Goal: Task Accomplishment & Management: Use online tool/utility

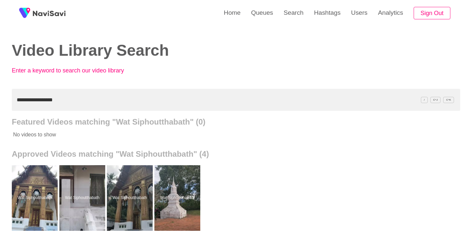
click at [85, 97] on input "**********" at bounding box center [236, 100] width 448 height 22
click at [85, 96] on input "**********" at bounding box center [236, 100] width 448 height 22
paste input "***"
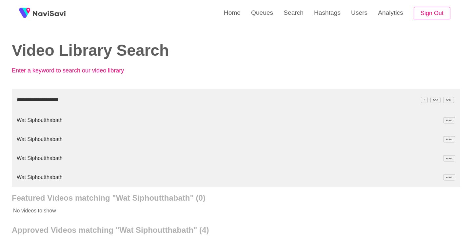
type input "**********"
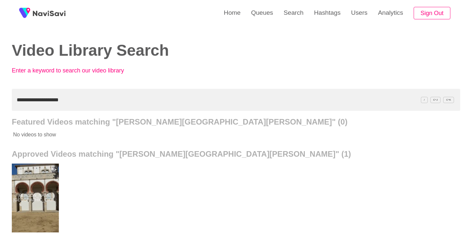
click at [49, 181] on div at bounding box center [35, 198] width 48 height 69
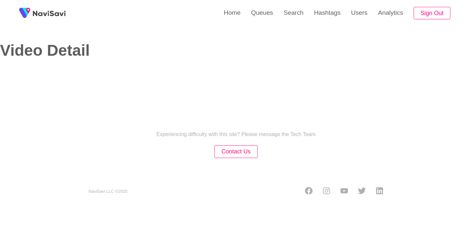
select select "**"
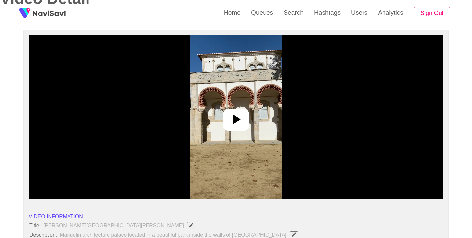
select select "**********"
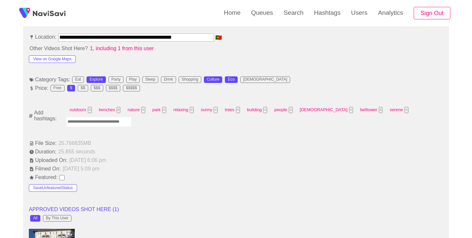
scroll to position [372, 0]
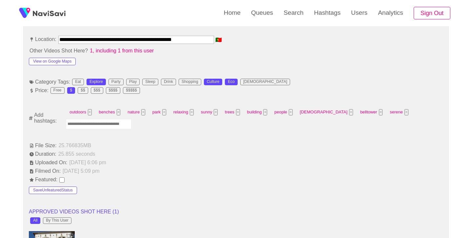
click at [117, 126] on input "Enter tag here and press return" at bounding box center [99, 124] width 66 height 10
type input "*********"
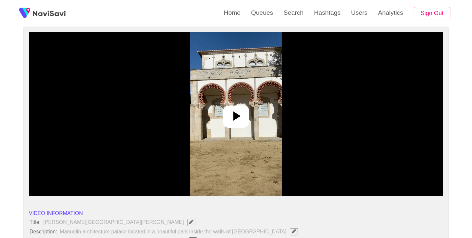
scroll to position [39, 0]
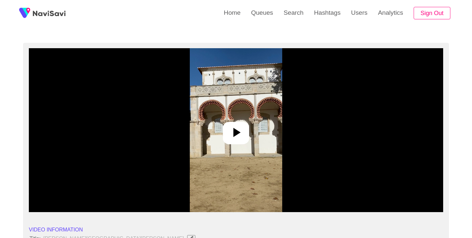
click at [242, 136] on icon at bounding box center [236, 133] width 16 height 16
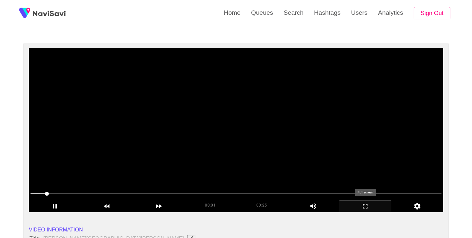
click at [365, 208] on icon "add" at bounding box center [365, 206] width 51 height 8
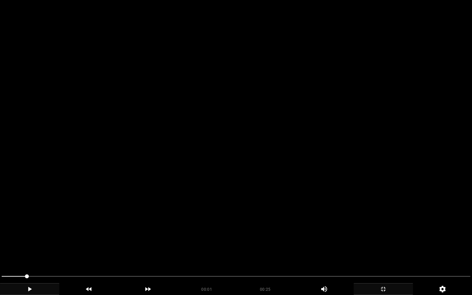
click at [30, 238] on icon "add" at bounding box center [29, 289] width 59 height 8
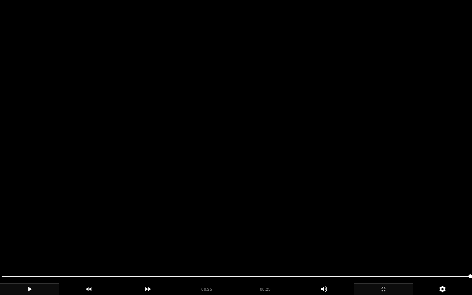
click at [28, 238] on icon "add" at bounding box center [29, 289] width 59 height 8
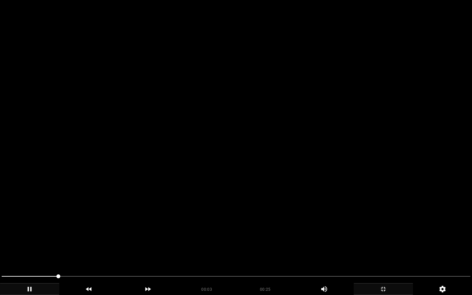
click at [28, 238] on icon "add" at bounding box center [29, 289] width 59 height 8
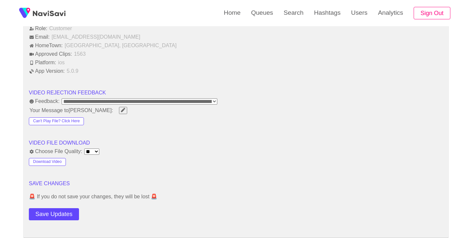
scroll to position [845, 0]
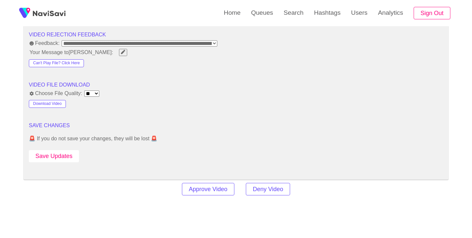
click at [72, 158] on button "Save Updates" at bounding box center [54, 156] width 50 height 12
click at [290, 10] on link "Search" at bounding box center [293, 13] width 30 height 26
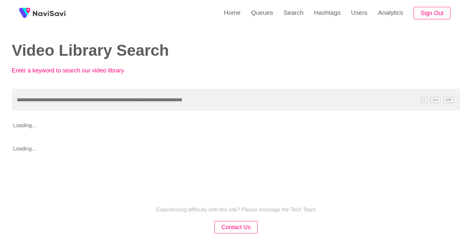
click at [104, 101] on input "text" at bounding box center [236, 100] width 448 height 22
type input "**********"
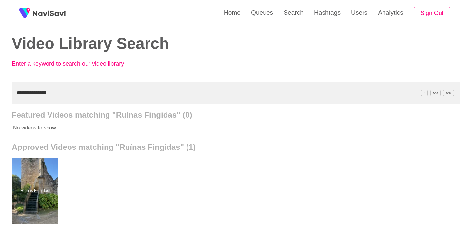
scroll to position [33, 0]
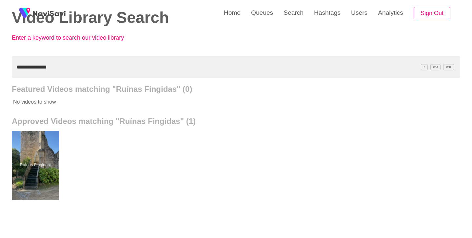
click at [28, 146] on div at bounding box center [35, 165] width 48 height 69
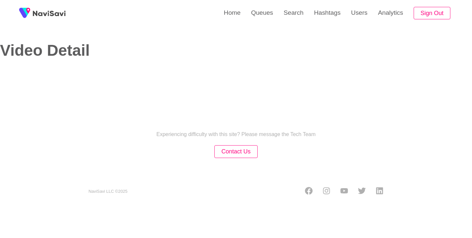
select select "**********"
select select "**"
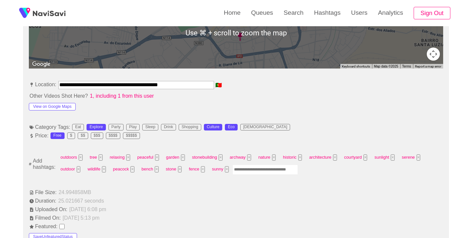
scroll to position [329, 0]
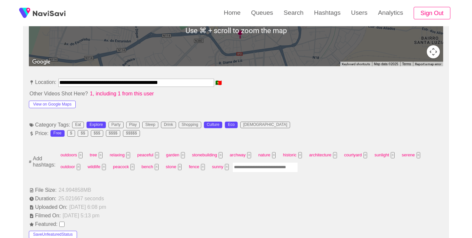
click at [255, 168] on input "Enter tag here and press return" at bounding box center [265, 167] width 66 height 10
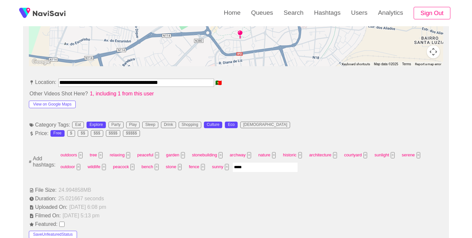
type input "******"
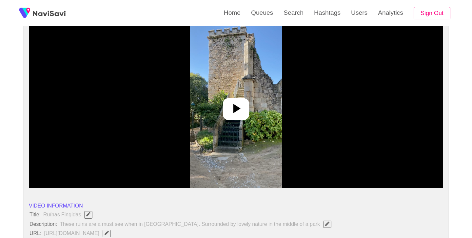
scroll to position [60, 0]
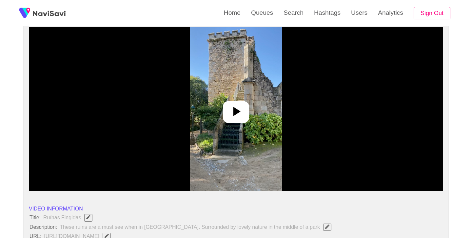
click at [238, 110] on icon at bounding box center [236, 111] width 7 height 9
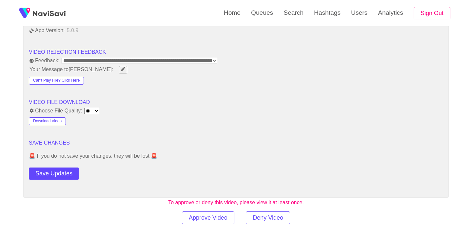
scroll to position [872, 0]
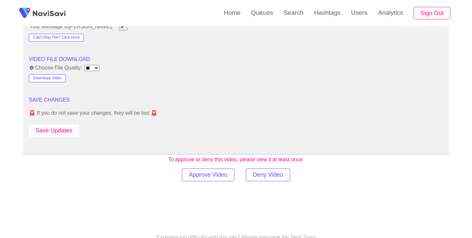
click at [61, 127] on button "Save Updates" at bounding box center [54, 131] width 50 height 12
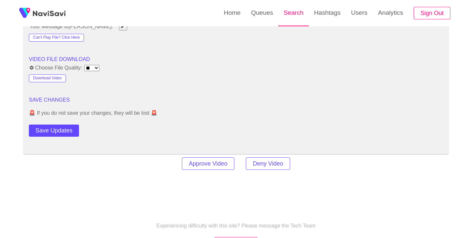
click at [292, 16] on link "Search" at bounding box center [293, 13] width 30 height 26
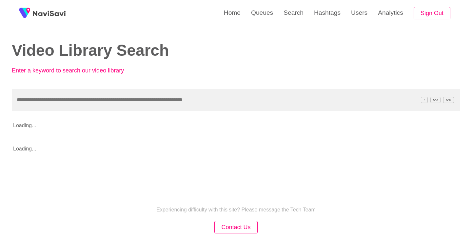
click at [155, 98] on input "text" at bounding box center [236, 100] width 448 height 22
type input "**********"
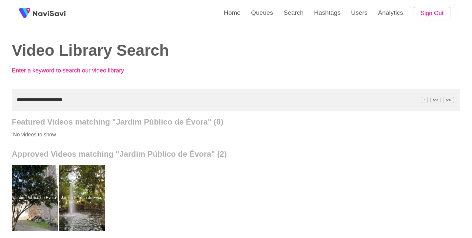
scroll to position [15, 0]
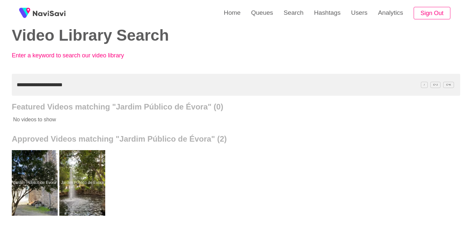
click at [166, 182] on div "Jardim Público de Évora Jardim Público de Évora" at bounding box center [236, 183] width 448 height 79
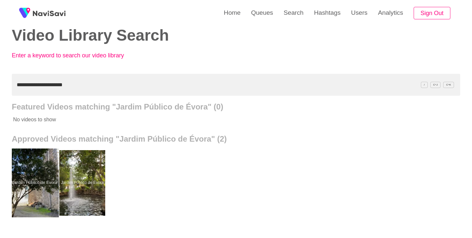
click at [42, 174] on div at bounding box center [35, 182] width 48 height 69
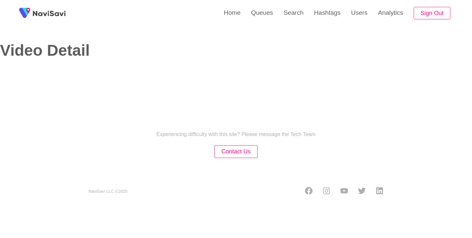
select select "**********"
select select "**"
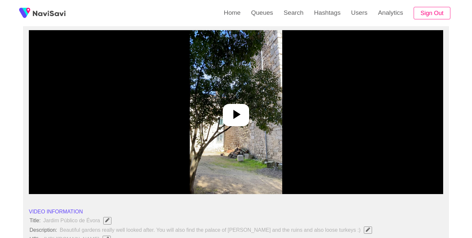
scroll to position [59, 0]
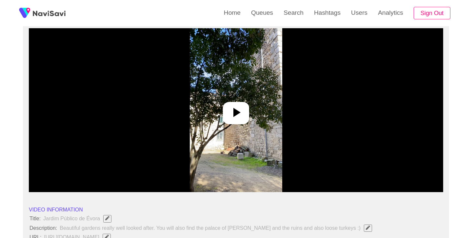
click at [236, 118] on icon at bounding box center [236, 113] width 16 height 16
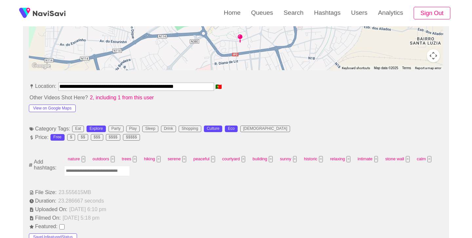
scroll to position [324, 0]
click at [81, 172] on input "Enter tag here and press return" at bounding box center [97, 171] width 66 height 10
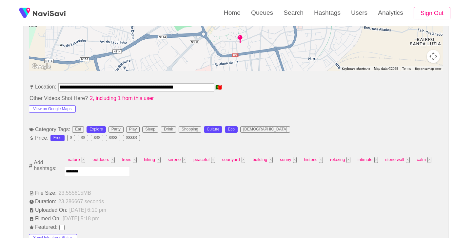
type input "*********"
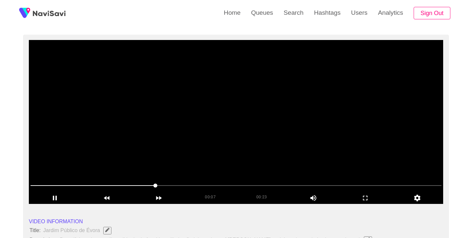
scroll to position [47, 0]
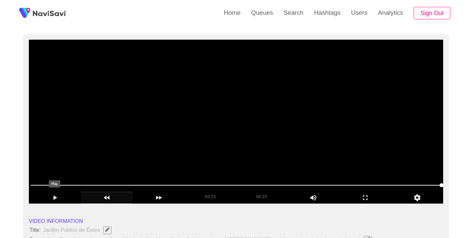
click at [57, 198] on icon "add" at bounding box center [54, 198] width 51 height 8
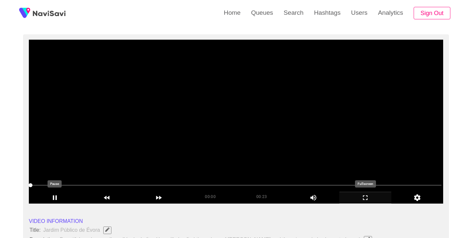
click at [364, 196] on icon "add" at bounding box center [365, 198] width 51 height 8
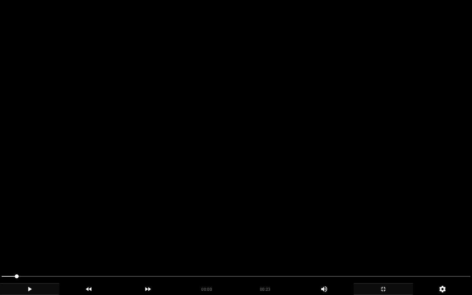
click at [27, 238] on icon "add" at bounding box center [29, 289] width 59 height 8
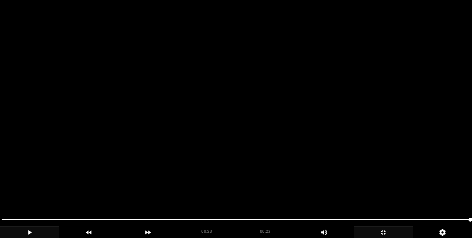
scroll to position [858, 0]
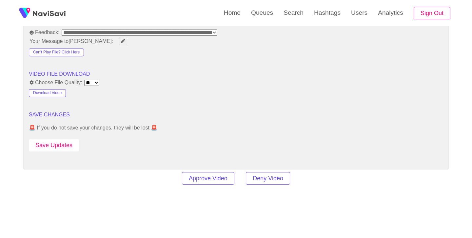
click at [56, 146] on button "Save Updates" at bounding box center [54, 145] width 50 height 12
drag, startPoint x: 72, startPoint y: 145, endPoint x: 167, endPoint y: 91, distance: 109.5
click at [72, 145] on button "Save Updates" at bounding box center [54, 145] width 50 height 12
click at [297, 9] on link "Search" at bounding box center [293, 13] width 30 height 26
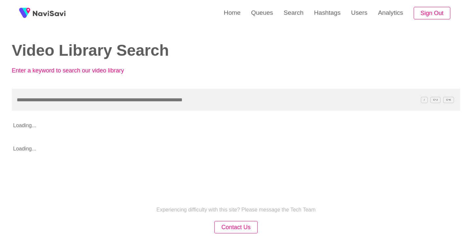
click at [150, 103] on input "text" at bounding box center [236, 100] width 448 height 22
type input "**********"
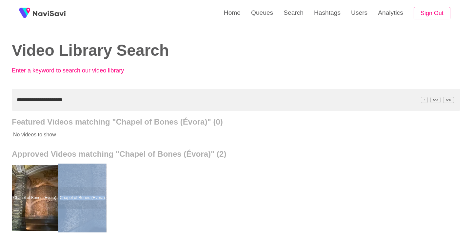
click at [91, 184] on div at bounding box center [82, 198] width 48 height 69
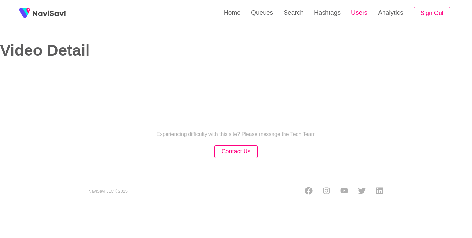
select select "**********"
select select "**"
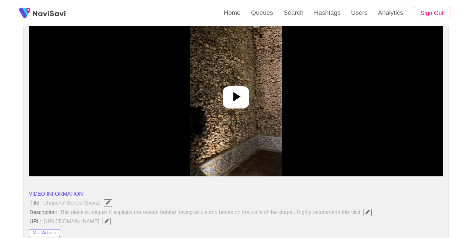
scroll to position [75, 0]
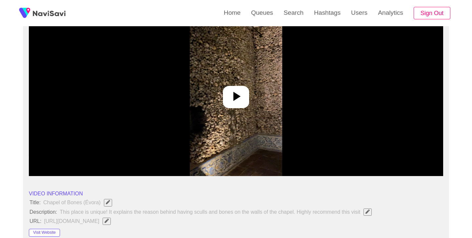
click at [242, 98] on icon at bounding box center [236, 96] width 16 height 16
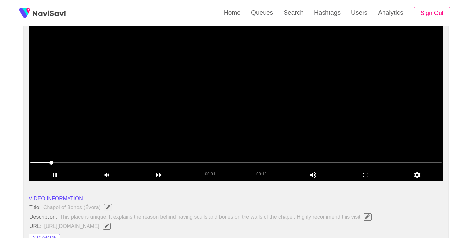
scroll to position [42, 0]
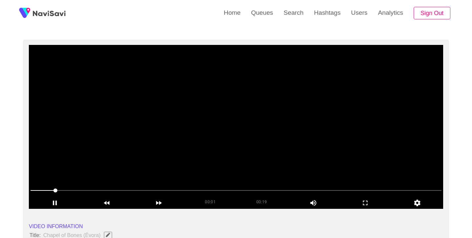
drag, startPoint x: 53, startPoint y: 190, endPoint x: 28, endPoint y: 190, distance: 25.2
click at [368, 204] on icon "add" at bounding box center [365, 203] width 51 height 8
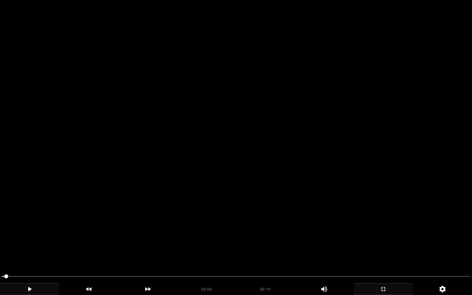
click at [34, 238] on icon "add" at bounding box center [29, 289] width 59 height 8
click at [35, 238] on icon "add" at bounding box center [29, 289] width 59 height 8
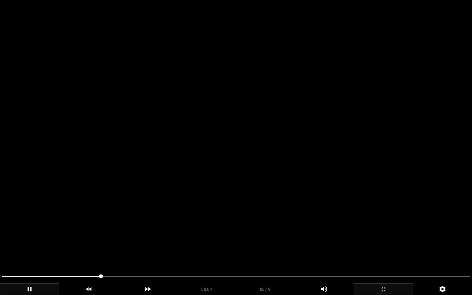
click at [35, 238] on icon "add" at bounding box center [29, 289] width 59 height 8
click at [31, 238] on icon "add" at bounding box center [29, 289] width 59 height 8
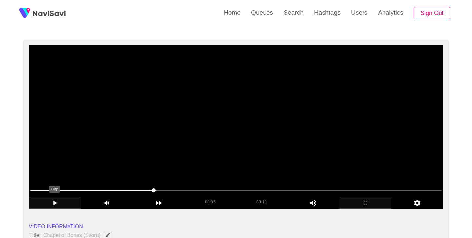
click at [54, 201] on icon "add" at bounding box center [55, 203] width 4 height 5
click at [57, 203] on icon "add" at bounding box center [54, 203] width 51 height 8
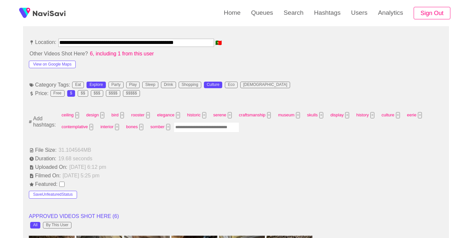
scroll to position [368, 0]
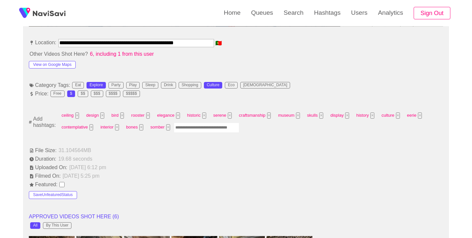
click at [199, 128] on input "Enter tag here and press return" at bounding box center [207, 128] width 66 height 10
type input "*********"
type input "*"
type input "*********"
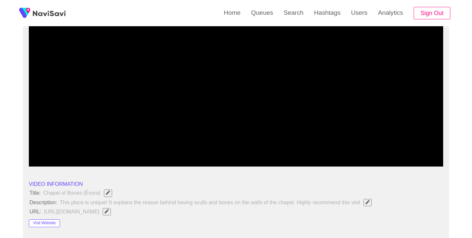
scroll to position [72, 0]
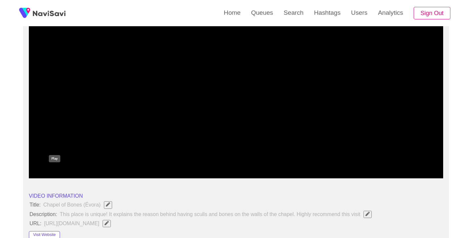
click at [50, 174] on icon "add" at bounding box center [54, 172] width 51 height 8
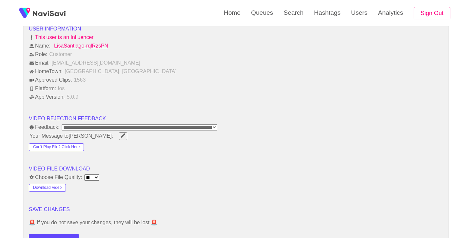
scroll to position [780, 0]
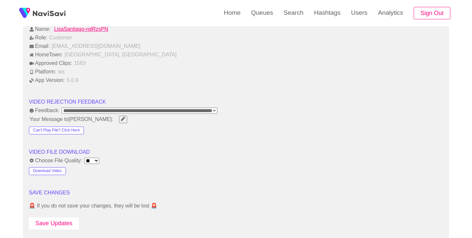
click at [62, 226] on button "Save Updates" at bounding box center [54, 223] width 50 height 12
click at [292, 12] on link "Search" at bounding box center [293, 13] width 30 height 26
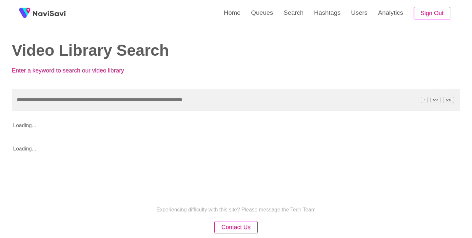
click at [113, 105] on input "text" at bounding box center [236, 100] width 448 height 22
type input "**********"
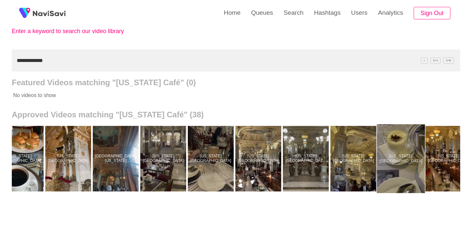
scroll to position [0, 1357]
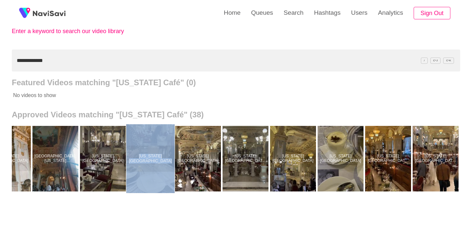
click at [154, 140] on div at bounding box center [151, 158] width 48 height 69
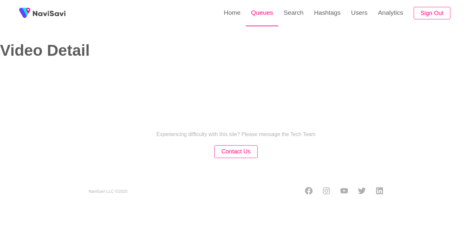
select select "**********"
select select "**"
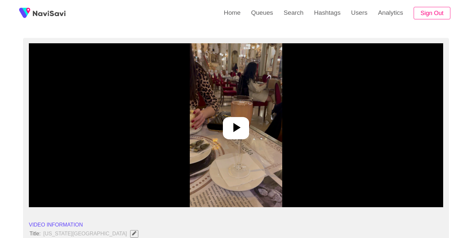
scroll to position [44, 0]
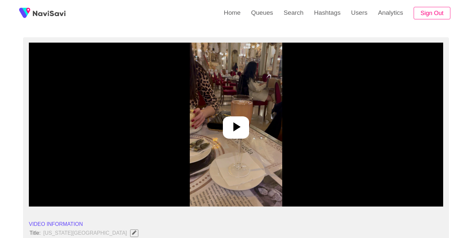
click at [236, 122] on icon at bounding box center [236, 127] width 16 height 16
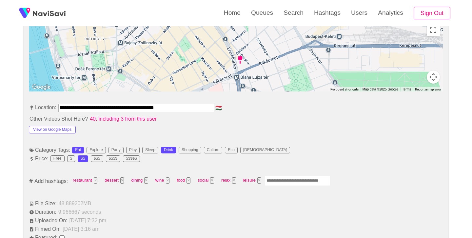
scroll to position [313, 0]
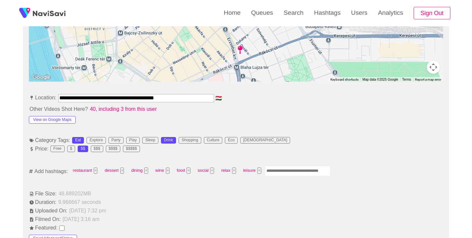
click at [286, 172] on input "Enter tag here and press return" at bounding box center [298, 171] width 66 height 10
type input "******"
type input "*****"
type input "*******"
type input "****"
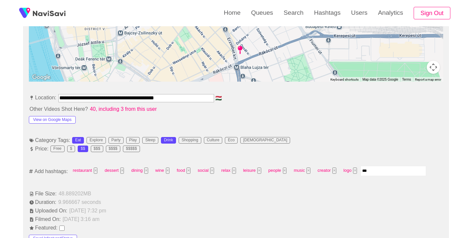
type input "****"
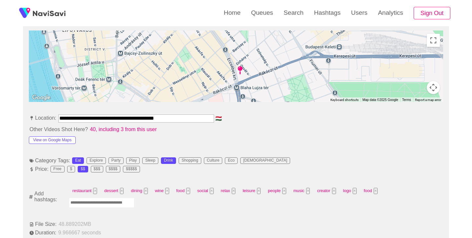
scroll to position [293, 0]
click at [377, 191] on button "×" at bounding box center [376, 190] width 4 height 6
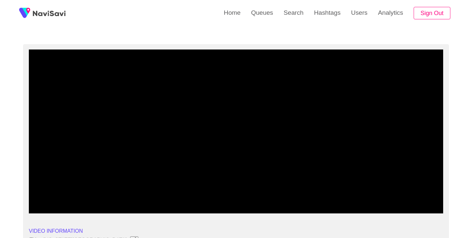
scroll to position [39, 0]
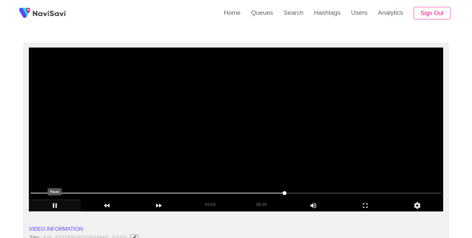
click at [56, 209] on icon "add" at bounding box center [54, 206] width 51 height 8
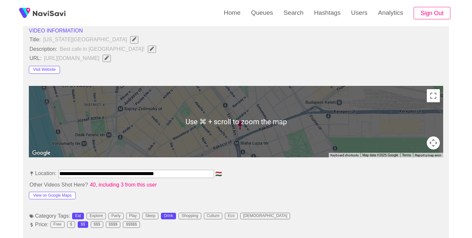
scroll to position [253, 0]
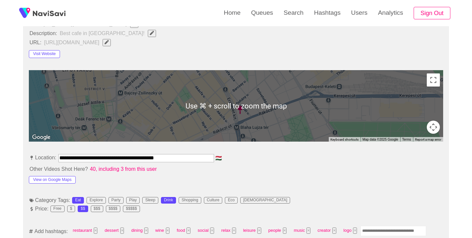
click at [153, 157] on input "**********" at bounding box center [136, 158] width 156 height 8
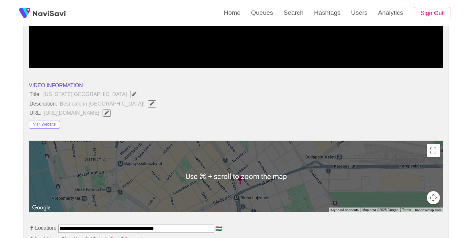
scroll to position [183, 0]
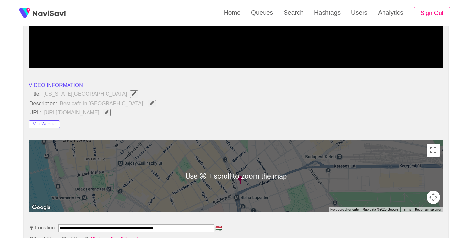
click at [150, 104] on icon "Edit Field" at bounding box center [152, 103] width 4 height 4
type input "**********"
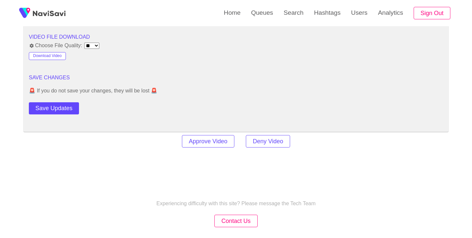
scroll to position [885, 0]
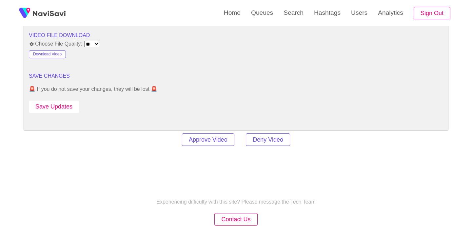
click at [64, 108] on button "Save Updates" at bounding box center [54, 107] width 50 height 12
click at [305, 23] on link "Search" at bounding box center [293, 13] width 30 height 26
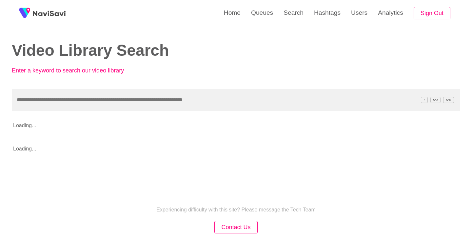
click at [136, 103] on input "text" at bounding box center [236, 100] width 448 height 22
type input "**********"
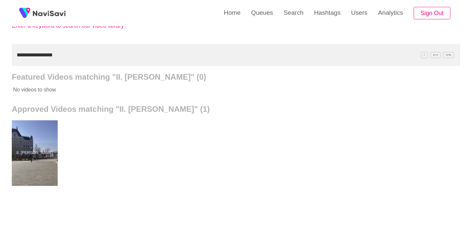
scroll to position [45, 0]
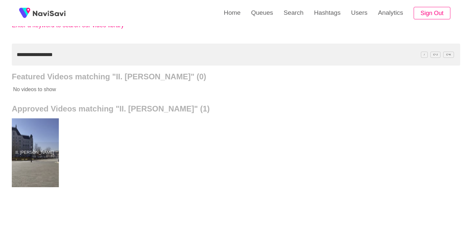
click at [26, 141] on div at bounding box center [35, 152] width 48 height 69
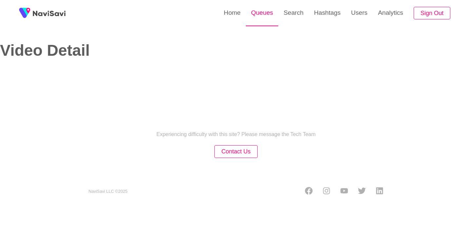
select select "**********"
select select "**"
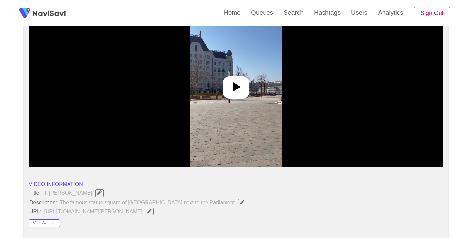
scroll to position [84, 0]
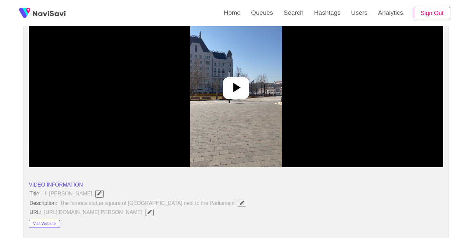
click at [236, 94] on icon at bounding box center [236, 88] width 16 height 16
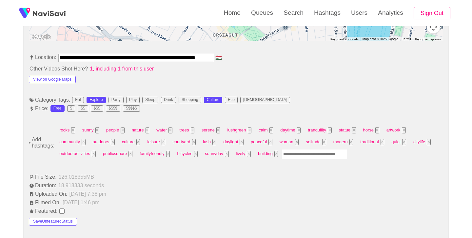
scroll to position [353, 0]
click at [309, 156] on input "Enter tag here and press return" at bounding box center [315, 154] width 66 height 10
type input "*********"
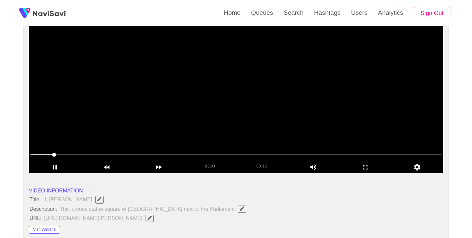
scroll to position [67, 0]
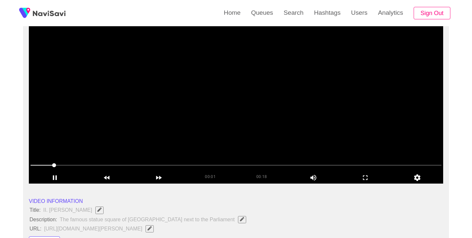
click at [237, 93] on video at bounding box center [236, 102] width 414 height 164
click at [367, 176] on icon "add" at bounding box center [365, 177] width 5 height 5
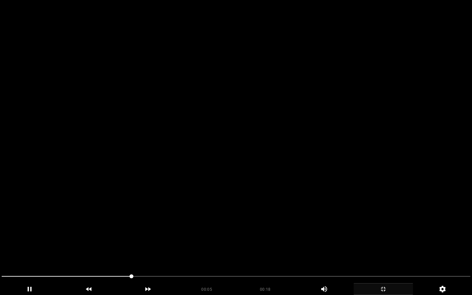
click at [44, 238] on span at bounding box center [236, 276] width 469 height 10
click at [35, 238] on icon "add" at bounding box center [29, 289] width 59 height 8
click at [198, 238] on span at bounding box center [236, 276] width 469 height 10
click at [27, 238] on icon "add" at bounding box center [29, 289] width 59 height 8
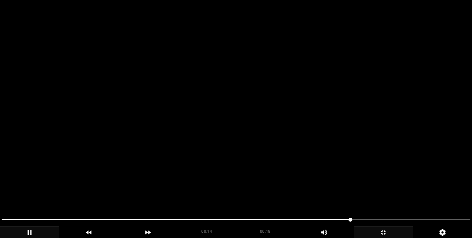
scroll to position [832, 0]
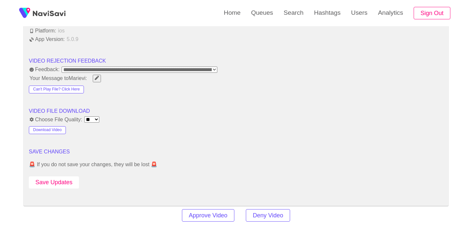
click at [67, 185] on button "Save Updates" at bounding box center [54, 182] width 50 height 12
click at [290, 12] on link "Search" at bounding box center [293, 13] width 30 height 26
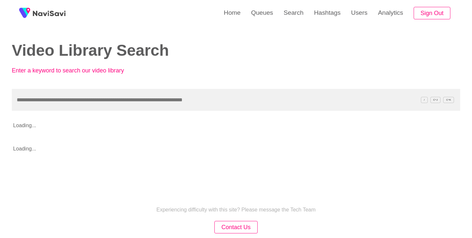
click at [133, 102] on input "text" at bounding box center [236, 100] width 448 height 22
type input "**********"
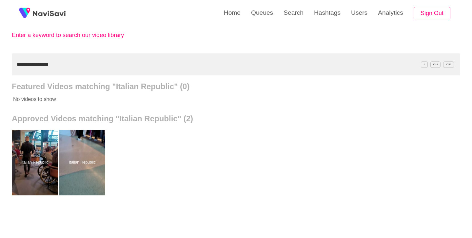
scroll to position [48, 0]
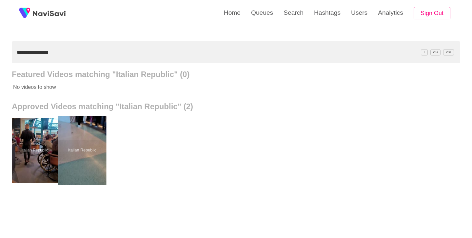
click at [80, 154] on div at bounding box center [82, 150] width 48 height 69
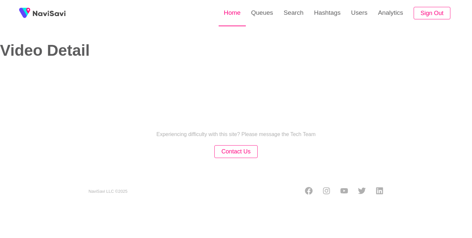
select select "**********"
select select "**"
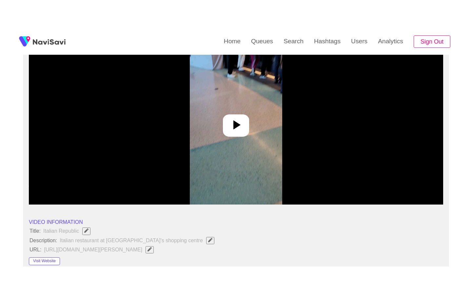
scroll to position [98, 0]
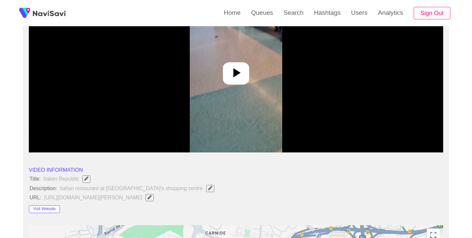
click at [237, 71] on icon at bounding box center [236, 73] width 16 height 16
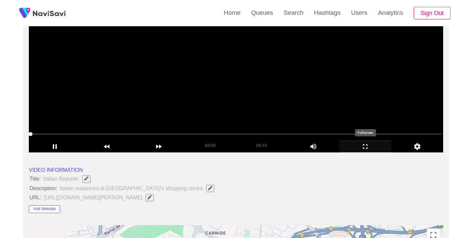
click at [364, 147] on icon "add" at bounding box center [365, 147] width 51 height 8
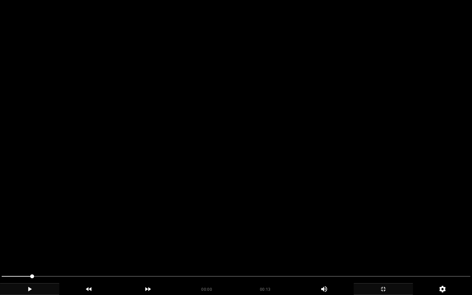
click at [30, 238] on icon "add" at bounding box center [29, 289] width 59 height 8
click at [31, 238] on icon "add" at bounding box center [30, 289] width 4 height 5
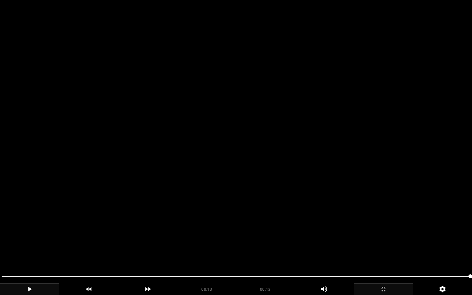
click at [25, 238] on div "add" at bounding box center [29, 289] width 59 height 12
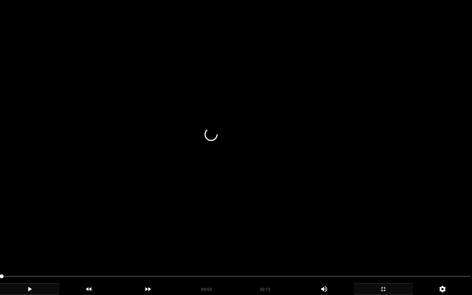
click at [28, 238] on icon "add" at bounding box center [29, 289] width 59 height 8
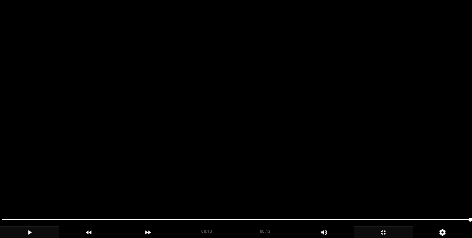
scroll to position [369, 0]
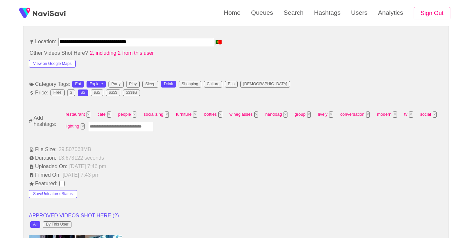
click at [126, 127] on input "Enter tag here and press return" at bounding box center [121, 127] width 66 height 10
type input "******"
type input "****"
type input "*********"
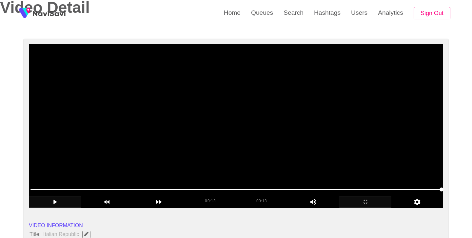
scroll to position [46, 0]
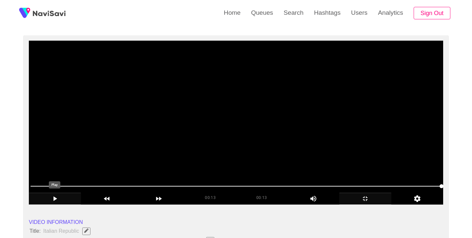
click at [57, 197] on icon "add" at bounding box center [54, 199] width 51 height 8
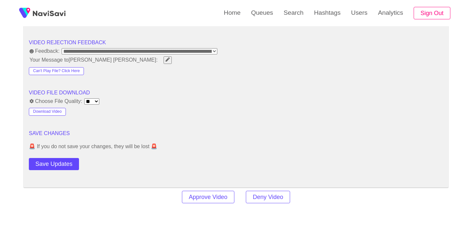
scroll to position [831, 0]
click at [60, 161] on button "Save Updates" at bounding box center [54, 164] width 50 height 12
click at [292, 21] on link "Search" at bounding box center [293, 13] width 30 height 26
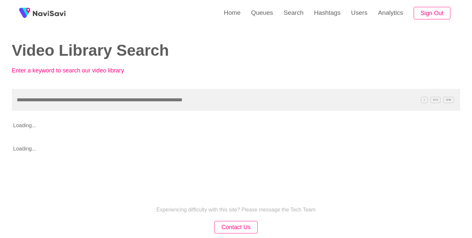
click at [126, 101] on input "text" at bounding box center [236, 100] width 448 height 22
type input "**********"
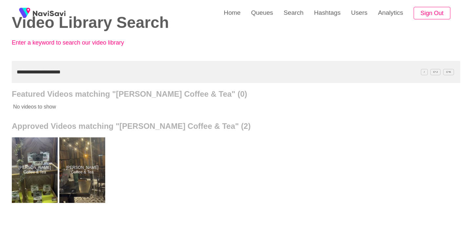
scroll to position [29, 0]
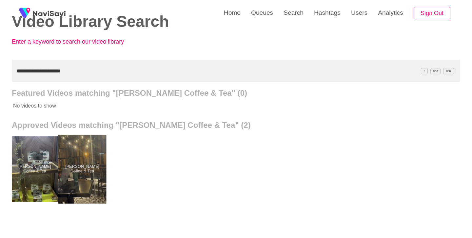
click at [82, 142] on div at bounding box center [82, 169] width 48 height 69
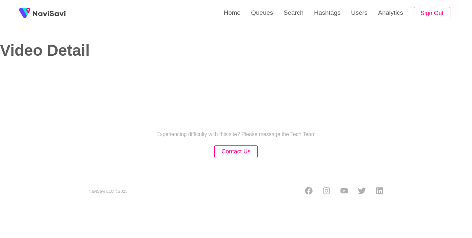
select select "**"
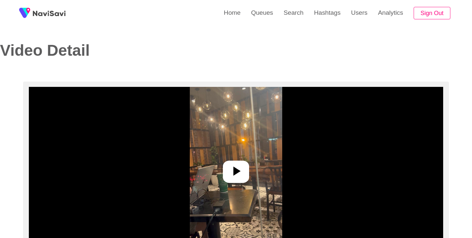
select select "**********"
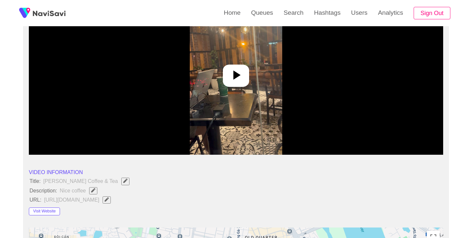
scroll to position [237, 0]
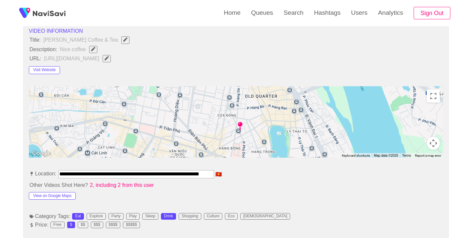
click at [171, 175] on input "**********" at bounding box center [136, 174] width 156 height 8
click at [210, 64] on li "Visit Website" at bounding box center [236, 69] width 414 height 10
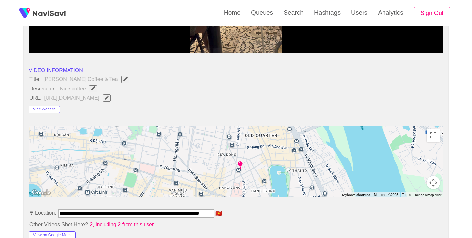
click at [94, 90] on icon "Edit Field" at bounding box center [93, 88] width 4 height 4
type input "**********"
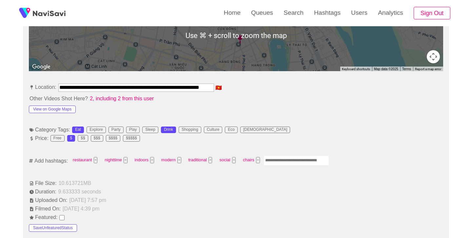
scroll to position [346, 0]
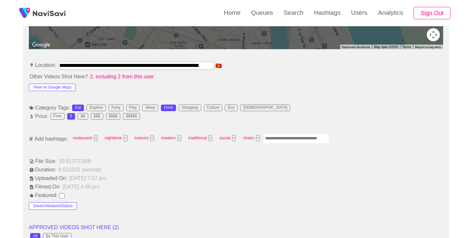
click at [288, 141] on input "Enter tag here and press return" at bounding box center [296, 138] width 66 height 10
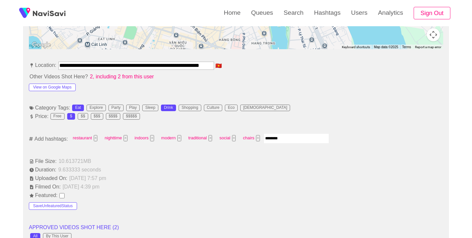
type input "*********"
type input "****"
type input "*********"
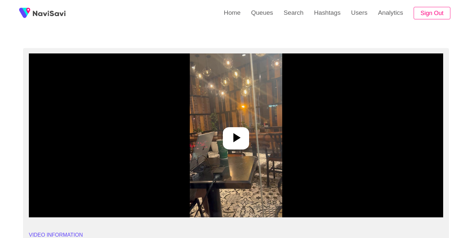
scroll to position [35, 0]
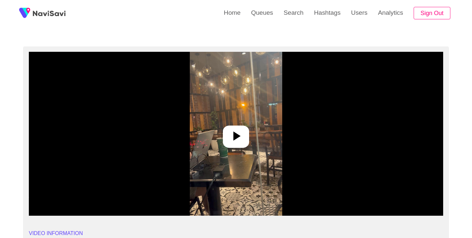
click at [236, 144] on div at bounding box center [236, 137] width 26 height 22
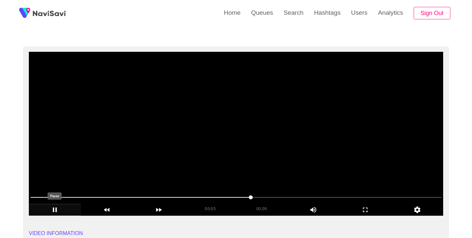
click at [52, 208] on icon "add" at bounding box center [54, 210] width 51 height 8
click at [53, 207] on icon "add" at bounding box center [54, 210] width 51 height 8
click at [59, 209] on icon "add" at bounding box center [54, 210] width 51 height 8
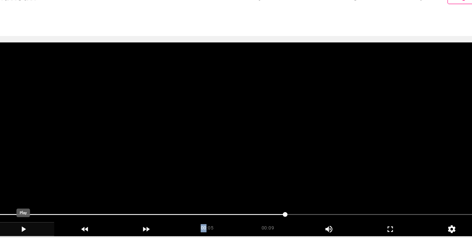
click at [56, 209] on icon "add" at bounding box center [55, 209] width 4 height 5
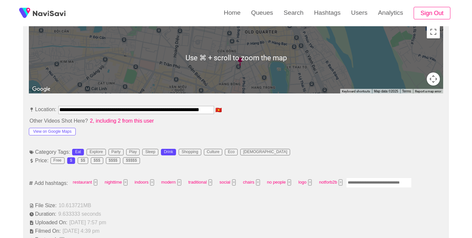
scroll to position [303, 0]
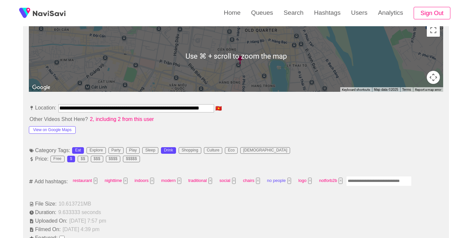
click at [289, 181] on button "×" at bounding box center [289, 181] width 4 height 6
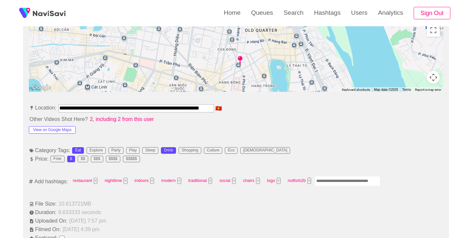
click at [352, 183] on input "Enter tag here and press return" at bounding box center [348, 181] width 66 height 10
type input "******"
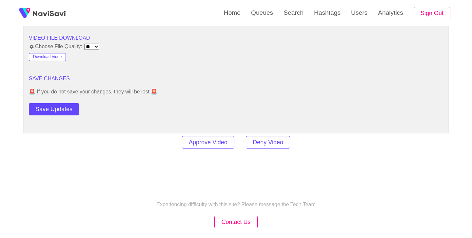
scroll to position [876, 0]
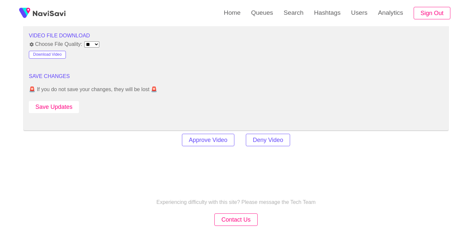
click at [71, 109] on button "Save Updates" at bounding box center [54, 107] width 50 height 12
click at [295, 12] on link "Search" at bounding box center [293, 13] width 30 height 26
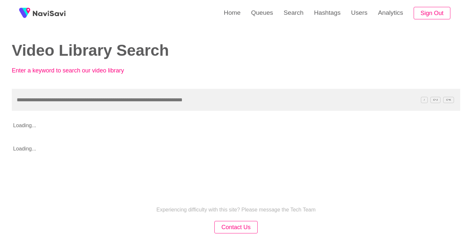
click at [165, 96] on input "text" at bounding box center [236, 100] width 448 height 22
type input "**********"
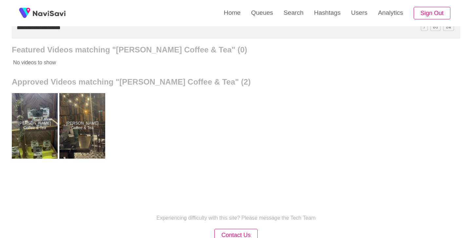
scroll to position [86, 0]
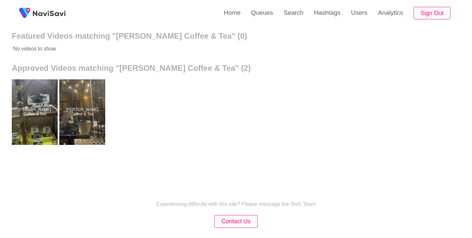
click at [189, 103] on div "[PERSON_NAME] Coffee & Tea [PERSON_NAME] Coffee & Tea" at bounding box center [236, 112] width 448 height 79
click at [38, 109] on div at bounding box center [35, 112] width 46 height 66
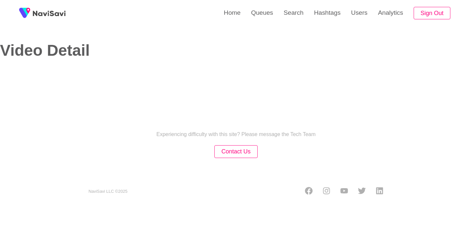
select select "**********"
select select "**"
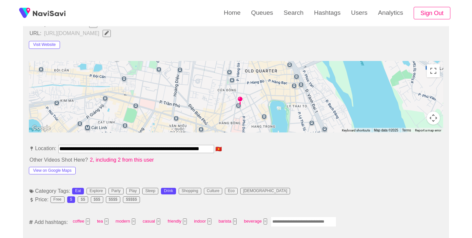
scroll to position [265, 0]
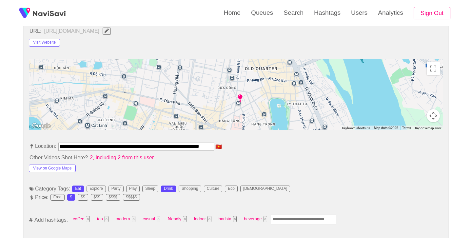
click at [162, 146] on input "**********" at bounding box center [136, 147] width 156 height 8
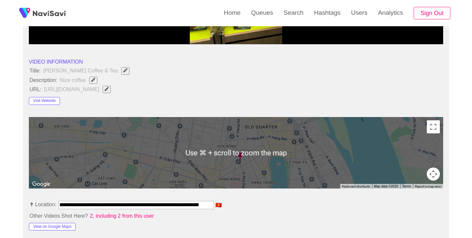
scroll to position [206, 0]
click at [95, 81] on icon "Edit Field" at bounding box center [93, 80] width 4 height 4
type input "**********"
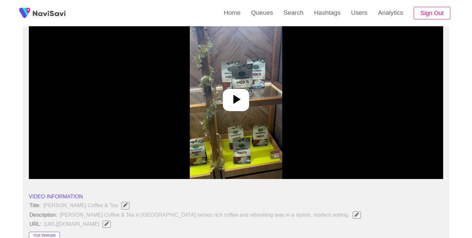
scroll to position [54, 0]
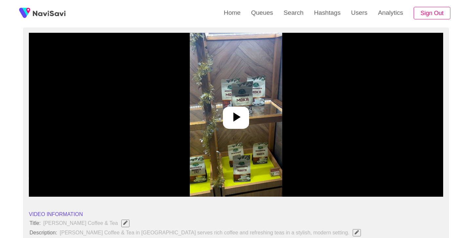
click at [238, 122] on icon at bounding box center [236, 117] width 16 height 16
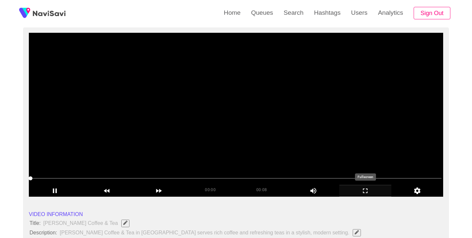
click at [364, 195] on icon "add" at bounding box center [365, 191] width 51 height 8
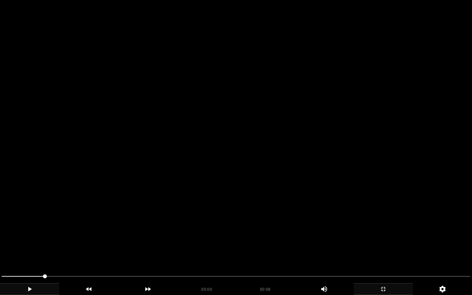
click at [33, 238] on icon "add" at bounding box center [29, 289] width 59 height 8
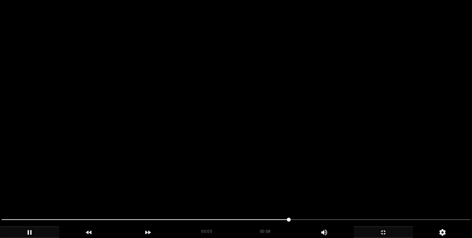
scroll to position [380, 0]
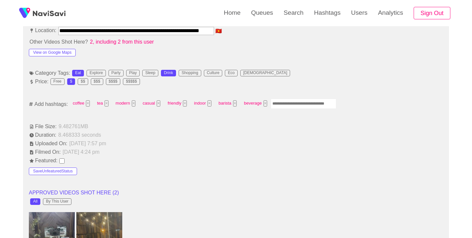
click at [285, 109] on div "coffee × tea × modern × casual × friendly × indoor × barista × beverage ×" at bounding box center [202, 104] width 267 height 12
click at [285, 103] on input "Enter tag here and press return" at bounding box center [304, 104] width 66 height 10
type input "******"
type input "****"
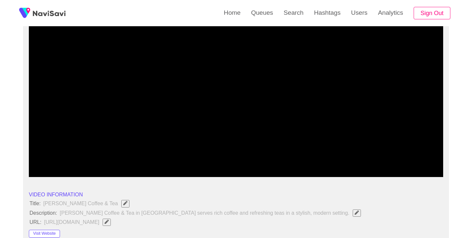
scroll to position [74, 0]
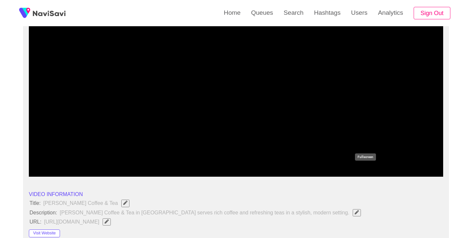
click at [362, 169] on icon "add" at bounding box center [365, 171] width 51 height 8
click at [362, 171] on icon "add" at bounding box center [365, 171] width 51 height 8
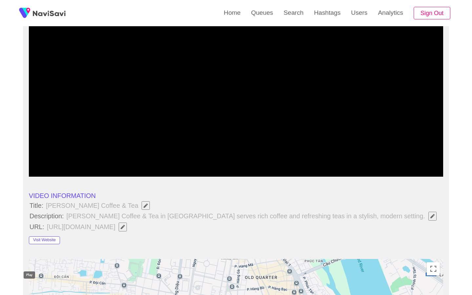
click at [29, 175] on icon "add" at bounding box center [54, 171] width 51 height 8
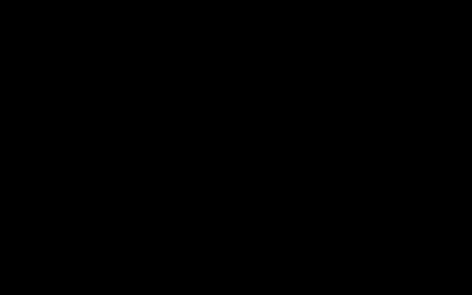
click at [32, 238] on icon "add" at bounding box center [29, 289] width 59 height 8
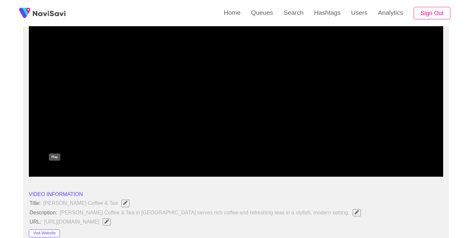
click at [55, 170] on icon "add" at bounding box center [55, 170] width 4 height 5
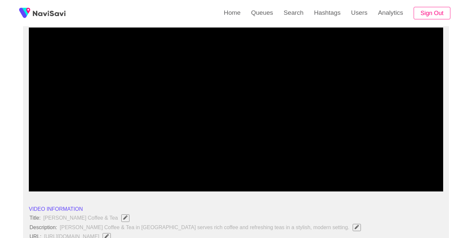
scroll to position [61, 0]
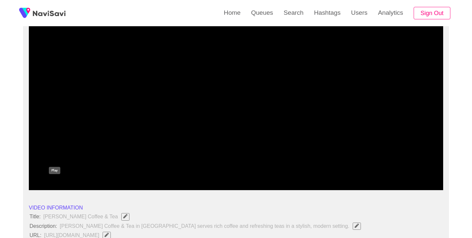
click at [54, 184] on icon "add" at bounding box center [55, 184] width 4 height 5
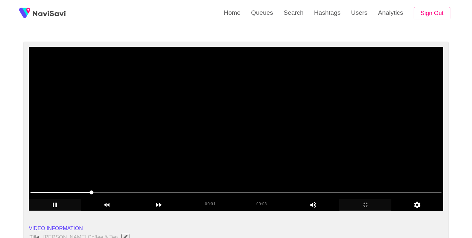
scroll to position [40, 0]
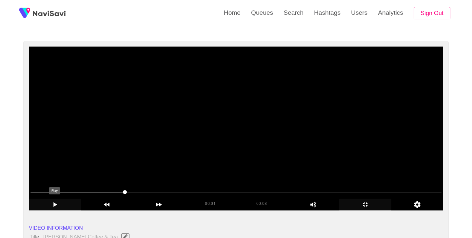
click at [55, 206] on icon "add" at bounding box center [54, 205] width 51 height 8
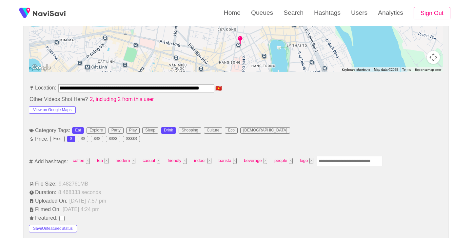
scroll to position [327, 0]
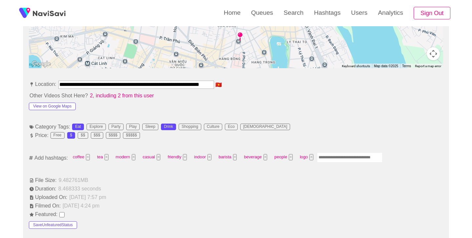
click at [350, 159] on input "Enter tag here and press return" at bounding box center [350, 157] width 66 height 10
type input "*********"
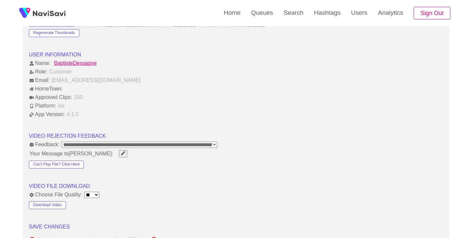
scroll to position [829, 0]
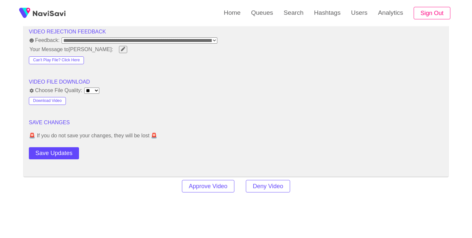
click at [61, 147] on div "Save Updates" at bounding box center [70, 152] width 83 height 15
click at [66, 151] on button "Save Updates" at bounding box center [54, 153] width 50 height 12
click at [303, 11] on link "Search" at bounding box center [293, 13] width 30 height 26
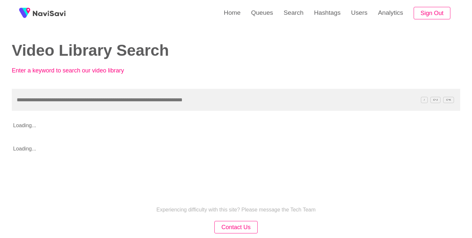
click at [167, 98] on input "text" at bounding box center [236, 100] width 448 height 22
type input "**********"
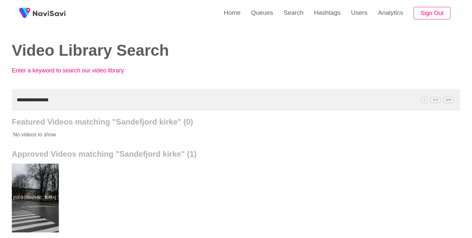
click at [25, 183] on div at bounding box center [35, 198] width 48 height 69
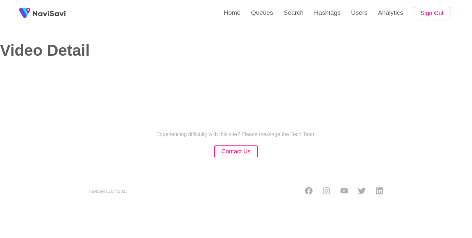
select select "**********"
select select "**"
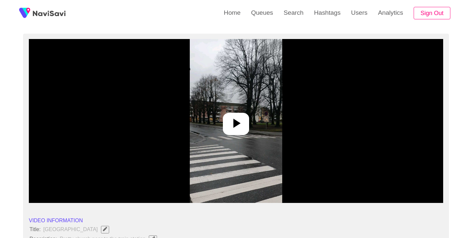
scroll to position [61, 0]
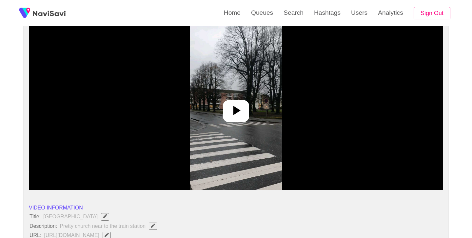
click at [243, 109] on icon at bounding box center [236, 111] width 16 height 16
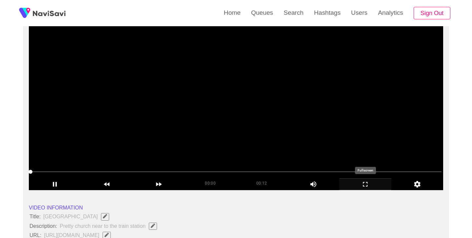
click at [366, 188] on icon "add" at bounding box center [365, 184] width 51 height 8
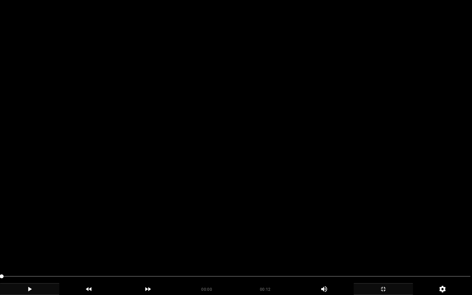
click at [34, 238] on icon "add" at bounding box center [29, 289] width 59 height 8
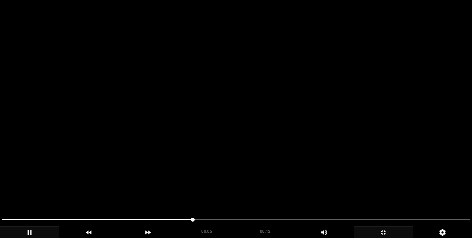
scroll to position [294, 0]
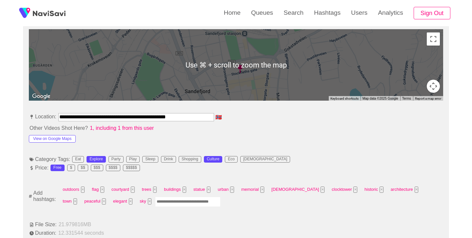
click at [155, 204] on input "Enter tag here and press return" at bounding box center [188, 202] width 66 height 10
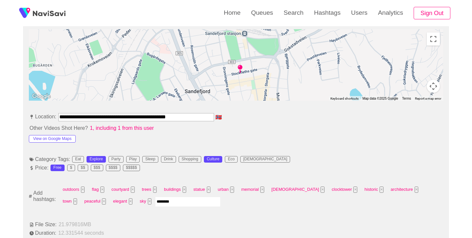
type input "*********"
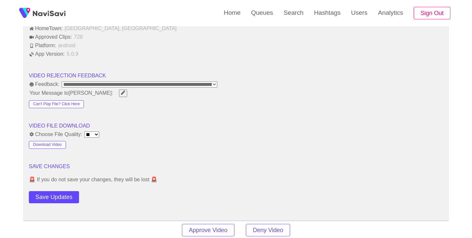
scroll to position [807, 0]
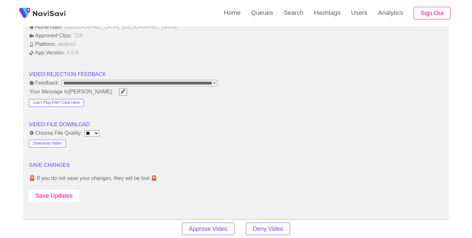
click at [65, 196] on button "Save Updates" at bounding box center [54, 196] width 50 height 12
click at [288, 15] on link "Search" at bounding box center [293, 13] width 30 height 26
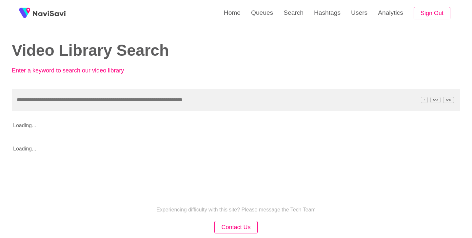
click at [124, 103] on input "text" at bounding box center [236, 100] width 448 height 22
click at [17, 101] on input "**********" at bounding box center [236, 100] width 448 height 22
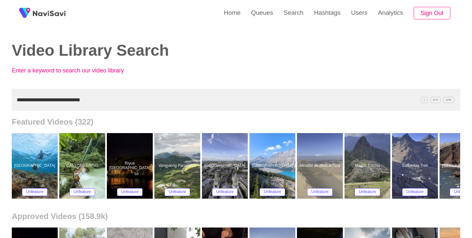
type input "**********"
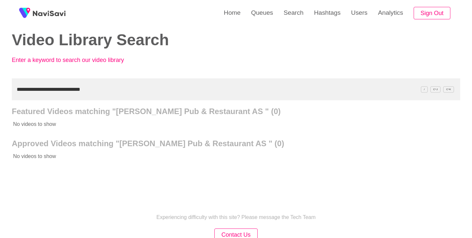
scroll to position [13, 0]
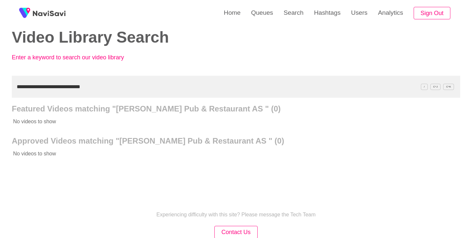
click at [83, 86] on input "**********" at bounding box center [236, 87] width 448 height 22
click at [83, 87] on input "**********" at bounding box center [236, 87] width 448 height 22
click at [271, 13] on link "Queues" at bounding box center [262, 13] width 32 height 26
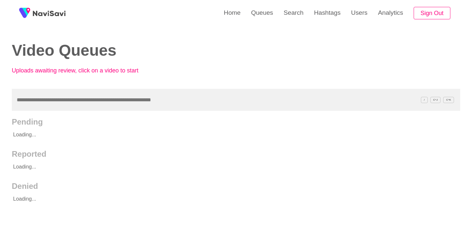
click at [88, 101] on input "text" at bounding box center [236, 100] width 448 height 22
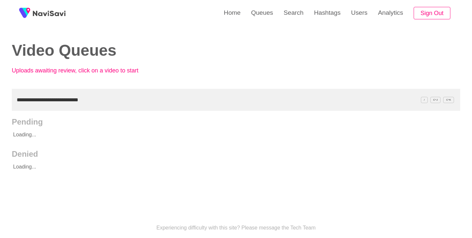
type input "**********"
click at [290, 15] on link "Search" at bounding box center [293, 13] width 30 height 26
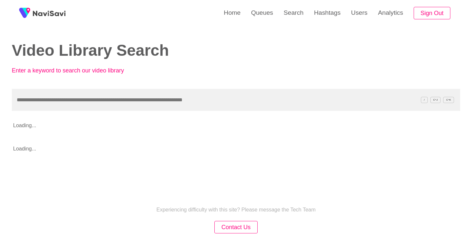
click at [60, 101] on input "text" at bounding box center [236, 100] width 448 height 22
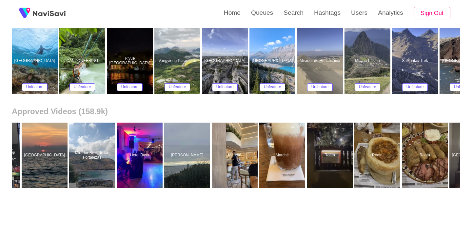
scroll to position [0, 419]
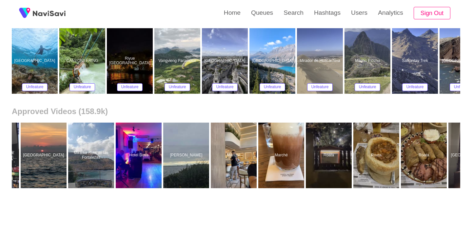
type input "**********"
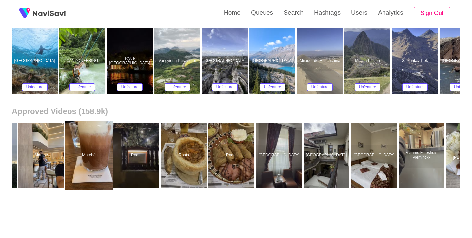
scroll to position [0, 692]
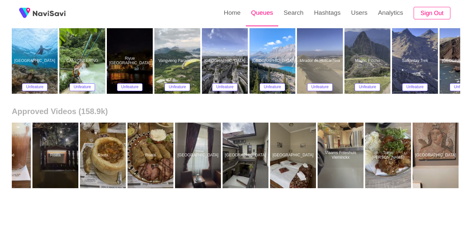
drag, startPoint x: 290, startPoint y: 9, endPoint x: 272, endPoint y: 22, distance: 22.8
click at [290, 9] on link "Search" at bounding box center [293, 13] width 30 height 26
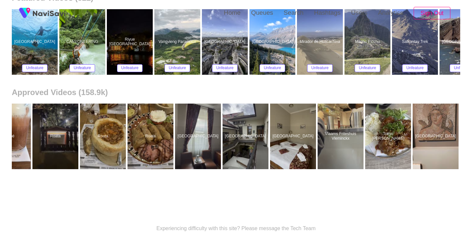
scroll to position [0, 0]
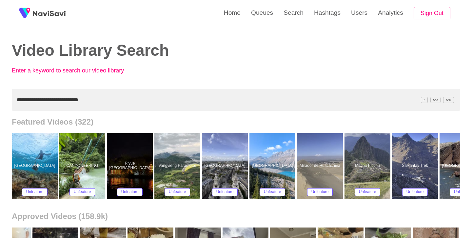
click at [102, 93] on input "**********" at bounding box center [236, 100] width 448 height 22
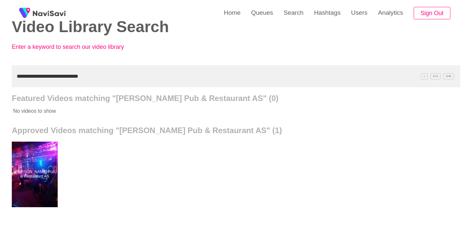
scroll to position [25, 0]
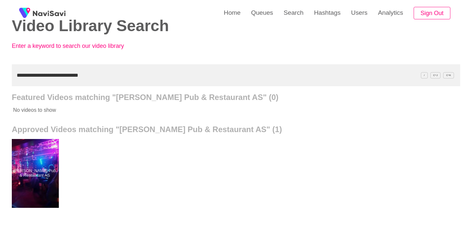
click at [20, 172] on div at bounding box center [35, 173] width 48 height 69
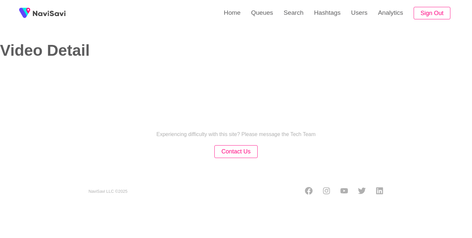
select select "**********"
select select "**"
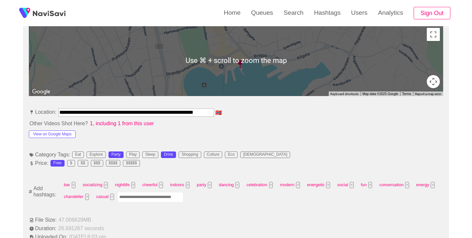
scroll to position [300, 0]
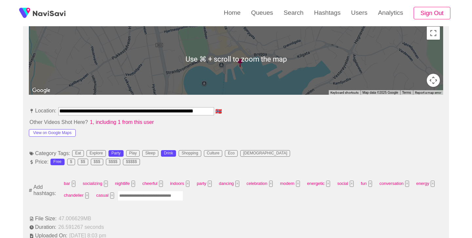
click at [143, 195] on input "Enter tag here and press return" at bounding box center [151, 196] width 66 height 10
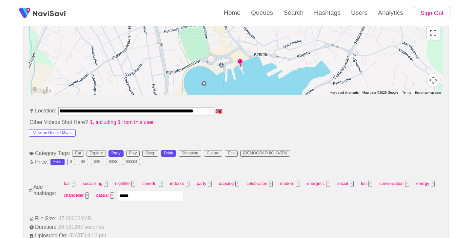
type input "*****"
type input "******"
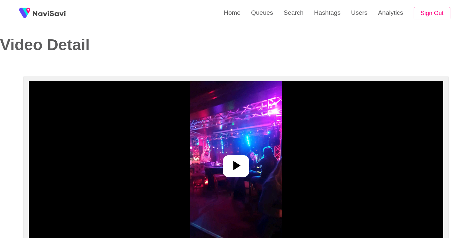
click at [233, 171] on icon at bounding box center [236, 166] width 16 height 16
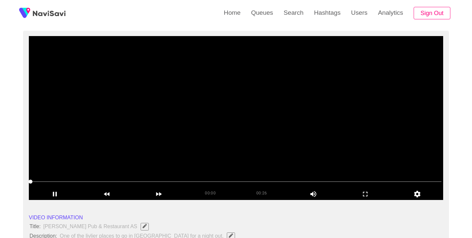
scroll to position [51, 0]
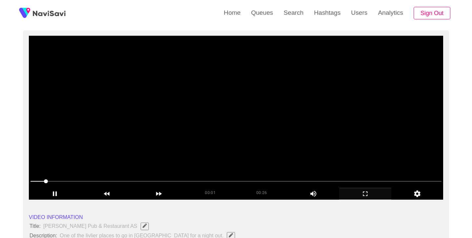
click at [367, 193] on icon "add" at bounding box center [365, 194] width 51 height 8
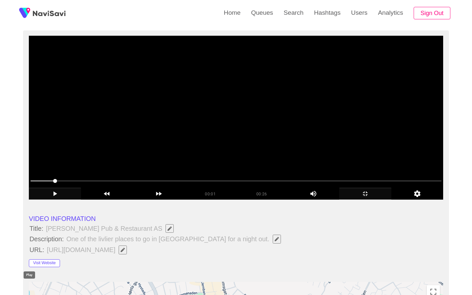
click at [34, 198] on icon "add" at bounding box center [54, 194] width 51 height 8
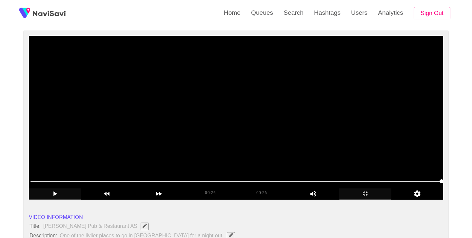
click at [89, 180] on span at bounding box center [235, 181] width 411 height 10
click at [53, 192] on icon "add" at bounding box center [55, 193] width 4 height 5
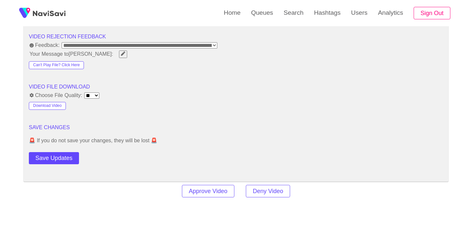
scroll to position [852, 0]
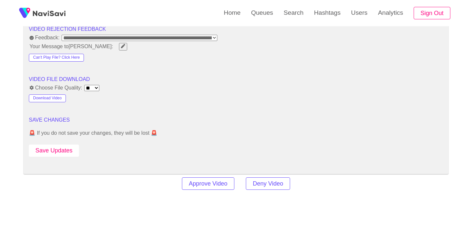
click at [62, 145] on button "Save Updates" at bounding box center [54, 151] width 50 height 12
click at [287, 19] on link "Search" at bounding box center [293, 13] width 30 height 26
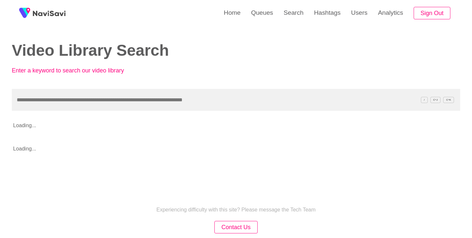
click at [116, 101] on input "text" at bounding box center [236, 100] width 448 height 22
type input "**********"
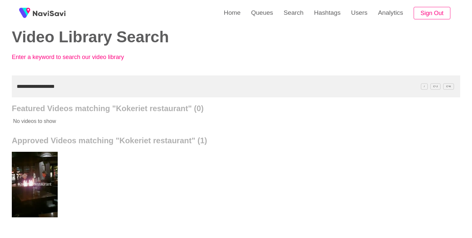
scroll to position [16, 0]
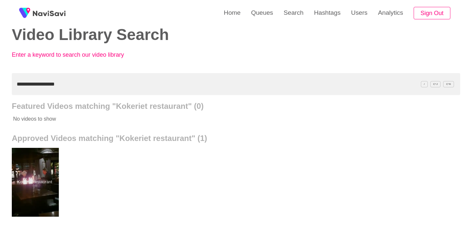
click at [47, 170] on div at bounding box center [35, 182] width 48 height 69
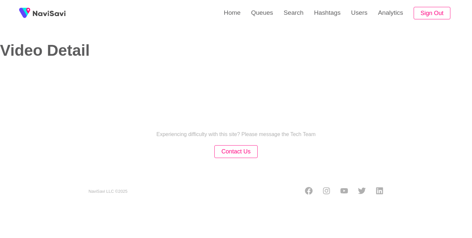
select select "**********"
select select "**"
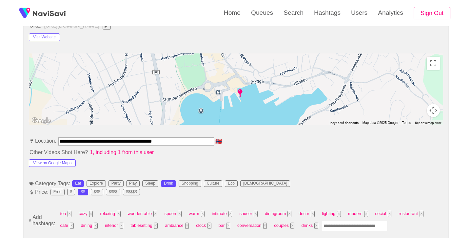
scroll to position [283, 0]
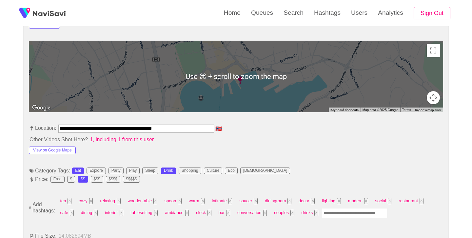
click at [348, 216] on input "Enter tag here and press return" at bounding box center [355, 213] width 66 height 10
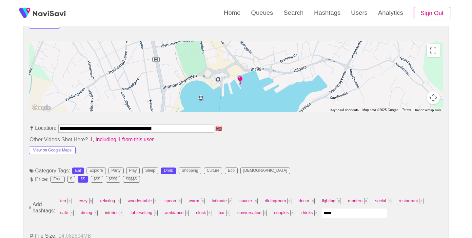
type input "******"
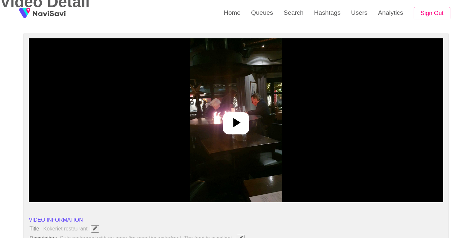
scroll to position [28, 0]
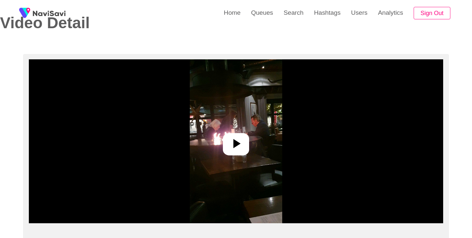
click at [247, 148] on div at bounding box center [236, 144] width 26 height 22
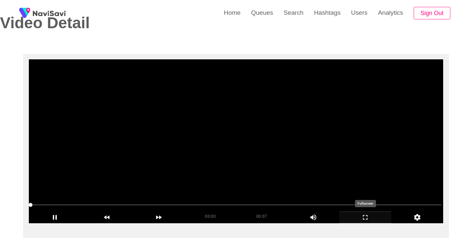
click at [366, 219] on icon "add" at bounding box center [365, 217] width 51 height 8
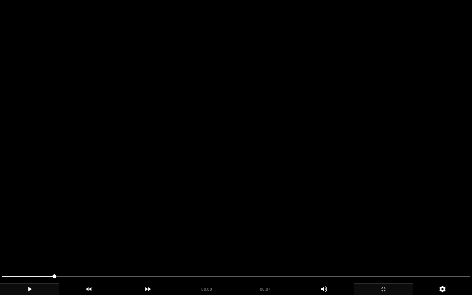
click at [31, 238] on icon "add" at bounding box center [29, 289] width 59 height 8
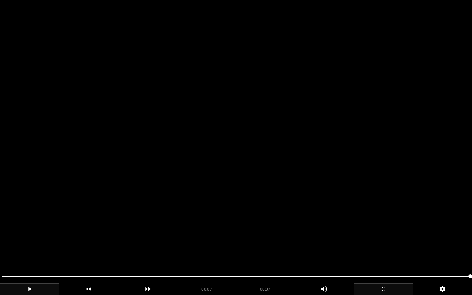
click at [32, 238] on icon "add" at bounding box center [29, 289] width 59 height 8
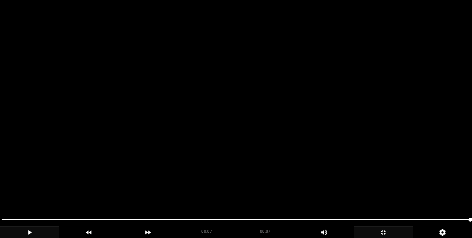
scroll to position [322, 0]
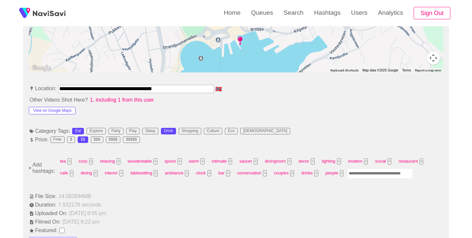
click at [365, 172] on input "Enter tag here and press return" at bounding box center [380, 173] width 66 height 10
type input "*********"
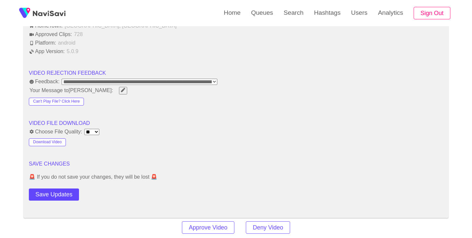
scroll to position [820, 0]
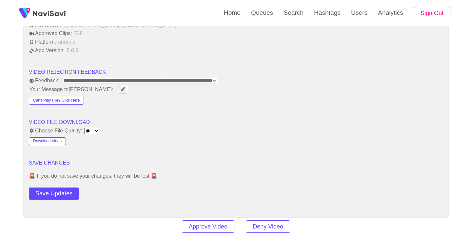
drag, startPoint x: 54, startPoint y: 194, endPoint x: 79, endPoint y: 190, distance: 25.9
click at [54, 194] on button "Save Updates" at bounding box center [54, 193] width 50 height 12
click at [304, 16] on link "Search" at bounding box center [293, 13] width 30 height 26
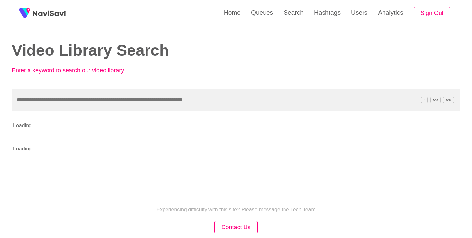
click at [134, 94] on input "text" at bounding box center [236, 100] width 448 height 22
type input "**********"
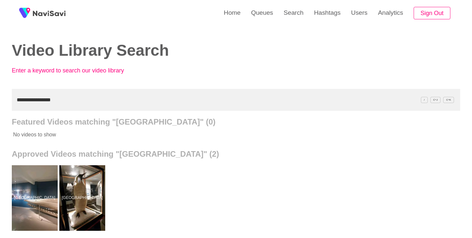
scroll to position [47, 0]
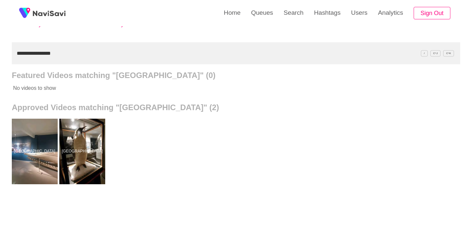
drag, startPoint x: 26, startPoint y: 150, endPoint x: 32, endPoint y: 149, distance: 6.6
click at [26, 150] on div at bounding box center [35, 152] width 46 height 66
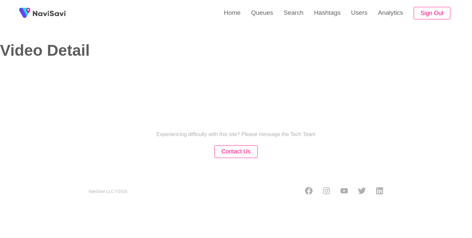
select select "**"
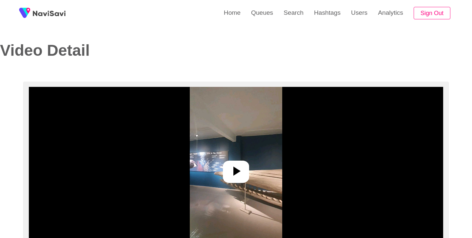
select select "**********"
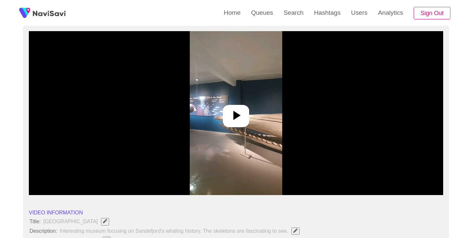
scroll to position [57, 0]
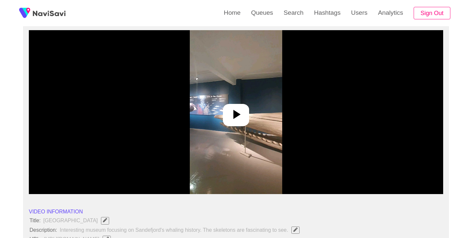
click at [236, 115] on icon at bounding box center [236, 114] width 7 height 9
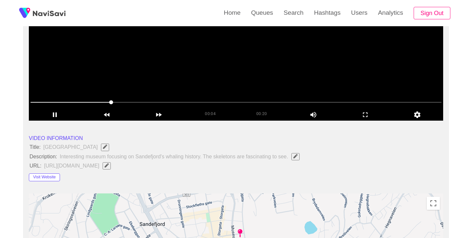
click at [250, 139] on li "VIDEO INFORMATION" at bounding box center [236, 138] width 414 height 8
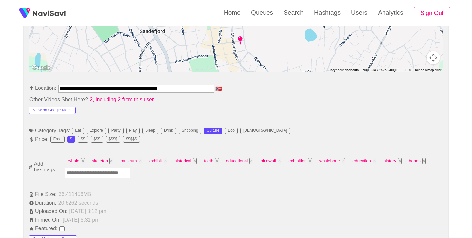
scroll to position [327, 0]
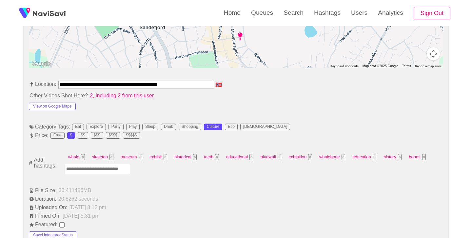
click at [112, 170] on input "Enter tag here and press return" at bounding box center [98, 169] width 66 height 10
type input "*********"
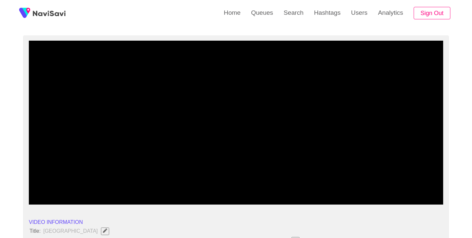
scroll to position [42, 0]
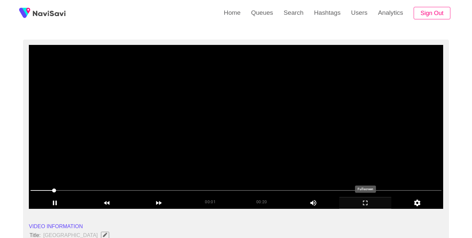
click at [365, 202] on icon "add" at bounding box center [365, 203] width 51 height 8
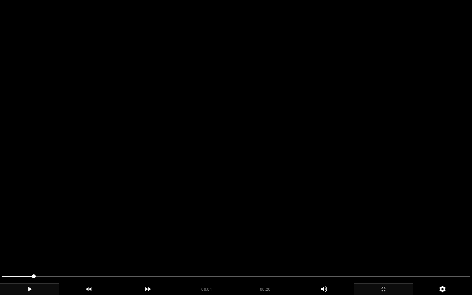
click at [33, 238] on div "add" at bounding box center [29, 289] width 59 height 12
click at [29, 238] on icon "add" at bounding box center [29, 289] width 59 height 8
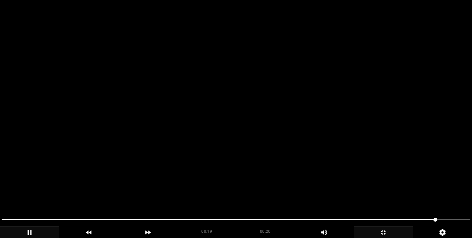
scroll to position [368, 0]
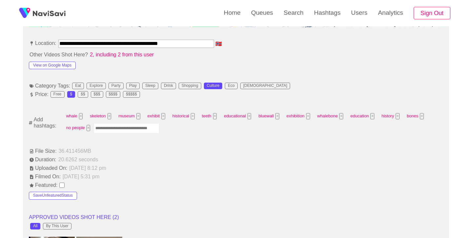
click at [137, 128] on input "Enter tag here and press return" at bounding box center [127, 128] width 66 height 10
type input "*********"
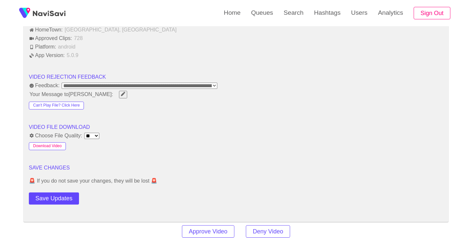
scroll to position [805, 0]
click at [60, 199] on button "Save Updates" at bounding box center [54, 198] width 50 height 12
click at [298, 12] on link "Search" at bounding box center [293, 13] width 30 height 26
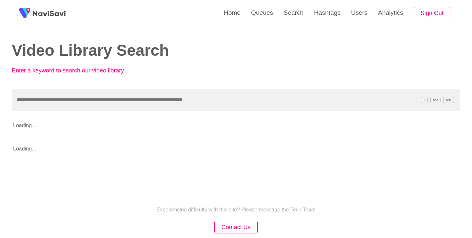
click at [146, 106] on input "text" at bounding box center [236, 100] width 448 height 22
type input "**********"
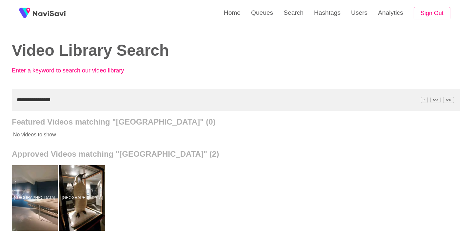
click at [90, 186] on div at bounding box center [82, 198] width 46 height 66
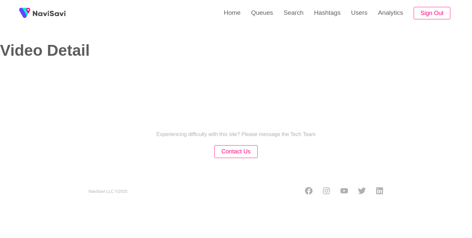
select select "**********"
select select "**"
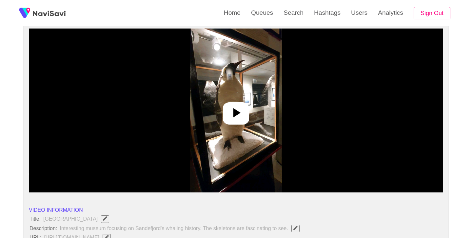
scroll to position [59, 0]
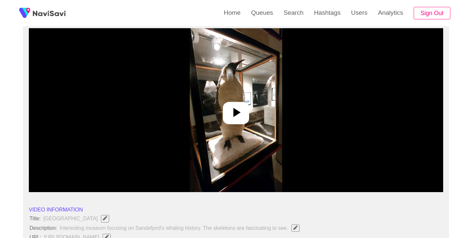
click at [236, 113] on icon at bounding box center [236, 112] width 7 height 9
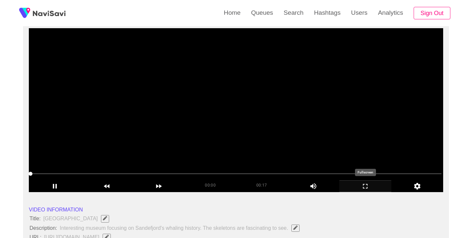
click at [368, 183] on icon "add" at bounding box center [365, 186] width 51 height 8
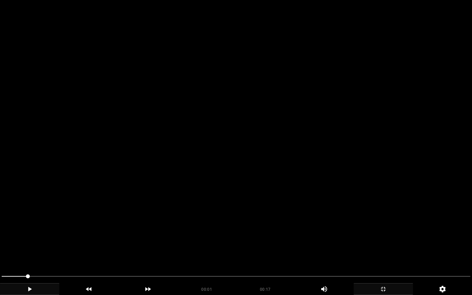
click at [32, 238] on icon "add" at bounding box center [29, 289] width 59 height 8
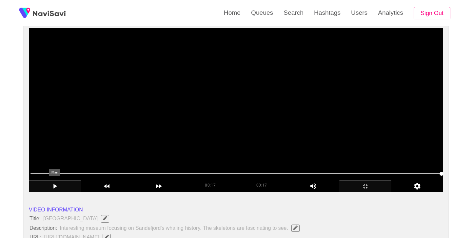
click at [54, 186] on icon "add" at bounding box center [55, 186] width 4 height 5
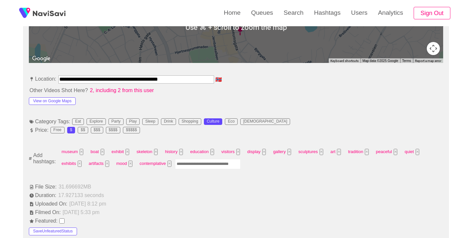
scroll to position [333, 0]
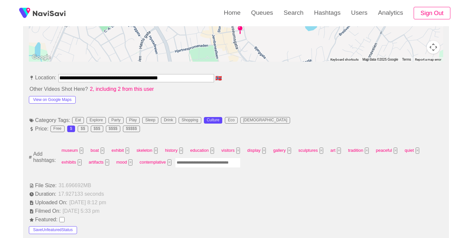
click at [200, 163] on input "Enter tag here and press return" at bounding box center [208, 163] width 66 height 10
type input "*********"
click at [231, 163] on button "×" at bounding box center [230, 162] width 4 height 6
click at [243, 163] on input "Enter tag here and press return" at bounding box center [238, 163] width 66 height 10
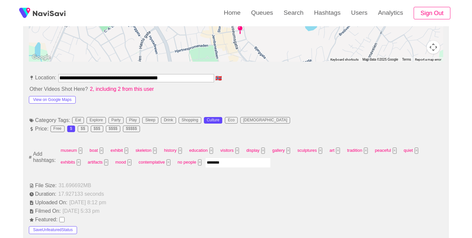
type input "*********"
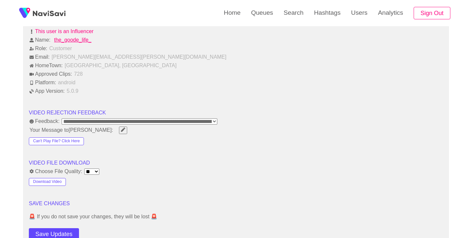
scroll to position [769, 0]
click at [63, 233] on button "Save Updates" at bounding box center [54, 234] width 50 height 12
click at [294, 17] on link "Search" at bounding box center [293, 13] width 30 height 26
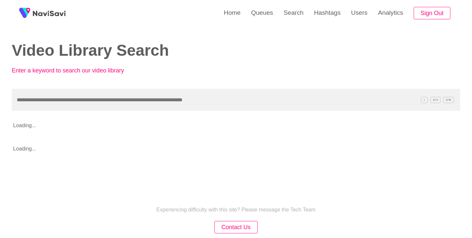
click at [136, 101] on input "text" at bounding box center [236, 100] width 448 height 22
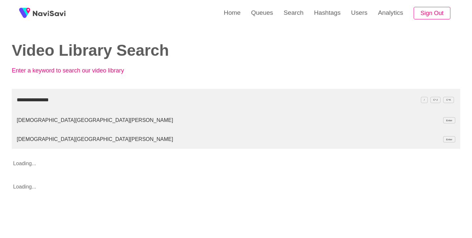
click at [17, 102] on input "**********" at bounding box center [236, 100] width 448 height 22
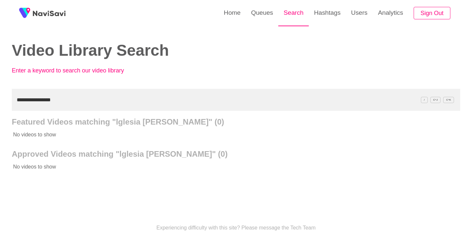
drag, startPoint x: 302, startPoint y: 13, endPoint x: 297, endPoint y: 18, distance: 7.0
click at [302, 13] on link "Search" at bounding box center [293, 13] width 30 height 26
click at [31, 105] on input "**********" at bounding box center [236, 100] width 448 height 22
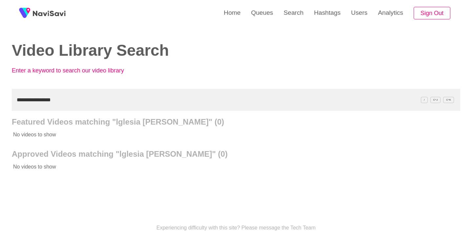
paste input "text"
type input "**********"
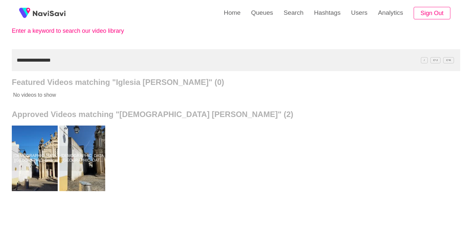
scroll to position [40, 0]
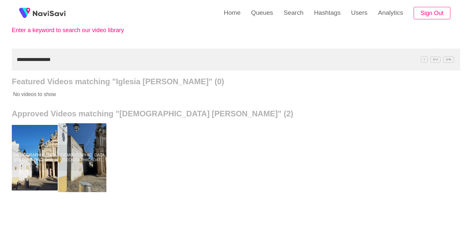
click at [90, 131] on div at bounding box center [82, 157] width 48 height 69
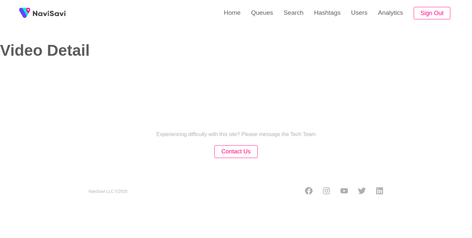
select select "**********"
select select "**"
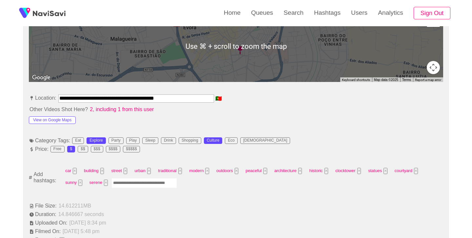
scroll to position [314, 0]
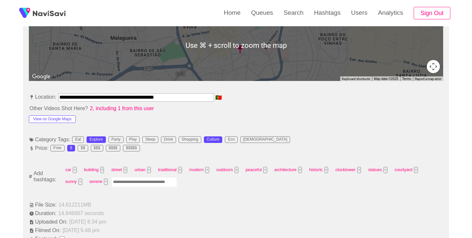
click at [155, 184] on input "Enter tag here and press return" at bounding box center [144, 182] width 66 height 10
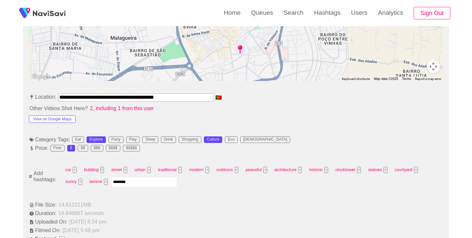
type input "*********"
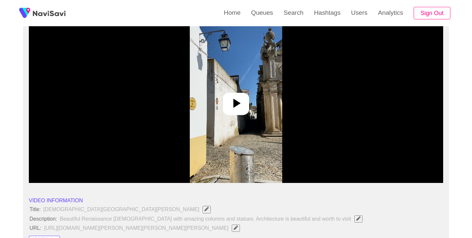
scroll to position [67, 0]
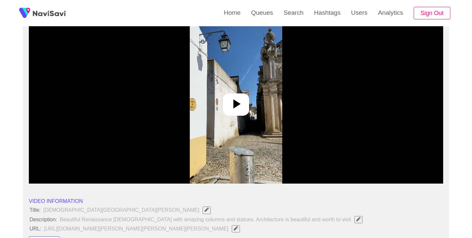
click at [237, 110] on icon at bounding box center [236, 104] width 16 height 16
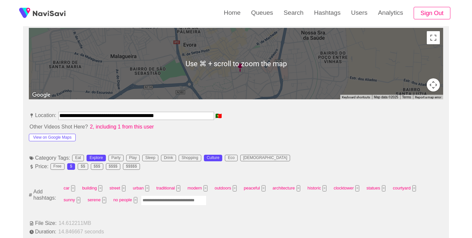
scroll to position [299, 0]
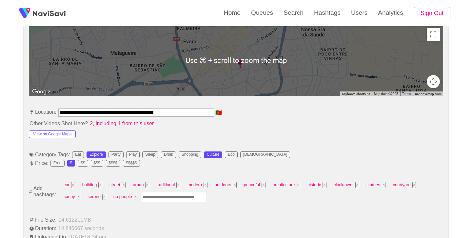
click at [196, 197] on input "Enter tag here and press return" at bounding box center [174, 197] width 66 height 10
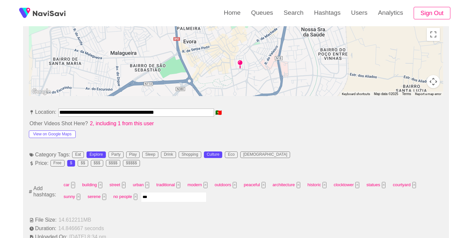
type input "****"
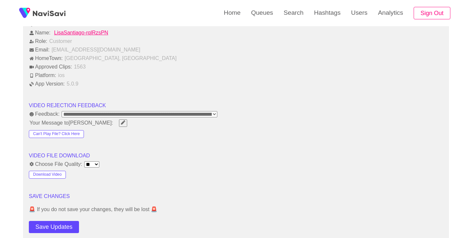
scroll to position [777, 0]
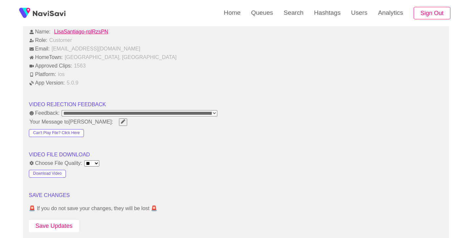
click at [57, 227] on button "Save Updates" at bounding box center [54, 226] width 50 height 12
click at [294, 16] on link "Search" at bounding box center [293, 13] width 30 height 26
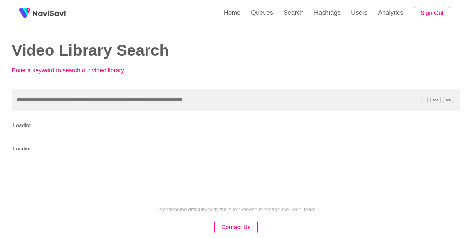
click at [85, 104] on input "text" at bounding box center [236, 100] width 448 height 22
type input "**********"
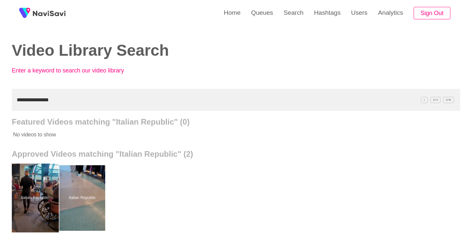
click at [38, 186] on div at bounding box center [35, 198] width 48 height 69
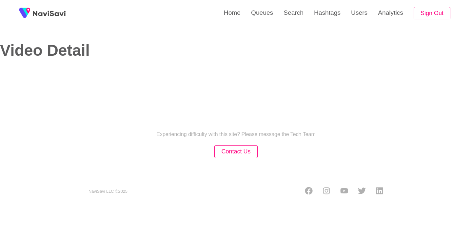
select select "**********"
select select "**"
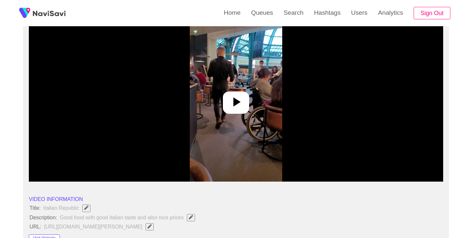
scroll to position [70, 0]
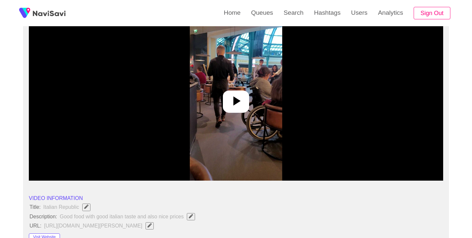
click at [238, 104] on icon at bounding box center [236, 101] width 16 height 16
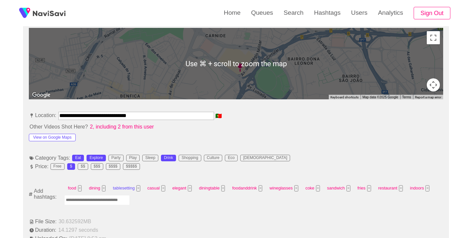
scroll to position [297, 0]
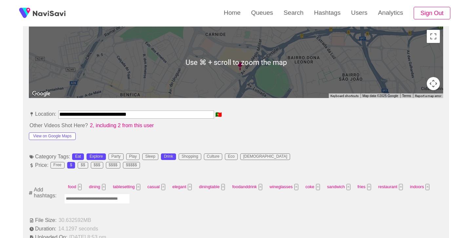
click at [105, 197] on input "Enter tag here and press return" at bounding box center [97, 199] width 66 height 10
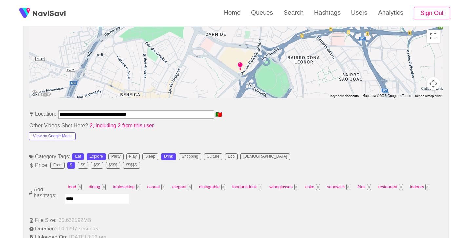
type input "******"
type input "****"
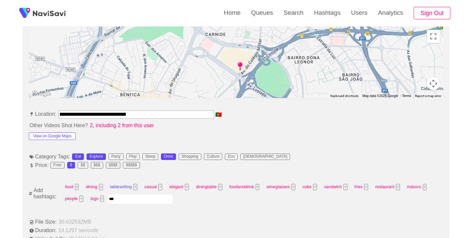
type input "****"
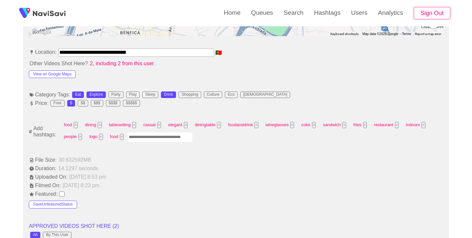
scroll to position [359, 0]
click at [152, 136] on input "Enter tag here and press return" at bounding box center [160, 137] width 66 height 10
type input "*********"
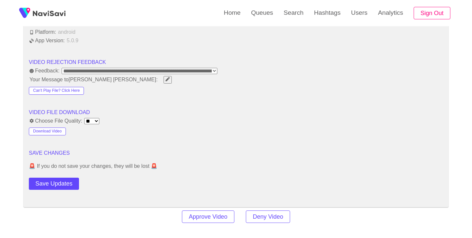
scroll to position [811, 0]
click at [67, 186] on button "Save Updates" at bounding box center [54, 183] width 50 height 12
click at [291, 14] on link "Search" at bounding box center [293, 13] width 30 height 26
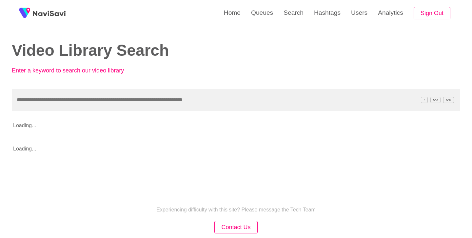
click at [115, 98] on input "text" at bounding box center [236, 100] width 448 height 22
type input "**********"
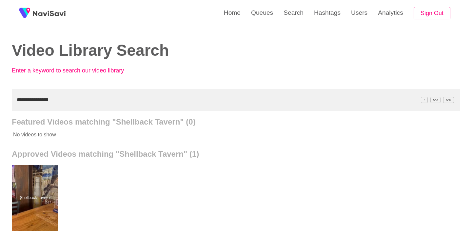
drag, startPoint x: 46, startPoint y: 182, endPoint x: 66, endPoint y: 162, distance: 28.5
click at [46, 182] on div at bounding box center [35, 198] width 46 height 66
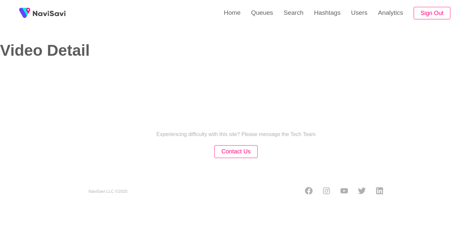
select select "**"
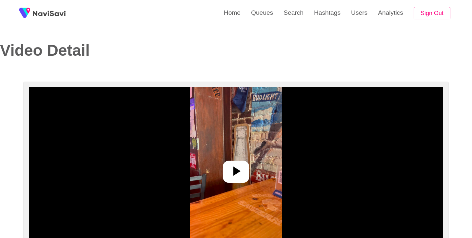
select select "**********"
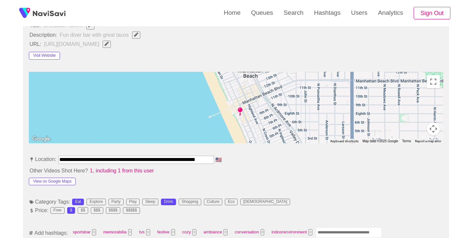
scroll to position [319, 0]
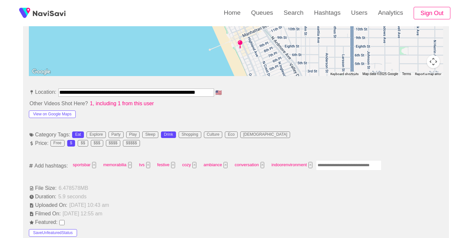
click at [325, 163] on input "Enter tag here and press return" at bounding box center [349, 165] width 66 height 10
type input "******"
type input "****"
type input "*****"
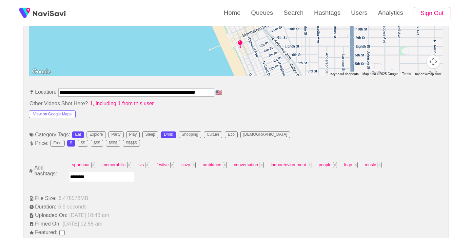
type input "**********"
click at [410, 166] on button "×" at bounding box center [410, 165] width 4 height 6
click at [126, 178] on input "Enter tag here and press return" at bounding box center [101, 177] width 66 height 10
type input "*********"
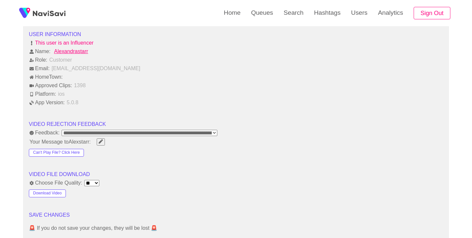
scroll to position [793, 0]
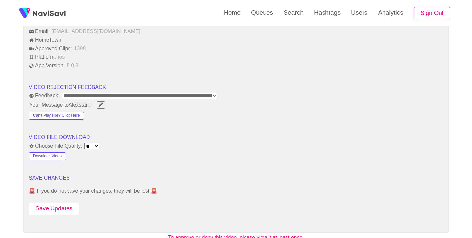
click at [67, 208] on button "Save Updates" at bounding box center [54, 209] width 50 height 12
click at [285, 14] on link "Search" at bounding box center [293, 13] width 30 height 26
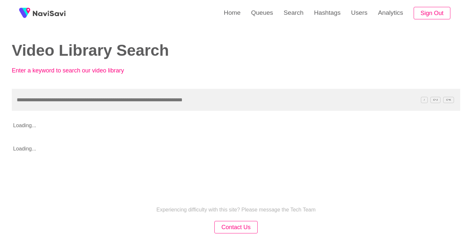
click at [130, 103] on input "text" at bounding box center [236, 100] width 448 height 22
type input "**********"
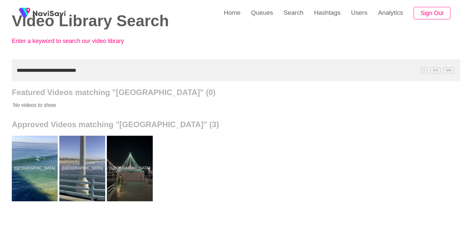
scroll to position [31, 0]
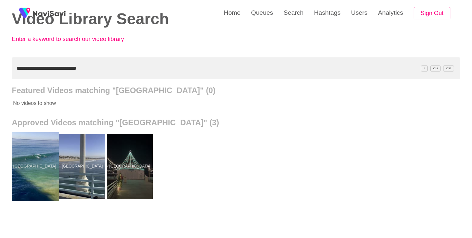
click at [30, 151] on div at bounding box center [35, 166] width 48 height 69
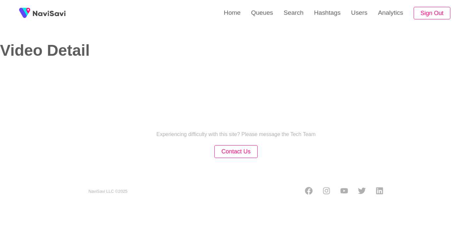
select select "**********"
select select "**"
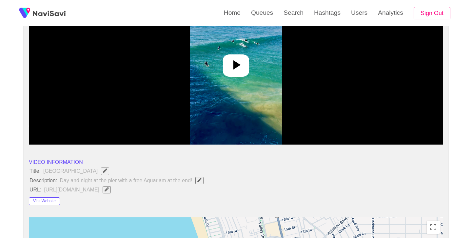
scroll to position [116, 0]
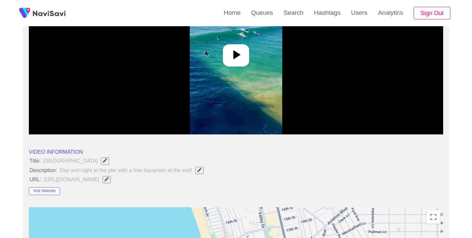
click at [238, 47] on div at bounding box center [236, 55] width 26 height 22
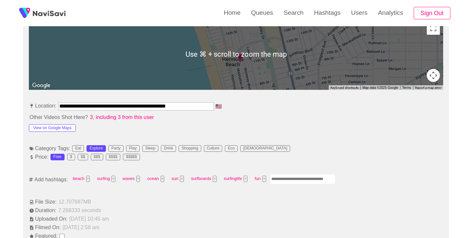
scroll to position [306, 0]
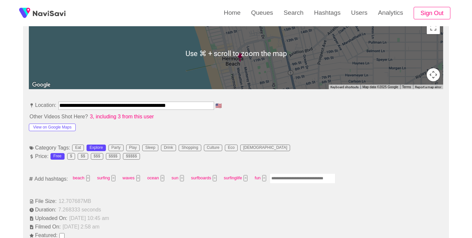
click at [281, 183] on input "Enter tag here and press return" at bounding box center [303, 178] width 66 height 10
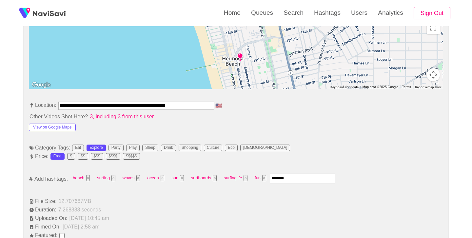
type input "*********"
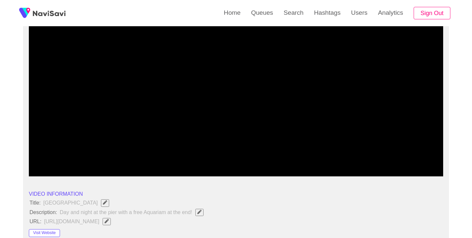
scroll to position [74, 0]
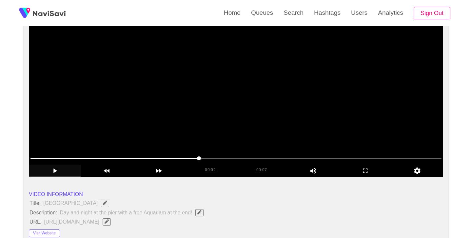
click at [50, 172] on icon "add" at bounding box center [54, 171] width 51 height 8
click at [53, 172] on icon "add" at bounding box center [55, 170] width 4 height 5
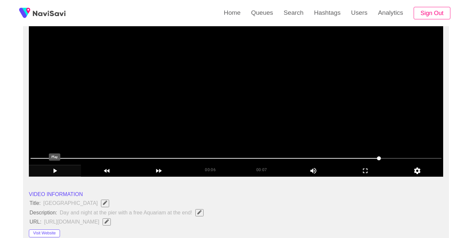
click at [58, 171] on icon "add" at bounding box center [54, 171] width 51 height 8
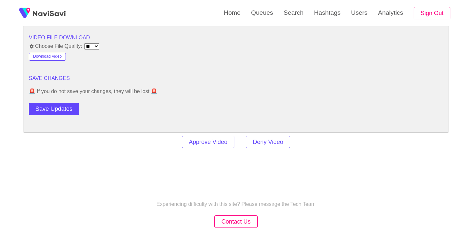
scroll to position [883, 0]
click at [72, 109] on button "Save Updates" at bounding box center [54, 108] width 50 height 12
click at [292, 8] on link "Search" at bounding box center [293, 13] width 30 height 26
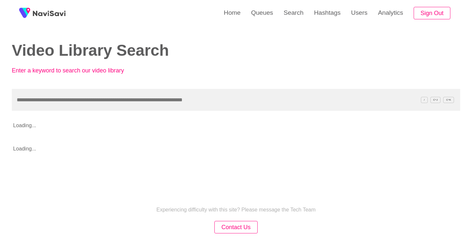
click at [102, 98] on input "text" at bounding box center [236, 100] width 448 height 22
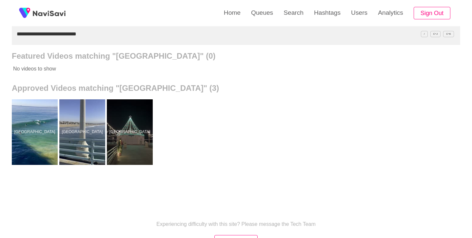
scroll to position [66, 0]
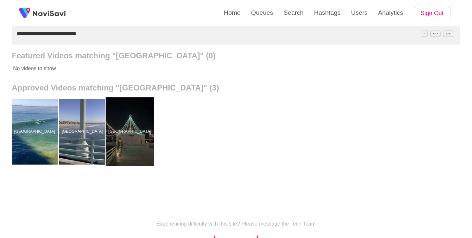
type input "**********"
click at [131, 121] on div at bounding box center [130, 131] width 48 height 69
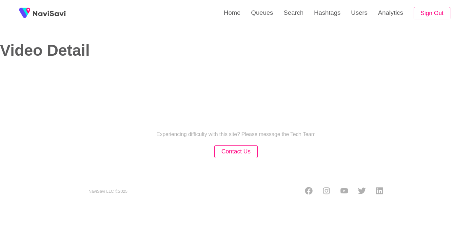
select select "**"
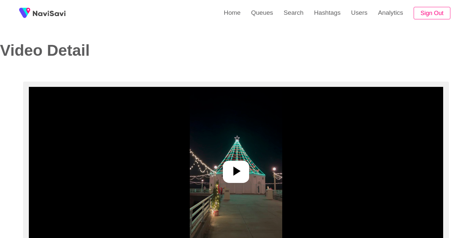
select select "**********"
click at [236, 171] on icon at bounding box center [236, 170] width 7 height 9
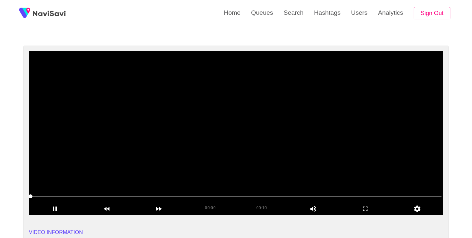
scroll to position [37, 0]
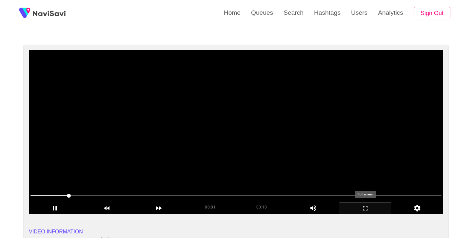
click at [367, 209] on icon "add" at bounding box center [365, 208] width 5 height 5
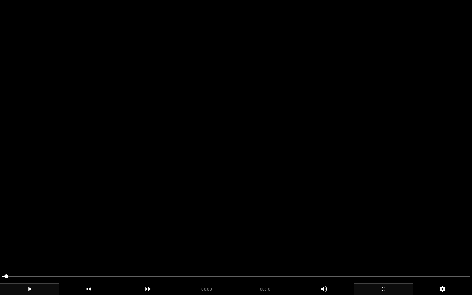
click at [32, 238] on div "add" at bounding box center [29, 289] width 59 height 12
click at [29, 238] on icon "add" at bounding box center [30, 289] width 4 height 5
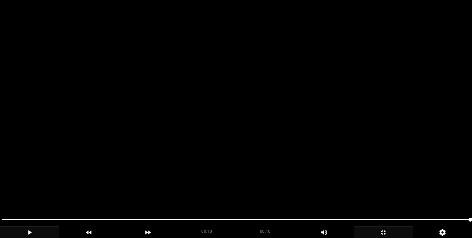
scroll to position [76, 0]
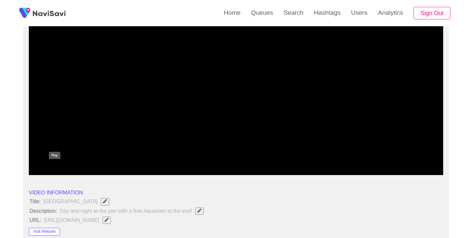
click at [56, 165] on icon "add" at bounding box center [54, 169] width 51 height 8
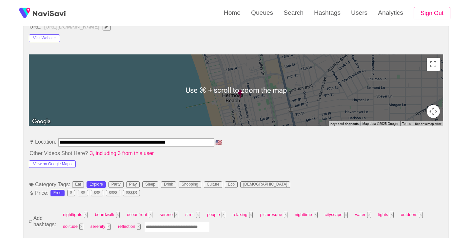
scroll to position [282, 0]
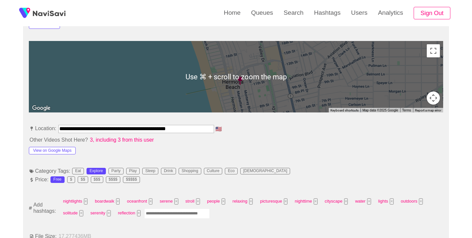
click at [171, 213] on input "Enter tag here and press return" at bounding box center [177, 213] width 66 height 10
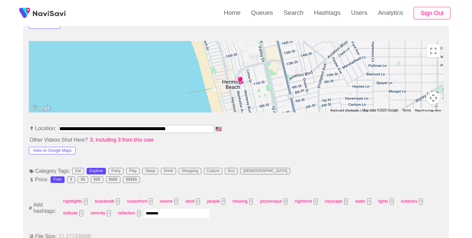
type input "*********"
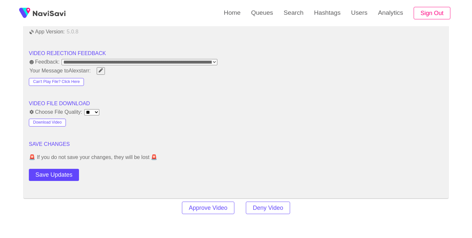
scroll to position [837, 0]
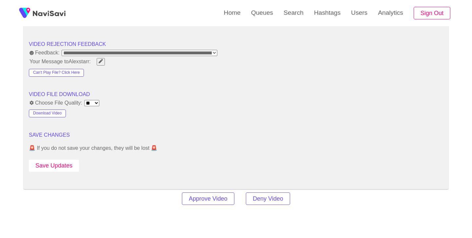
click at [58, 169] on button "Save Updates" at bounding box center [54, 166] width 50 height 12
click at [296, 14] on link "Search" at bounding box center [293, 13] width 30 height 26
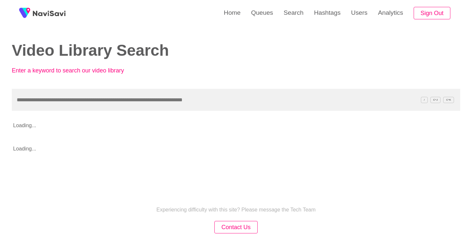
click at [146, 96] on input "text" at bounding box center [236, 100] width 448 height 22
type input "**********"
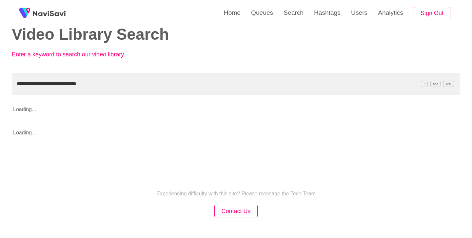
scroll to position [16, 0]
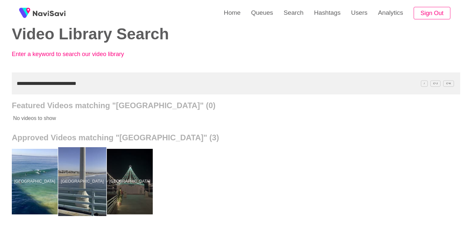
click at [75, 164] on div at bounding box center [82, 181] width 48 height 69
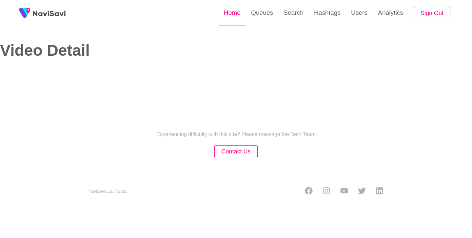
select select "**********"
select select "**"
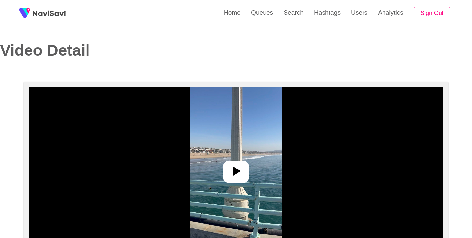
click at [241, 173] on icon at bounding box center [236, 171] width 16 height 16
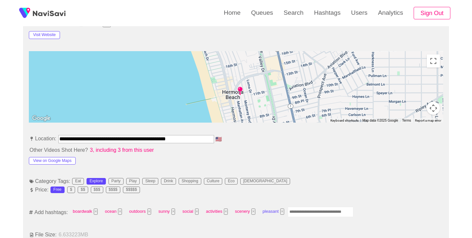
scroll to position [273, 0]
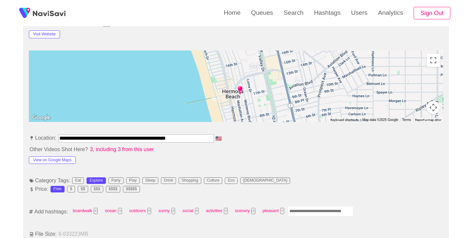
click at [299, 211] on input "Enter tag here and press return" at bounding box center [321, 211] width 66 height 10
type input "******"
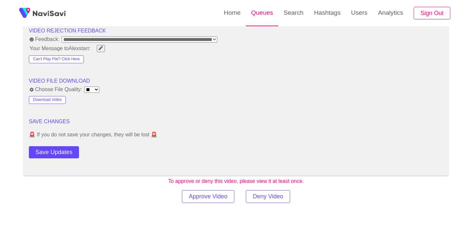
scroll to position [851, 0]
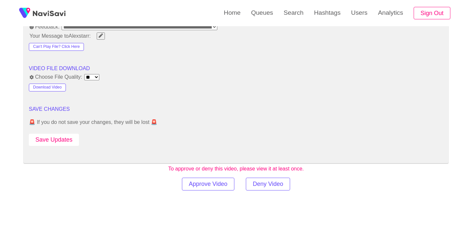
click at [77, 138] on button "Save Updates" at bounding box center [54, 140] width 50 height 12
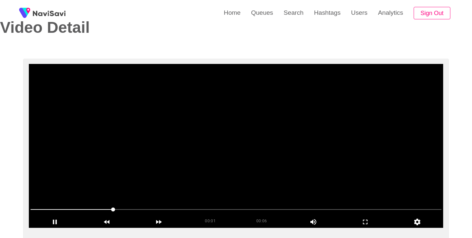
scroll to position [24, 0]
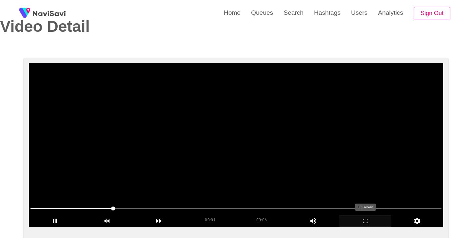
click at [367, 223] on icon "add" at bounding box center [365, 221] width 51 height 8
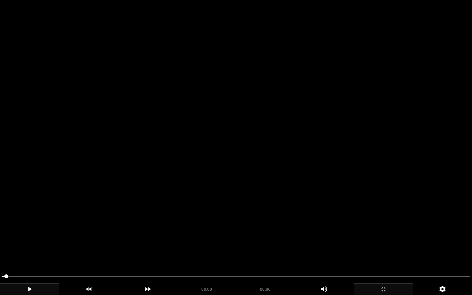
click at [31, 238] on icon "add" at bounding box center [29, 289] width 59 height 8
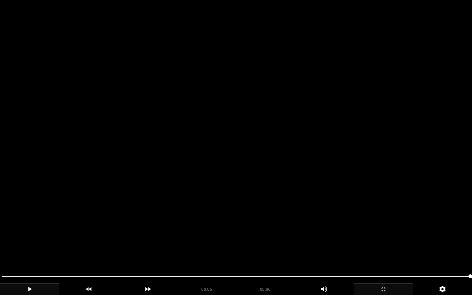
click at [31, 238] on icon "add" at bounding box center [29, 289] width 59 height 8
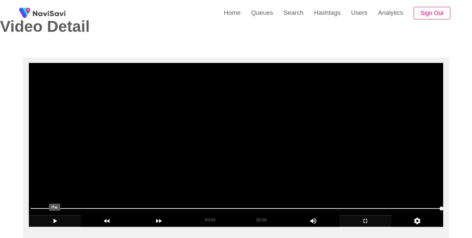
click at [56, 222] on icon "add" at bounding box center [54, 221] width 51 height 8
click at [56, 222] on icon "add" at bounding box center [55, 221] width 4 height 5
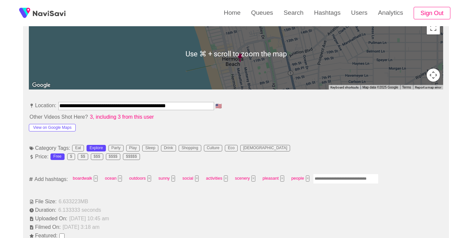
scroll to position [306, 0]
click at [324, 181] on input "Enter tag here and press return" at bounding box center [346, 178] width 66 height 10
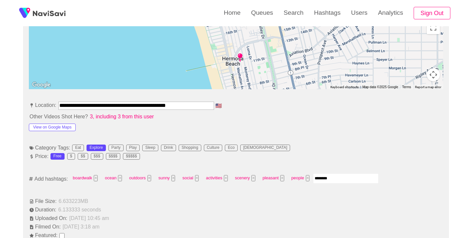
type input "*********"
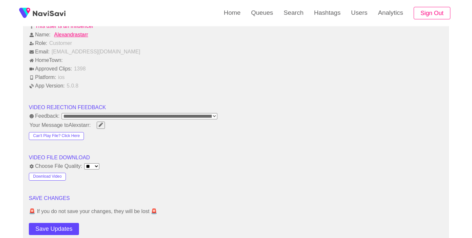
scroll to position [779, 0]
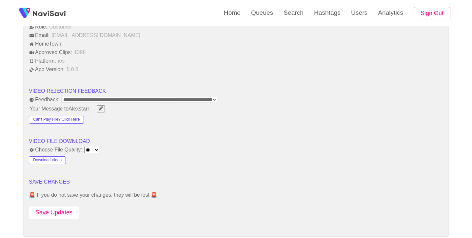
click at [58, 215] on button "Save Updates" at bounding box center [54, 212] width 50 height 12
click at [287, 14] on link "Search" at bounding box center [293, 13] width 30 height 26
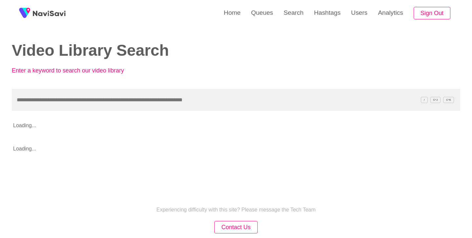
click at [141, 107] on input "text" at bounding box center [236, 100] width 448 height 22
type input "**********"
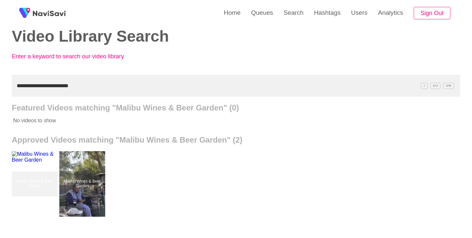
scroll to position [29, 0]
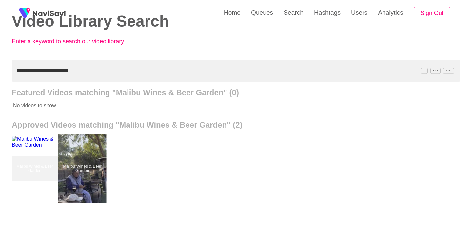
click at [82, 140] on div at bounding box center [82, 168] width 48 height 69
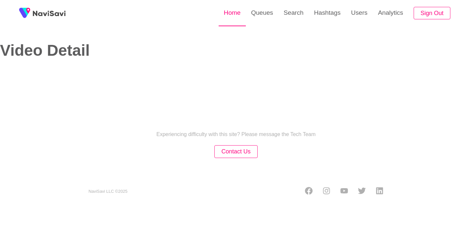
select select "**"
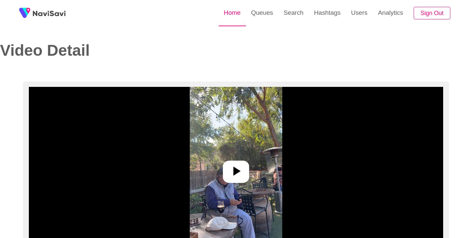
select select "**********"
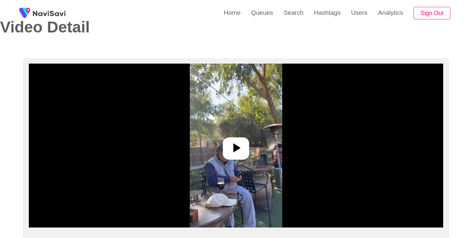
click at [250, 149] on img at bounding box center [236, 146] width 92 height 164
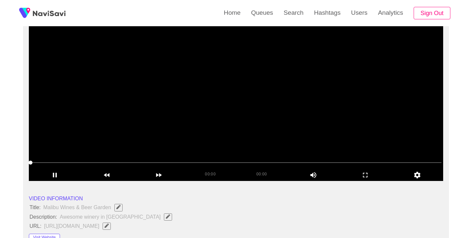
scroll to position [82, 0]
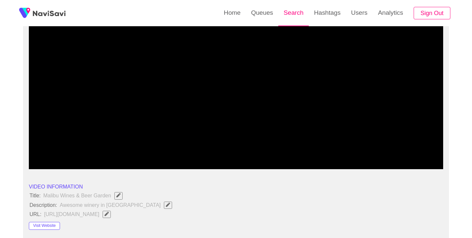
click at [298, 12] on link "Search" at bounding box center [293, 13] width 30 height 26
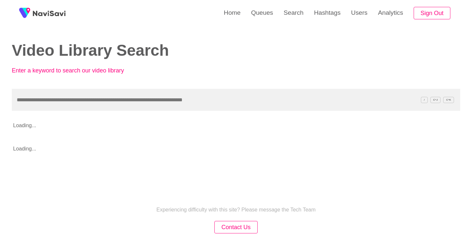
drag, startPoint x: 148, startPoint y: 104, endPoint x: 155, endPoint y: 96, distance: 10.0
click at [149, 103] on input "text" at bounding box center [236, 100] width 448 height 22
type input "**********"
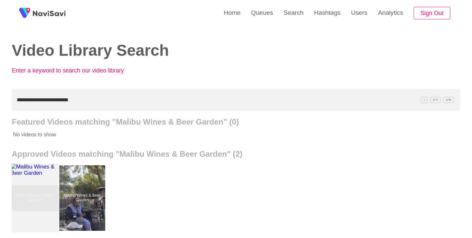
click at [42, 186] on div at bounding box center [35, 198] width 48 height 69
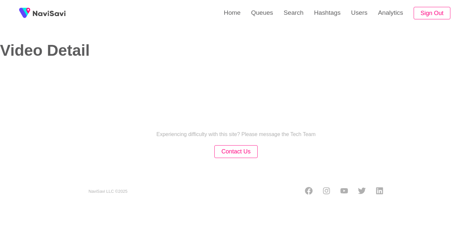
select select "**"
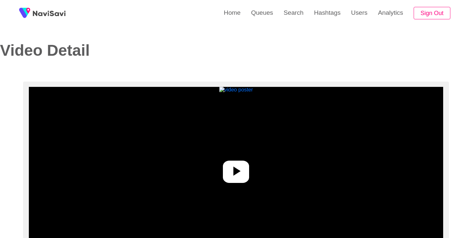
select select "**********"
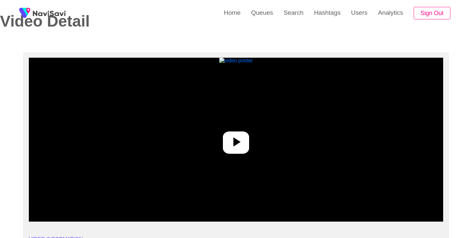
scroll to position [30, 0]
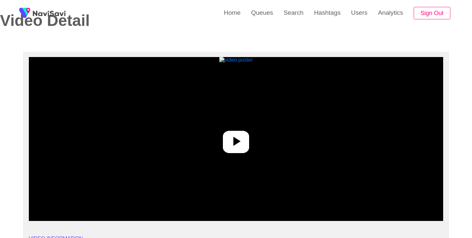
click at [233, 144] on icon at bounding box center [236, 141] width 16 height 16
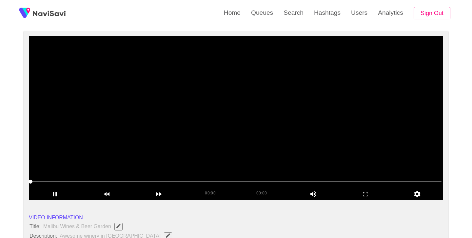
scroll to position [50, 0]
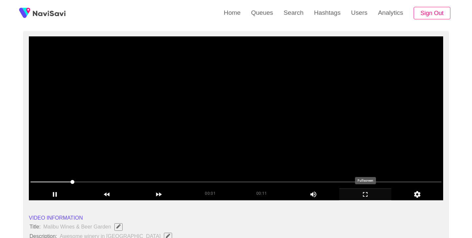
click at [364, 197] on icon "add" at bounding box center [365, 194] width 5 height 5
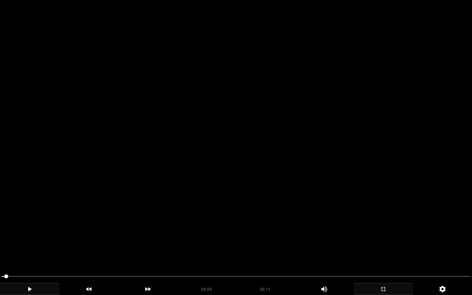
click at [31, 238] on icon "add" at bounding box center [30, 289] width 4 height 5
click at [33, 238] on icon "add" at bounding box center [29, 289] width 59 height 8
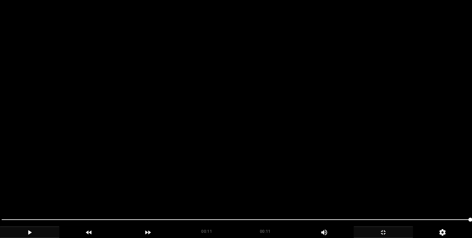
scroll to position [358, 0]
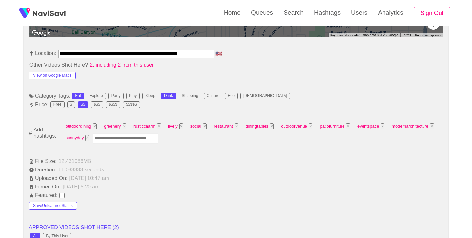
drag, startPoint x: 148, startPoint y: 140, endPoint x: 181, endPoint y: 83, distance: 65.4
click at [148, 138] on input "Enter tag here and press return" at bounding box center [126, 138] width 66 height 10
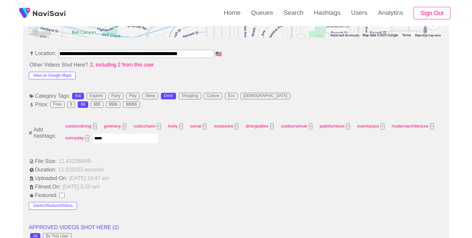
type input "******"
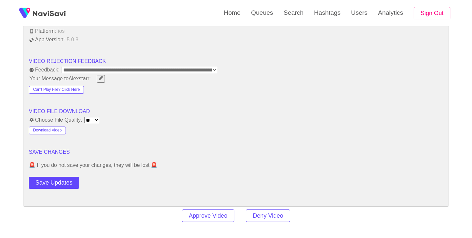
scroll to position [825, 0]
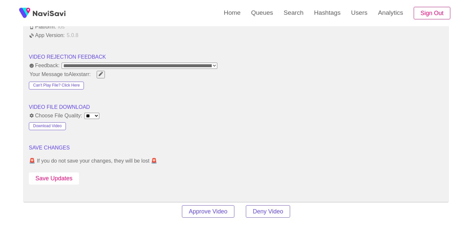
click at [67, 177] on button "Save Updates" at bounding box center [54, 178] width 50 height 12
click at [294, 21] on link "Search" at bounding box center [293, 13] width 30 height 26
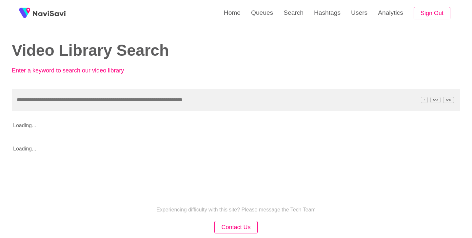
click at [142, 101] on input "text" at bounding box center [236, 100] width 448 height 22
type input "**********"
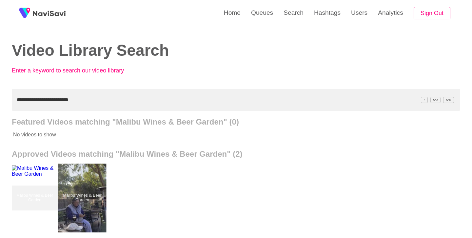
click at [78, 175] on div at bounding box center [82, 198] width 48 height 69
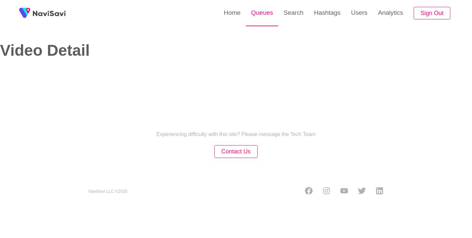
select select "**********"
select select "**"
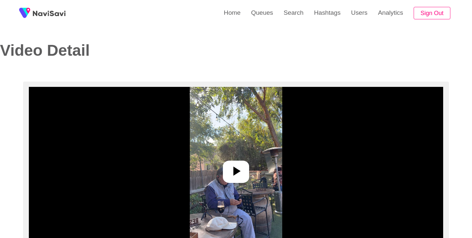
click at [254, 181] on img at bounding box center [236, 169] width 92 height 164
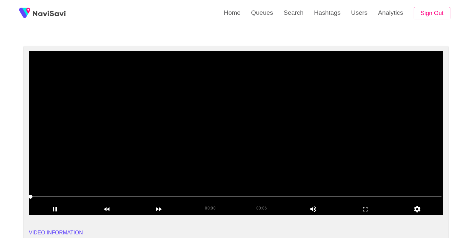
scroll to position [37, 0]
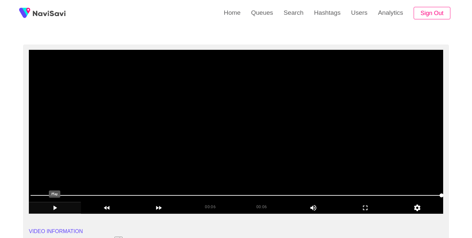
click at [54, 208] on icon "add" at bounding box center [55, 207] width 4 height 5
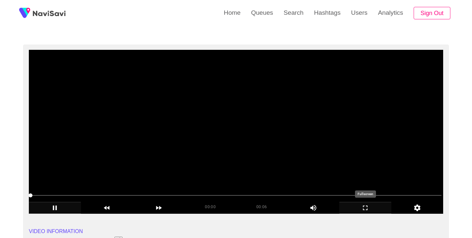
click at [363, 207] on icon "add" at bounding box center [365, 207] width 5 height 5
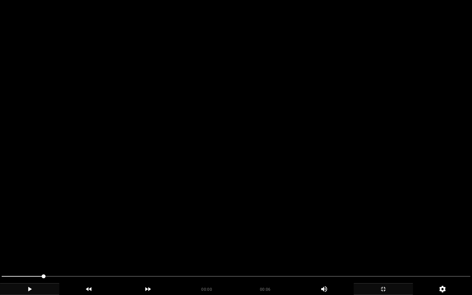
click at [31, 238] on icon "add" at bounding box center [29, 289] width 59 height 8
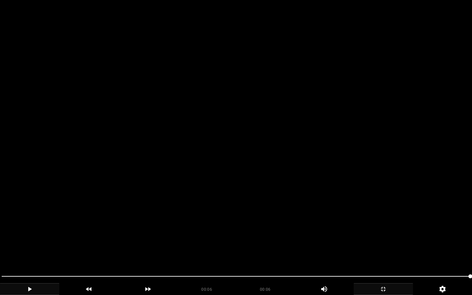
click at [30, 238] on icon "add" at bounding box center [29, 289] width 59 height 8
click at [31, 238] on icon "add" at bounding box center [29, 289] width 59 height 8
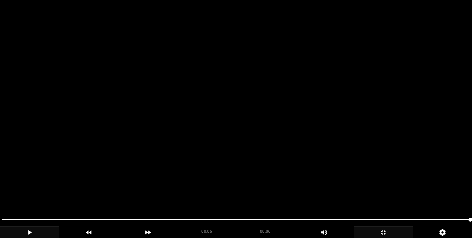
scroll to position [342, 0]
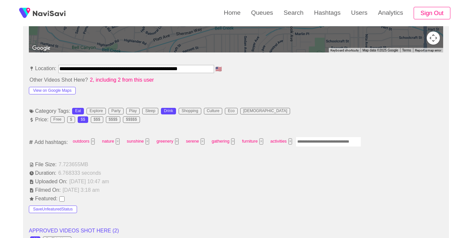
click at [310, 138] on input "Enter tag here and press return" at bounding box center [329, 142] width 66 height 10
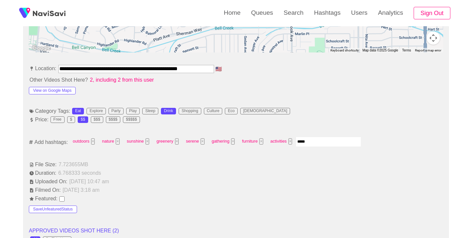
type input "******"
type input "*****"
type input "*********"
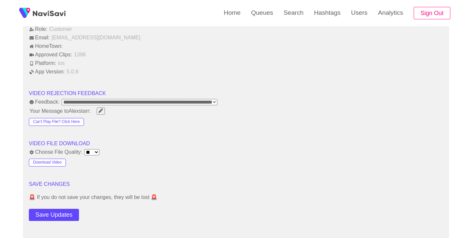
scroll to position [777, 0]
click at [60, 215] on button "Save Updates" at bounding box center [54, 214] width 50 height 12
click at [295, 12] on link "Search" at bounding box center [293, 13] width 30 height 26
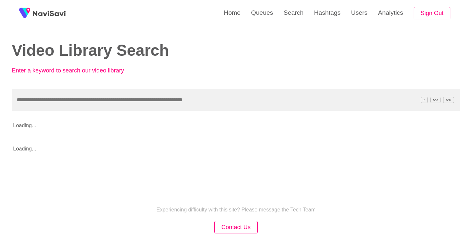
click at [119, 107] on input "text" at bounding box center [236, 100] width 448 height 22
type input "**********"
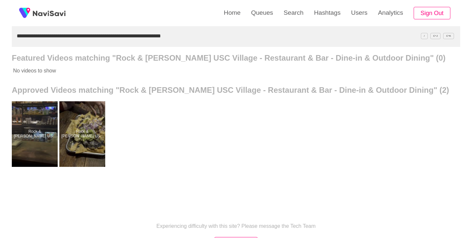
scroll to position [67, 0]
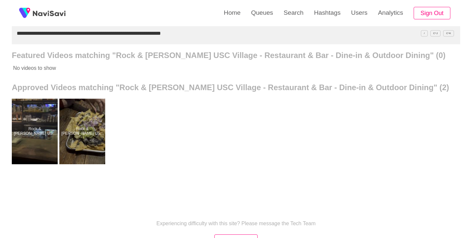
click at [39, 126] on div at bounding box center [35, 132] width 46 height 66
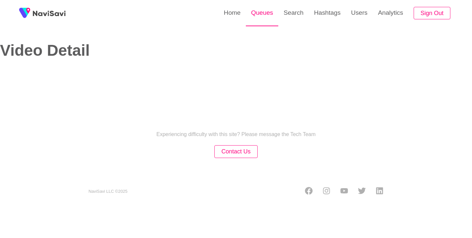
select select "**********"
select select "**"
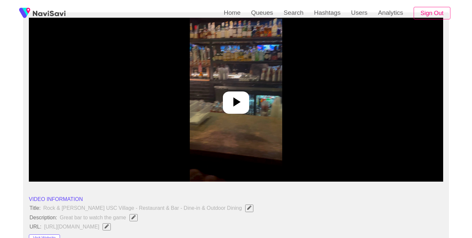
scroll to position [99, 0]
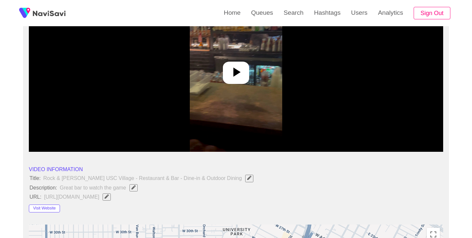
click at [237, 77] on icon at bounding box center [236, 72] width 16 height 16
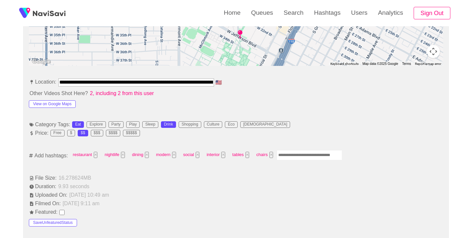
scroll to position [324, 0]
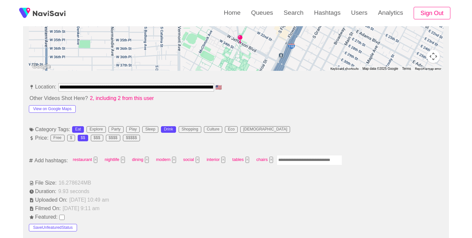
click at [293, 159] on input "Enter tag here and press return" at bounding box center [310, 160] width 66 height 10
type input "*****"
type input "*********"
type input "****"
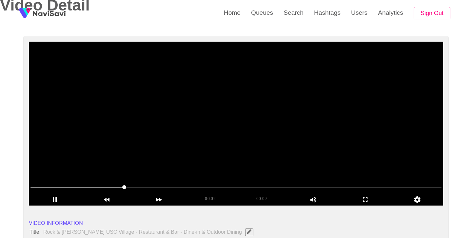
scroll to position [62, 0]
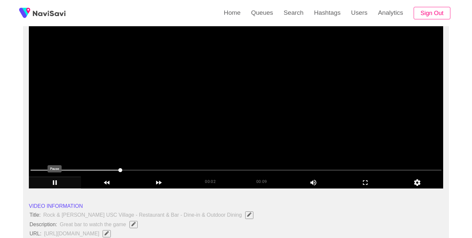
click at [57, 184] on icon "add" at bounding box center [54, 183] width 51 height 8
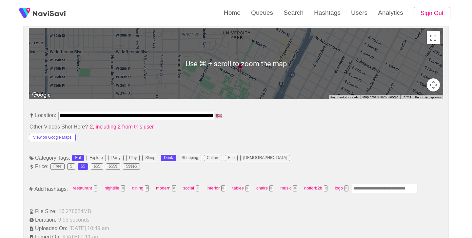
scroll to position [301, 0]
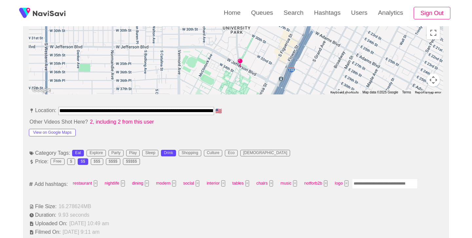
click at [382, 183] on input "Enter tag here and press return" at bounding box center [385, 184] width 66 height 10
type input "*********"
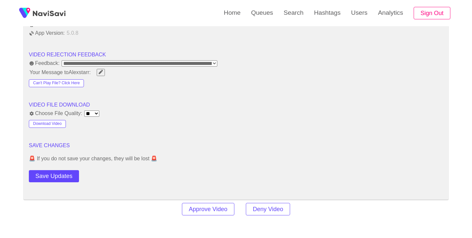
scroll to position [826, 0]
click at [71, 174] on button "Save Updates" at bounding box center [54, 176] width 50 height 12
click at [300, 15] on link "Search" at bounding box center [293, 13] width 30 height 26
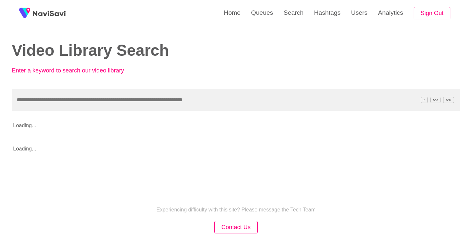
drag, startPoint x: 130, startPoint y: 94, endPoint x: 128, endPoint y: 98, distance: 5.0
click at [128, 98] on input "text" at bounding box center [236, 100] width 448 height 22
type input "**********"
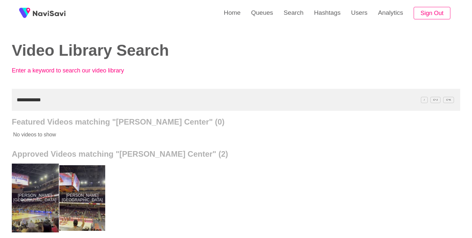
click at [36, 189] on div at bounding box center [35, 198] width 48 height 69
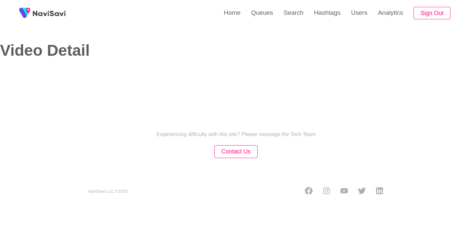
select select "**********"
select select "**"
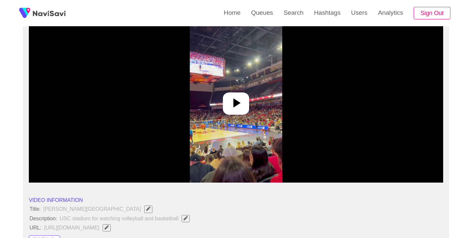
scroll to position [68, 0]
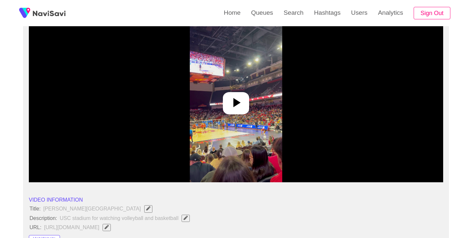
click at [240, 109] on icon at bounding box center [236, 103] width 16 height 16
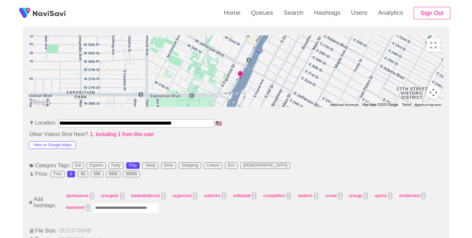
scroll to position [292, 0]
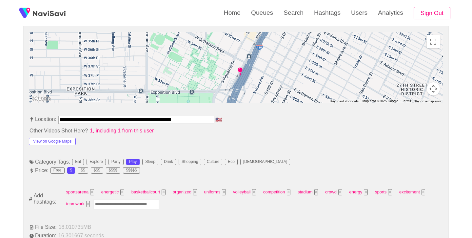
click at [140, 207] on input "Enter tag here and press return" at bounding box center [126, 204] width 66 height 10
type input "****"
type input "*********"
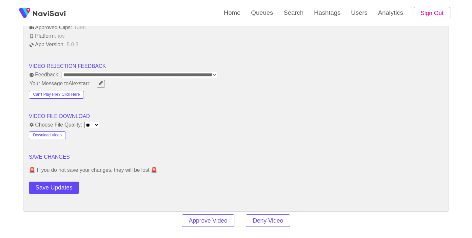
scroll to position [817, 0]
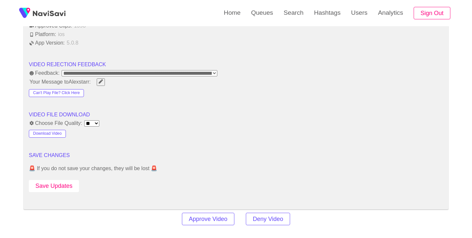
drag, startPoint x: 62, startPoint y: 197, endPoint x: 62, endPoint y: 192, distance: 5.6
click at [62, 185] on button "Save Updates" at bounding box center [54, 186] width 50 height 12
click at [293, 14] on link "Search" at bounding box center [293, 13] width 30 height 26
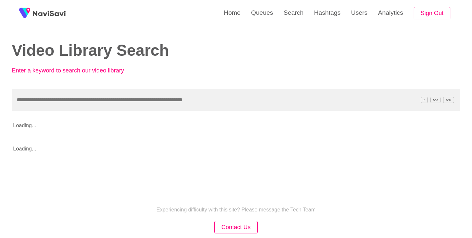
click at [171, 99] on input "text" at bounding box center [236, 100] width 448 height 22
type input "**********"
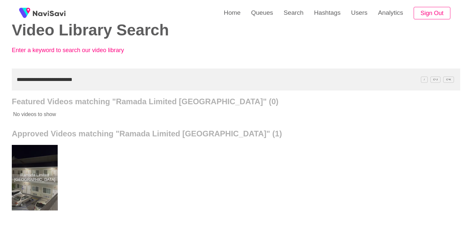
scroll to position [22, 0]
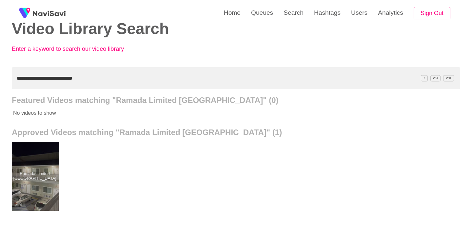
click at [50, 174] on div at bounding box center [35, 176] width 48 height 69
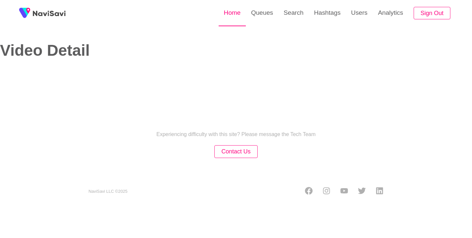
select select "**"
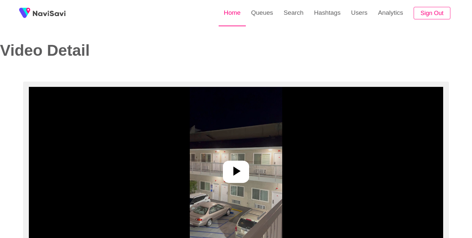
select select "**********"
click at [235, 167] on icon at bounding box center [236, 171] width 16 height 16
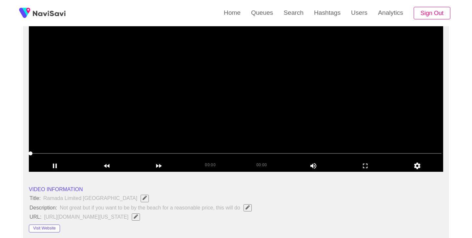
scroll to position [81, 0]
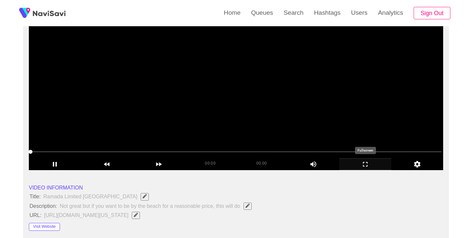
click at [365, 167] on icon "add" at bounding box center [365, 164] width 51 height 8
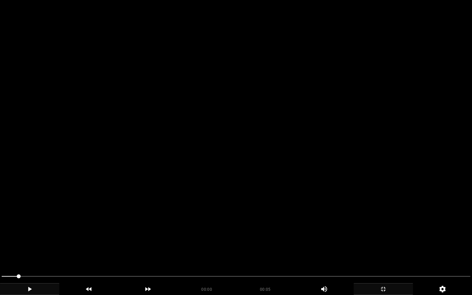
click at [30, 238] on icon "add" at bounding box center [29, 289] width 59 height 8
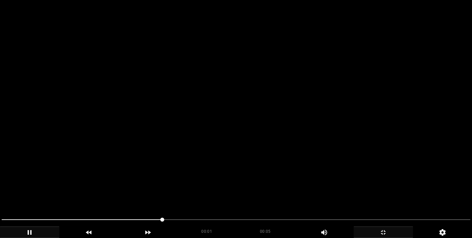
scroll to position [298, 0]
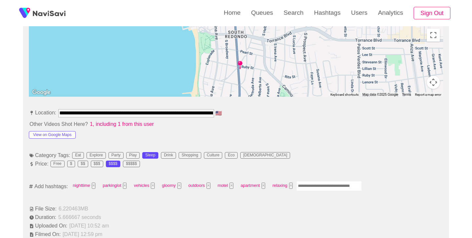
click at [333, 189] on input "Enter tag here and press return" at bounding box center [329, 186] width 66 height 10
type input "****"
type input "*********"
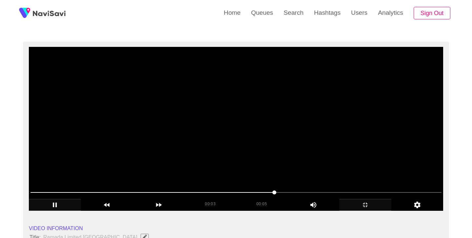
scroll to position [40, 0]
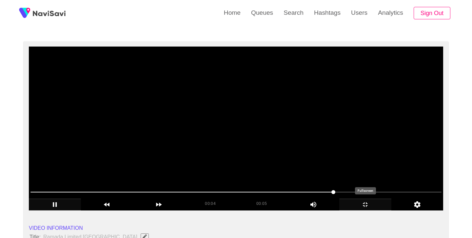
click at [363, 204] on icon "add" at bounding box center [365, 205] width 51 height 8
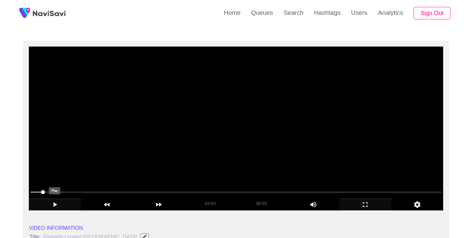
click at [54, 204] on icon "add" at bounding box center [55, 204] width 4 height 5
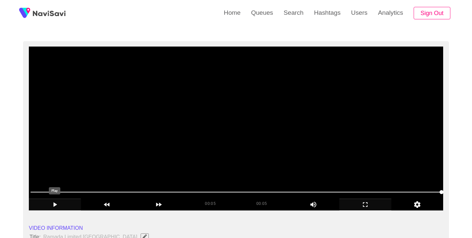
click at [52, 206] on icon "add" at bounding box center [54, 205] width 51 height 8
click at [55, 206] on icon "add" at bounding box center [54, 205] width 51 height 8
click at [59, 205] on icon "add" at bounding box center [54, 205] width 51 height 8
click at [58, 204] on icon "add" at bounding box center [54, 205] width 51 height 8
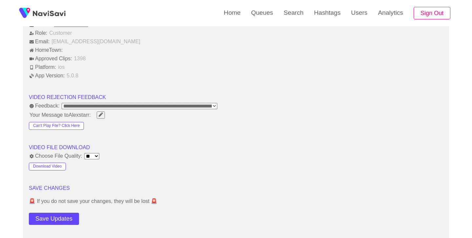
scroll to position [817, 0]
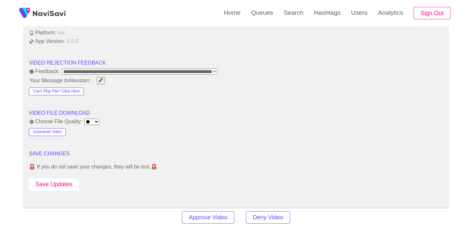
click at [46, 189] on button "Save Updates" at bounding box center [54, 184] width 50 height 12
click at [289, 7] on link "Search" at bounding box center [293, 13] width 30 height 26
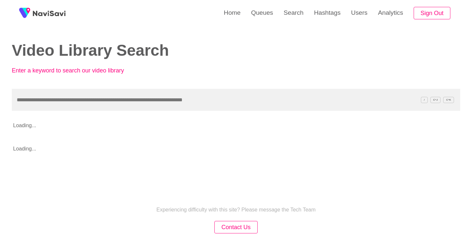
click at [150, 97] on input "text" at bounding box center [236, 100] width 448 height 22
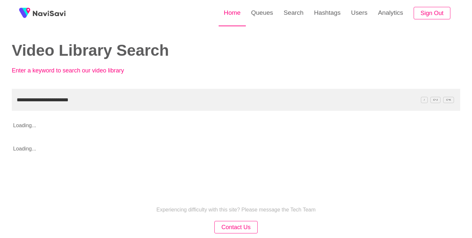
type input "**********"
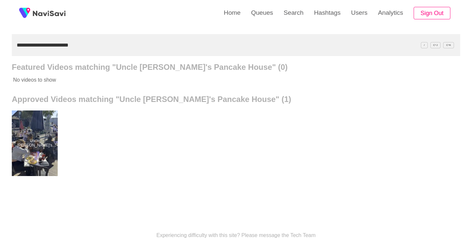
scroll to position [61, 0]
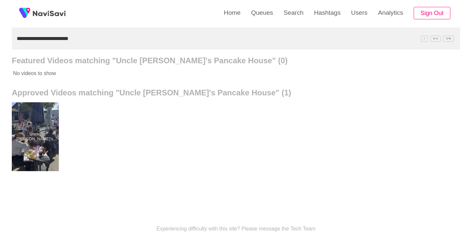
click at [44, 130] on div at bounding box center [35, 136] width 48 height 69
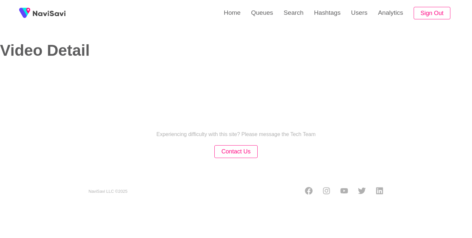
select select "**********"
select select "**"
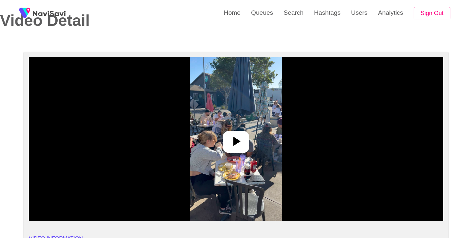
scroll to position [31, 0]
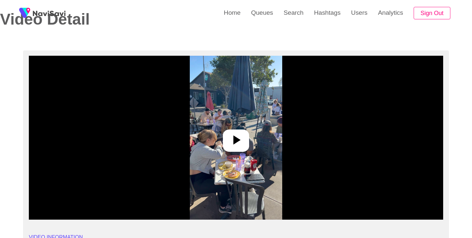
click at [242, 145] on icon at bounding box center [236, 140] width 16 height 16
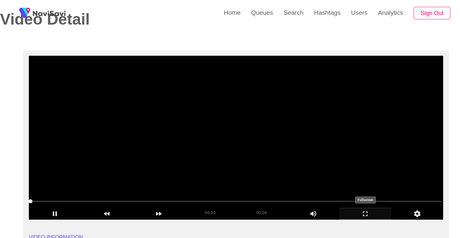
click at [366, 214] on icon "add" at bounding box center [365, 214] width 51 height 8
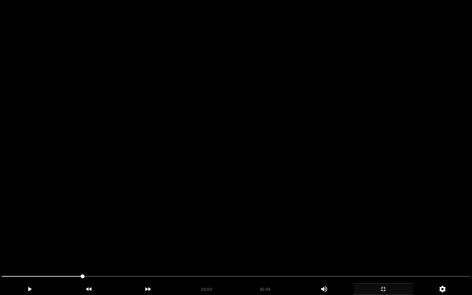
click at [3, 238] on span at bounding box center [236, 276] width 469 height 10
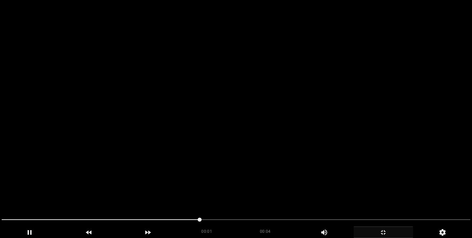
scroll to position [281, 0]
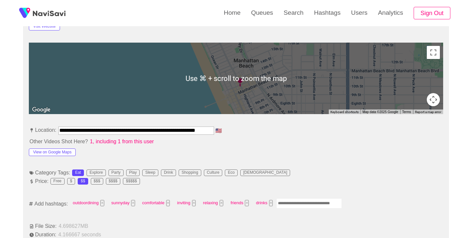
click at [298, 203] on input "Enter tag here and press return" at bounding box center [309, 203] width 66 height 10
type input "******"
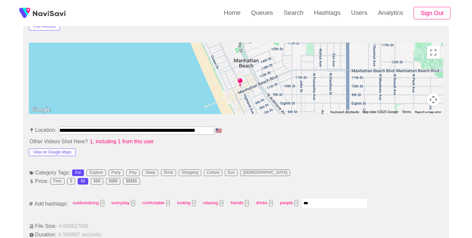
type input "****"
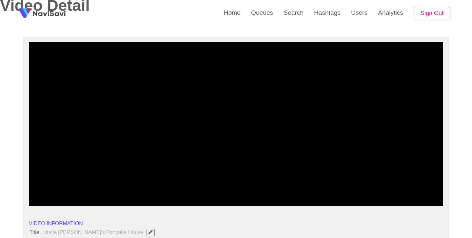
scroll to position [52, 0]
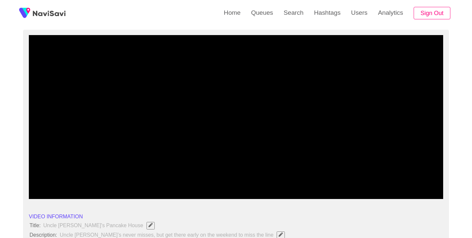
click at [366, 192] on icon "add" at bounding box center [365, 193] width 5 height 5
click at [363, 192] on icon "add" at bounding box center [365, 193] width 51 height 8
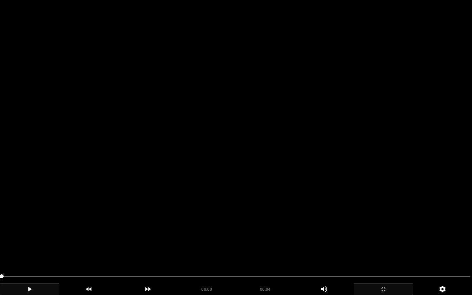
click at [28, 238] on icon "add" at bounding box center [29, 289] width 59 height 8
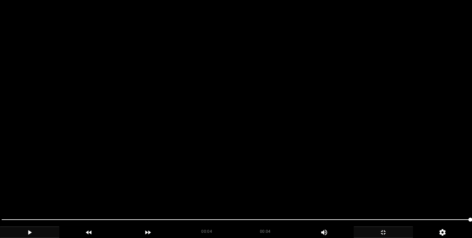
scroll to position [294, 0]
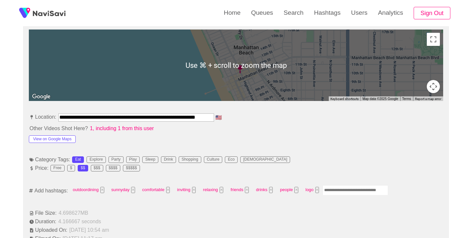
click at [349, 190] on input "Enter tag here and press return" at bounding box center [355, 190] width 66 height 10
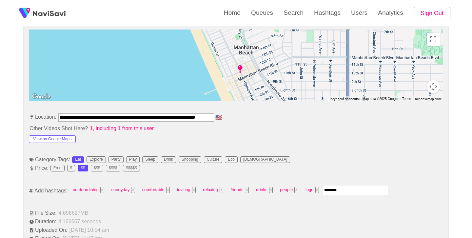
type input "*********"
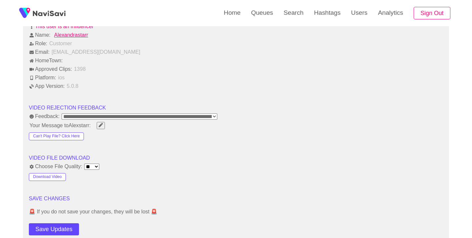
scroll to position [778, 0]
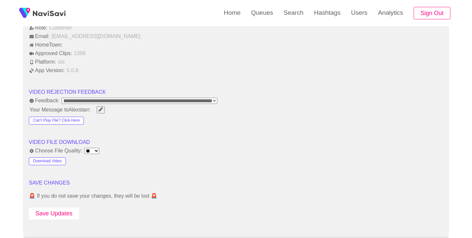
click at [71, 217] on button "Save Updates" at bounding box center [54, 213] width 50 height 12
click at [296, 9] on link "Search" at bounding box center [293, 13] width 30 height 26
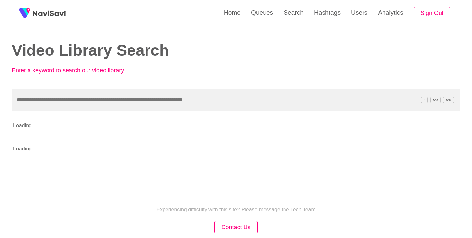
click at [155, 95] on input "text" at bounding box center [236, 100] width 448 height 22
type input "**********"
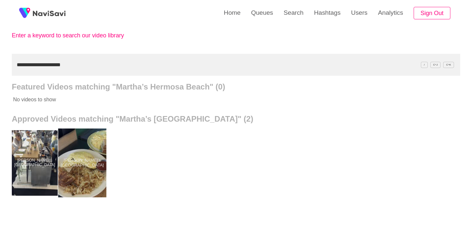
scroll to position [36, 0]
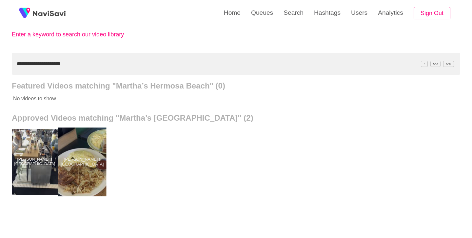
click at [89, 162] on div at bounding box center [82, 161] width 48 height 69
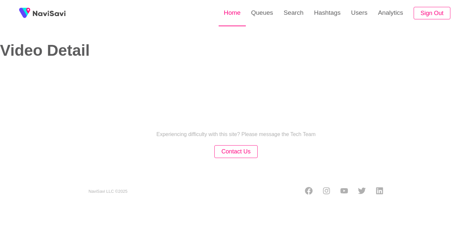
select select "**********"
select select "**"
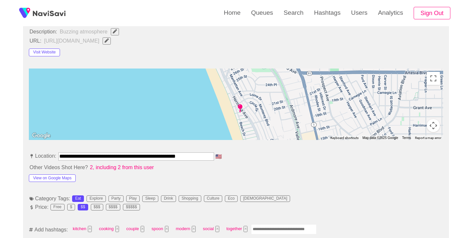
scroll to position [286, 0]
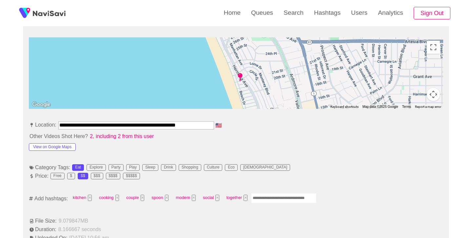
click at [256, 199] on input "Enter tag here and press return" at bounding box center [284, 198] width 66 height 10
type input "****"
type input "*****"
type input "******"
type input "*********"
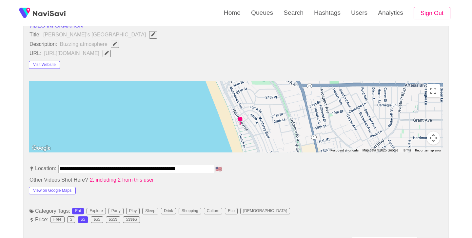
scroll to position [243, 0]
click at [164, 170] on input "**********" at bounding box center [136, 169] width 156 height 8
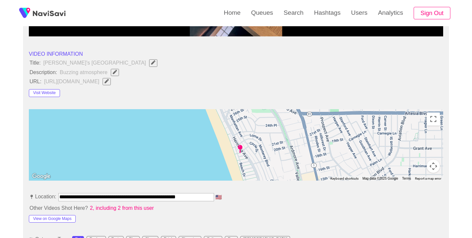
scroll to position [209, 0]
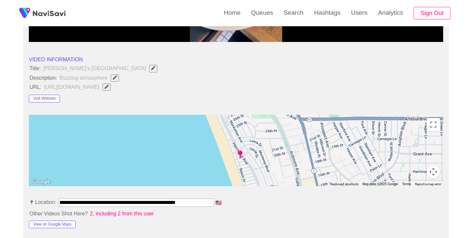
click at [118, 76] on span "button" at bounding box center [114, 77] width 7 height 4
type input "**********"
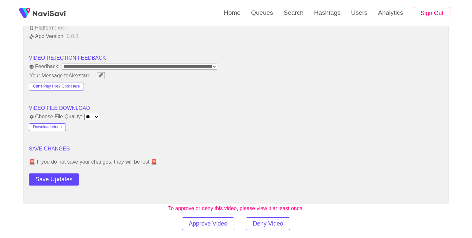
scroll to position [812, 0]
click at [71, 176] on button "Save Updates" at bounding box center [54, 179] width 50 height 12
drag, startPoint x: 298, startPoint y: 12, endPoint x: 279, endPoint y: 24, distance: 22.5
click at [297, 12] on link "Search" at bounding box center [293, 13] width 30 height 26
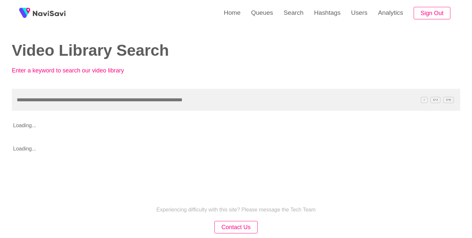
click at [101, 96] on input "text" at bounding box center [236, 100] width 448 height 22
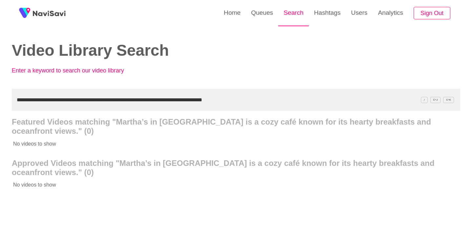
click at [291, 11] on link "Search" at bounding box center [293, 13] width 30 height 26
click at [157, 101] on input "**********" at bounding box center [236, 100] width 448 height 22
click at [157, 100] on input "**********" at bounding box center [236, 100] width 448 height 22
paste input "text"
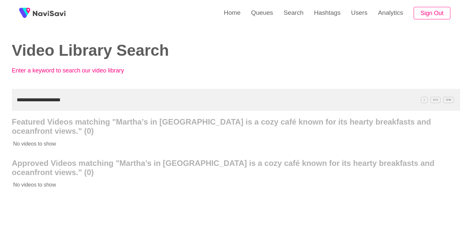
type input "**********"
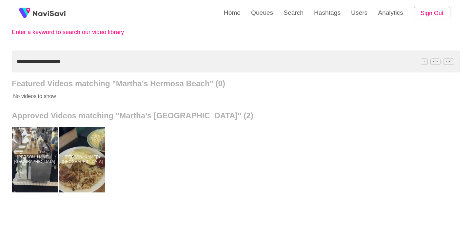
scroll to position [39, 0]
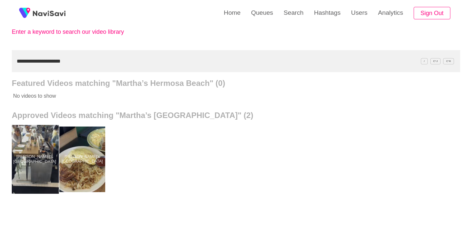
click at [38, 148] on div at bounding box center [35, 159] width 48 height 69
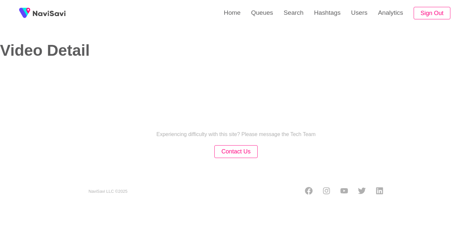
select select "**********"
select select "**"
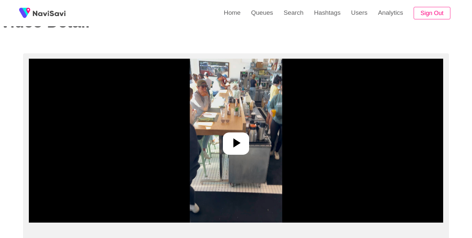
scroll to position [144, 0]
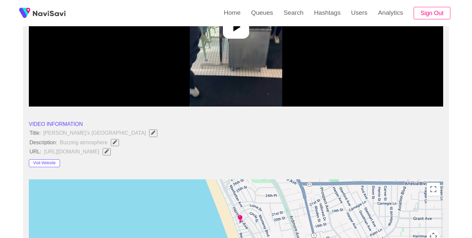
click at [112, 143] on span "Edit Field" at bounding box center [115, 142] width 6 height 4
type input "**********"
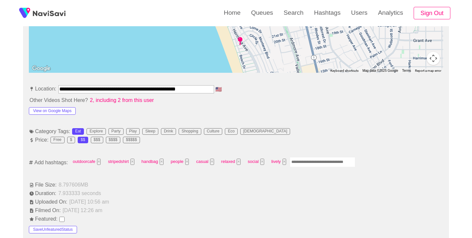
scroll to position [323, 0]
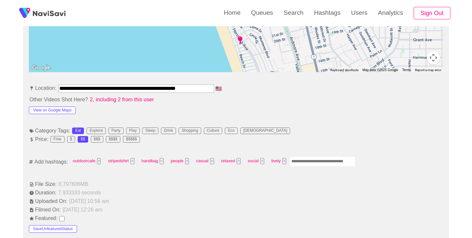
click at [313, 159] on input "Enter tag here and press return" at bounding box center [323, 161] width 66 height 10
type input "******"
type input "*"
type input "*********"
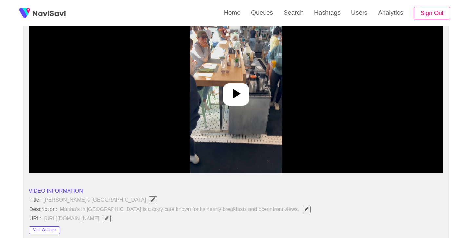
click at [230, 98] on icon at bounding box center [236, 94] width 16 height 16
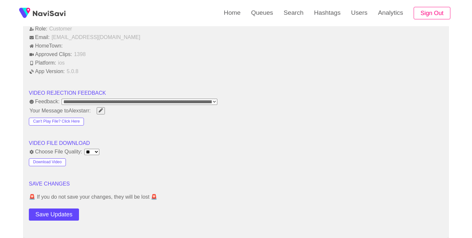
scroll to position [802, 0]
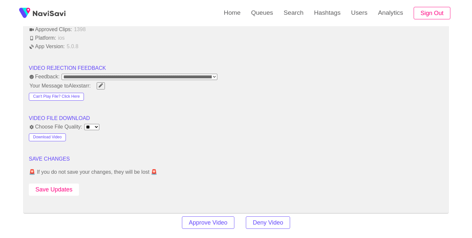
click at [62, 190] on button "Save Updates" at bounding box center [54, 190] width 50 height 12
click at [298, 8] on link "Search" at bounding box center [293, 13] width 30 height 26
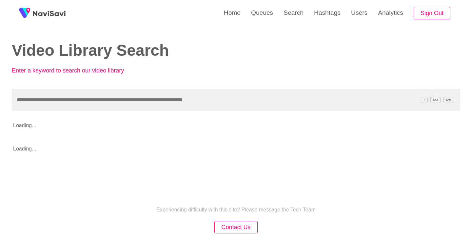
click at [156, 97] on input "text" at bounding box center [236, 100] width 448 height 22
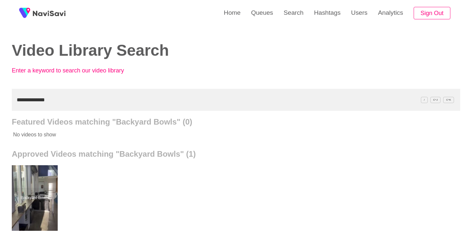
scroll to position [9, 0]
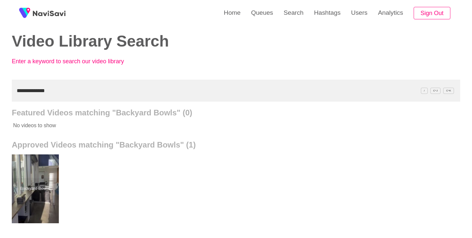
type input "**********"
click at [39, 179] on div at bounding box center [35, 188] width 48 height 69
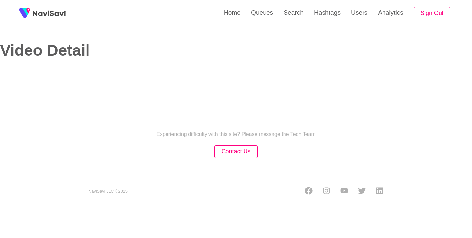
select select "**********"
select select "**"
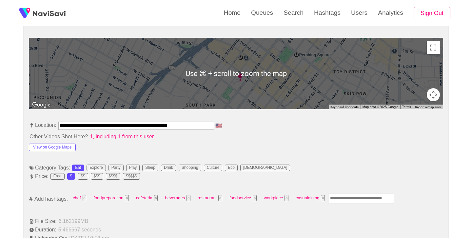
scroll to position [286, 0]
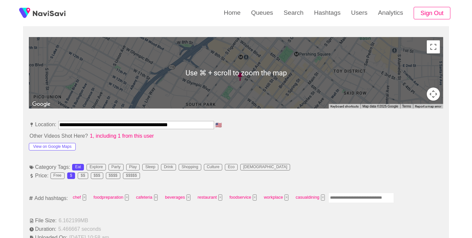
click at [346, 197] on input "Enter tag here and press return" at bounding box center [361, 198] width 66 height 10
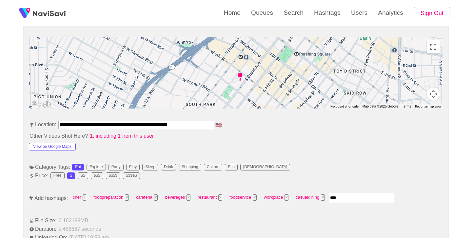
type input "*****"
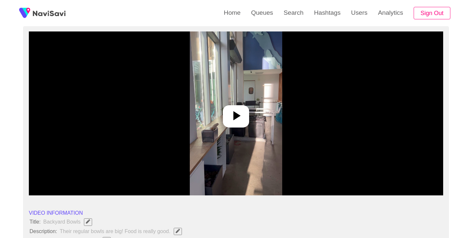
scroll to position [54, 0]
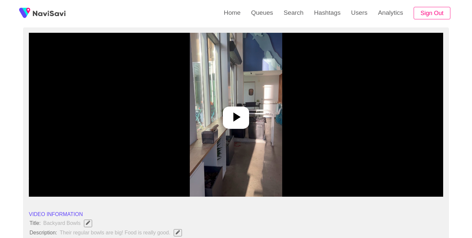
click at [234, 122] on icon at bounding box center [236, 117] width 16 height 16
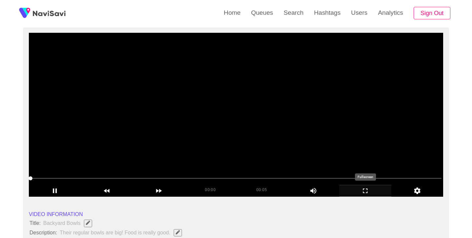
click at [361, 191] on icon "add" at bounding box center [365, 191] width 51 height 8
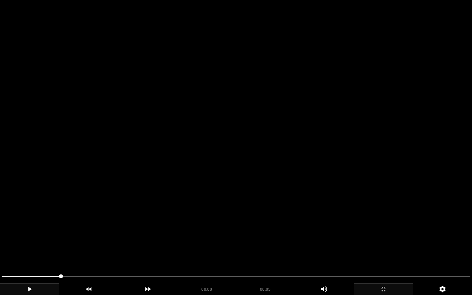
click at [32, 238] on icon "add" at bounding box center [29, 289] width 59 height 8
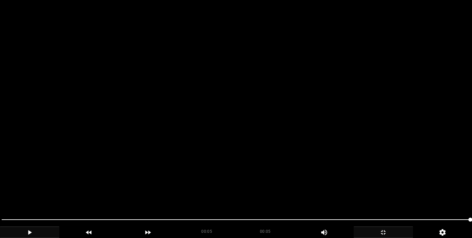
scroll to position [300, 0]
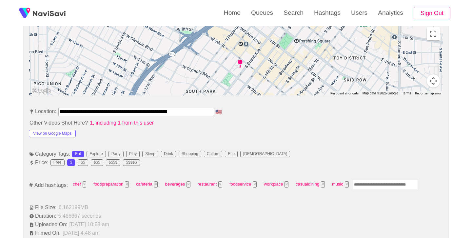
click at [366, 184] on input "Enter tag here and press return" at bounding box center [385, 185] width 66 height 10
type input "****"
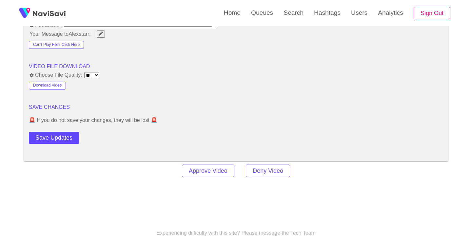
scroll to position [854, 0]
click at [75, 134] on button "Save Updates" at bounding box center [54, 137] width 50 height 12
click at [293, 14] on link "Search" at bounding box center [293, 13] width 30 height 26
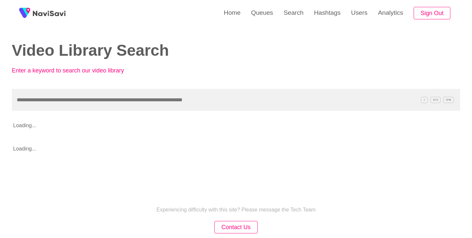
click at [161, 95] on input "text" at bounding box center [236, 100] width 448 height 22
type input "**********"
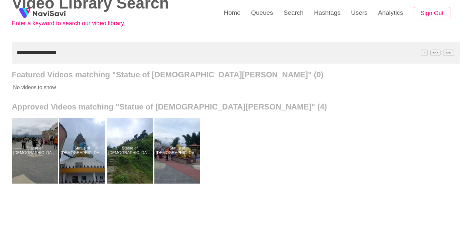
scroll to position [48, 0]
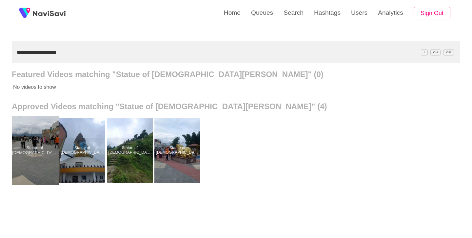
click at [43, 141] on div at bounding box center [35, 150] width 48 height 69
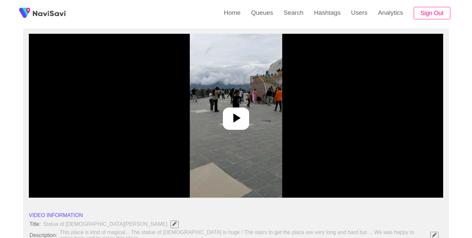
scroll to position [54, 0]
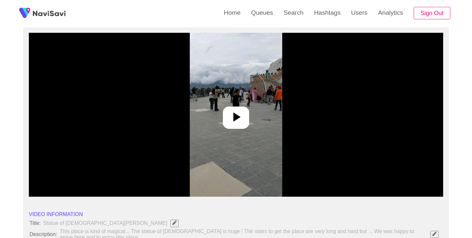
click at [240, 111] on icon at bounding box center [236, 117] width 16 height 16
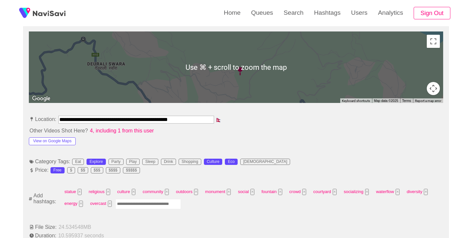
scroll to position [295, 0]
click at [146, 204] on input "Enter tag here and press return" at bounding box center [148, 204] width 66 height 10
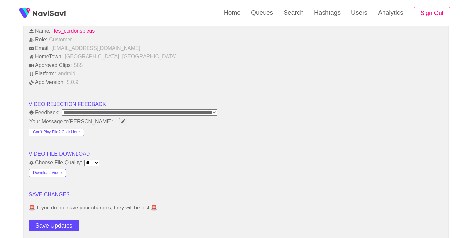
scroll to position [820, 0]
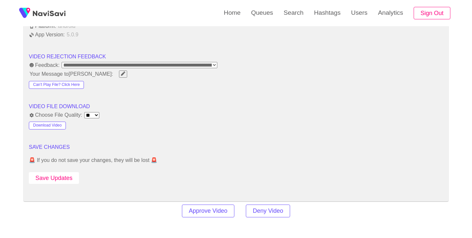
click at [57, 177] on button "Save Updates" at bounding box center [54, 178] width 50 height 12
click at [298, 20] on link "Search" at bounding box center [293, 13] width 30 height 26
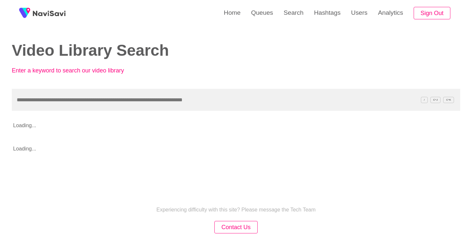
click at [153, 107] on input "text" at bounding box center [236, 100] width 448 height 22
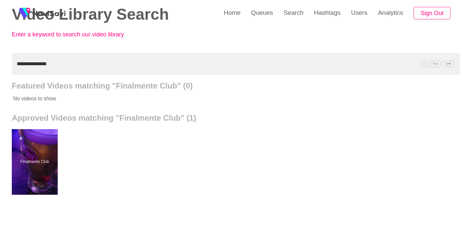
scroll to position [41, 0]
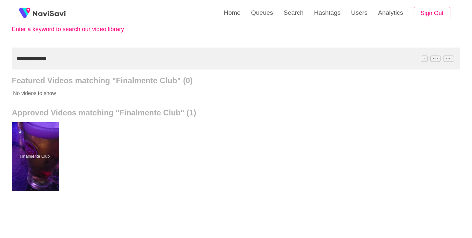
click at [49, 144] on div at bounding box center [35, 156] width 48 height 69
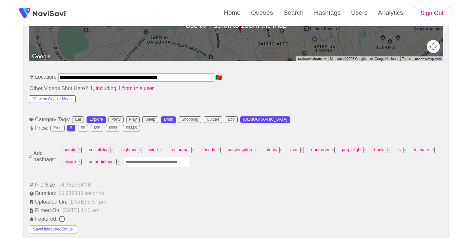
scroll to position [335, 0]
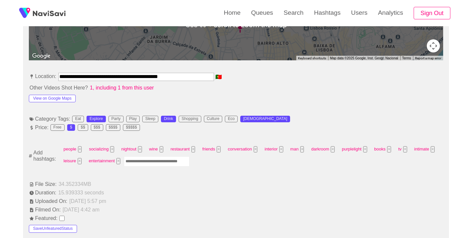
click at [163, 160] on input "Enter tag here and press return" at bounding box center [157, 161] width 66 height 10
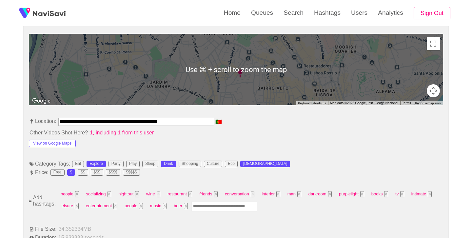
scroll to position [297, 0]
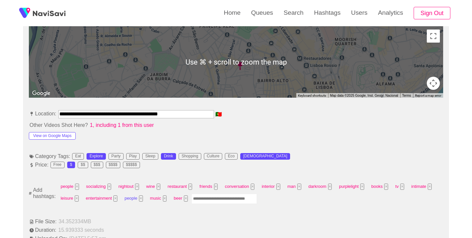
click at [139, 200] on button "×" at bounding box center [141, 198] width 4 height 6
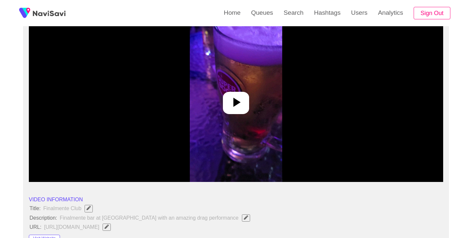
scroll to position [68, 0]
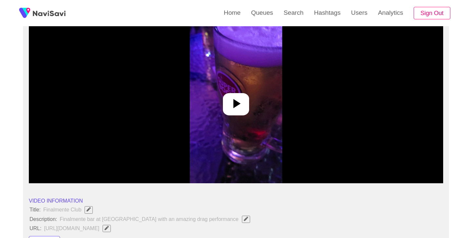
click at [240, 113] on div at bounding box center [236, 104] width 26 height 22
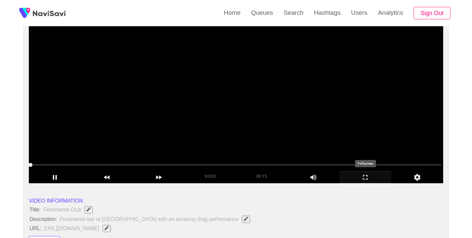
click at [362, 178] on icon "add" at bounding box center [365, 177] width 51 height 8
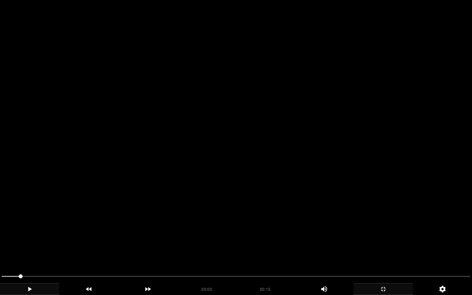
click at [30, 238] on icon "add" at bounding box center [29, 289] width 59 height 8
click at [29, 238] on icon "add" at bounding box center [29, 289] width 59 height 8
click at [30, 238] on icon "add" at bounding box center [30, 289] width 4 height 5
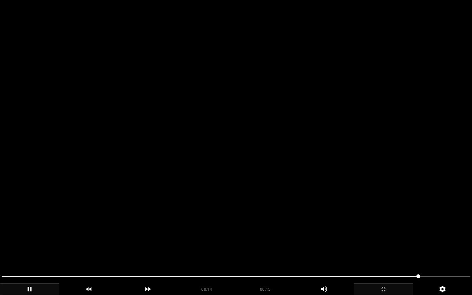
click at [30, 238] on icon "add" at bounding box center [29, 289] width 59 height 8
click at [30, 238] on icon "add" at bounding box center [30, 289] width 4 height 5
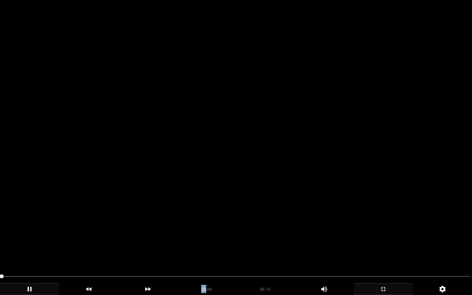
click at [30, 238] on icon "add" at bounding box center [29, 289] width 59 height 8
click at [30, 238] on div "add" at bounding box center [29, 289] width 59 height 12
click at [31, 238] on icon "add" at bounding box center [29, 289] width 59 height 8
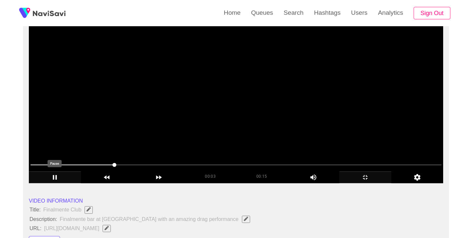
click at [55, 178] on icon "add" at bounding box center [55, 177] width 4 height 5
click at [56, 180] on icon "add" at bounding box center [54, 177] width 51 height 8
click at [56, 180] on icon "add" at bounding box center [55, 177] width 4 height 5
click at [56, 180] on icon "add" at bounding box center [54, 177] width 51 height 8
click at [56, 179] on icon "add" at bounding box center [55, 177] width 4 height 5
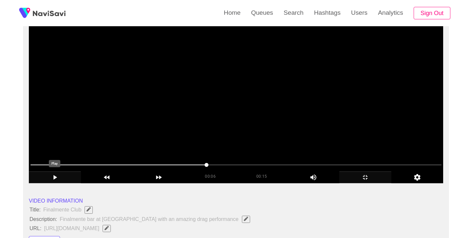
click at [57, 179] on icon "add" at bounding box center [54, 177] width 51 height 8
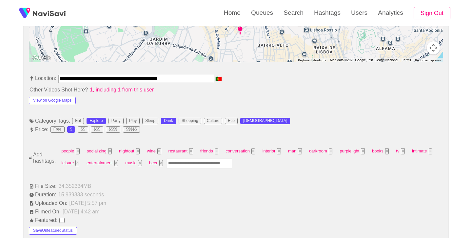
scroll to position [334, 0]
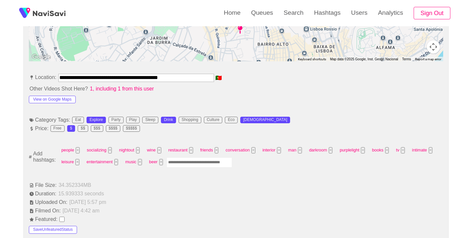
click at [205, 162] on input "Enter tag here and press return" at bounding box center [199, 162] width 66 height 10
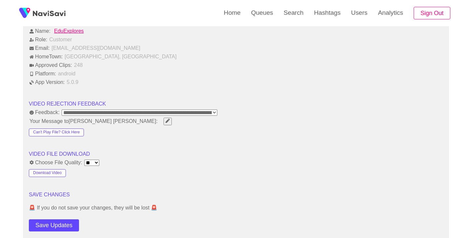
scroll to position [772, 0]
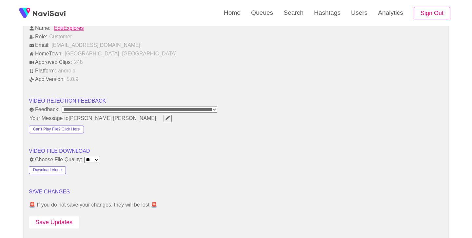
click at [57, 224] on button "Save Updates" at bounding box center [54, 222] width 50 height 12
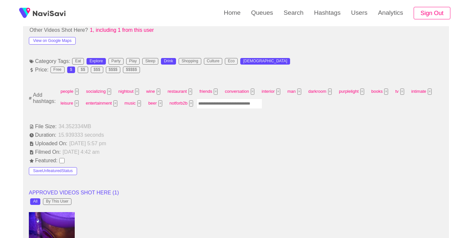
scroll to position [373, 0]
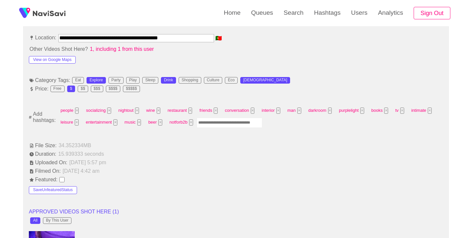
click at [220, 122] on input "Enter tag here and press return" at bounding box center [230, 123] width 66 height 10
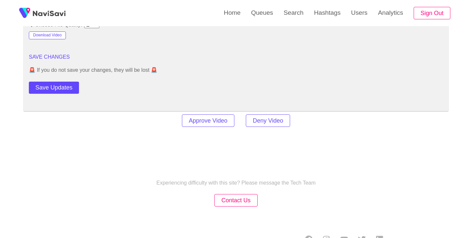
scroll to position [907, 0]
click at [71, 87] on button "Save Updates" at bounding box center [54, 87] width 50 height 12
click at [297, 9] on link "Search" at bounding box center [293, 13] width 30 height 26
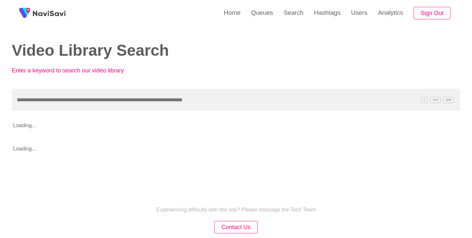
click at [98, 95] on input "text" at bounding box center [236, 100] width 448 height 22
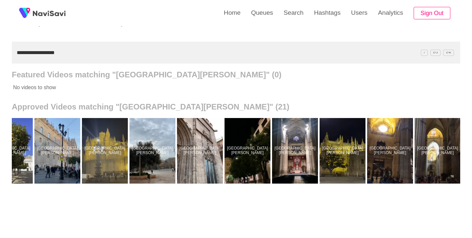
scroll to position [0, 500]
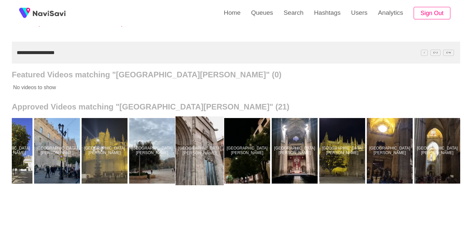
click at [190, 142] on div at bounding box center [200, 150] width 48 height 69
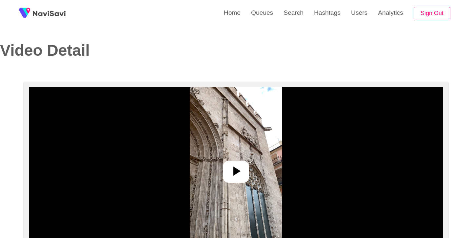
click at [227, 172] on div at bounding box center [236, 172] width 26 height 22
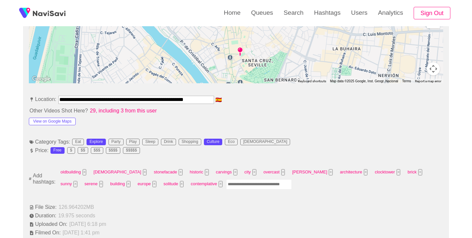
scroll to position [311, 0]
click at [226, 190] on div "oldbuilding × church × stonefacade × historic × carvings × city × overcast × [P…" at bounding box center [249, 179] width 385 height 24
click at [226, 187] on input "Enter tag here and press return" at bounding box center [259, 185] width 66 height 10
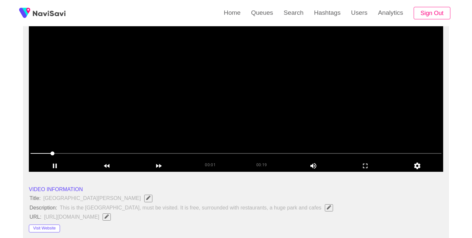
scroll to position [66, 0]
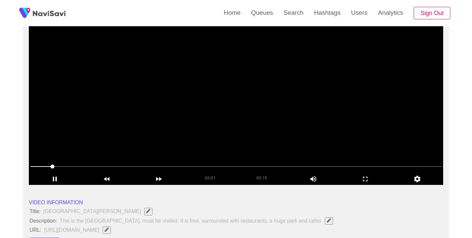
click at [38, 167] on span at bounding box center [235, 166] width 411 height 10
click at [55, 174] on div "add" at bounding box center [55, 178] width 52 height 11
click at [56, 180] on icon "add" at bounding box center [54, 179] width 51 height 8
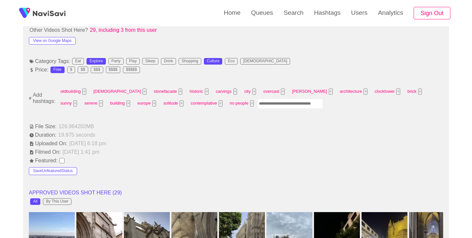
scroll to position [391, 0]
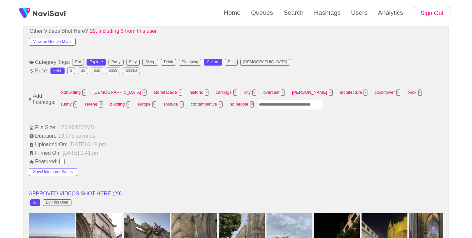
click at [257, 105] on input "Enter tag here and press return" at bounding box center [290, 105] width 66 height 10
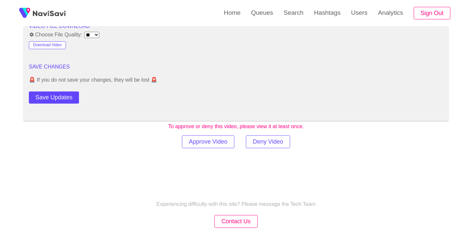
scroll to position [896, 0]
click at [70, 101] on button "Save Updates" at bounding box center [54, 98] width 50 height 12
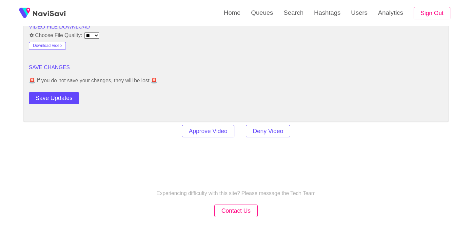
scroll to position [912, 0]
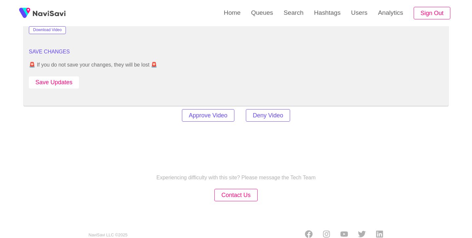
click at [50, 79] on button "Save Updates" at bounding box center [54, 82] width 50 height 12
click at [289, 12] on link "Search" at bounding box center [293, 13] width 30 height 26
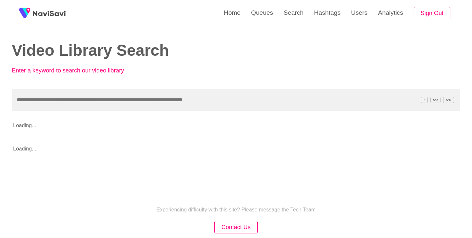
click at [134, 97] on input "text" at bounding box center [236, 100] width 448 height 22
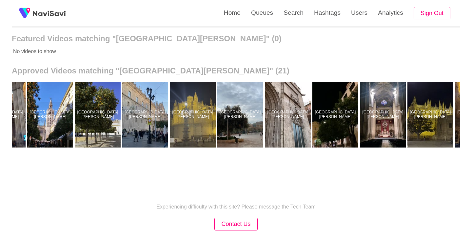
scroll to position [0, 415]
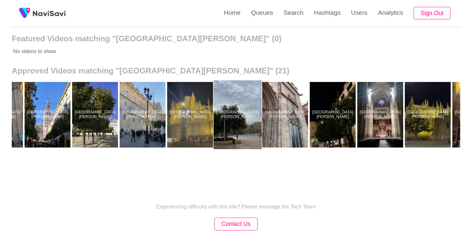
click at [242, 99] on div at bounding box center [238, 114] width 48 height 69
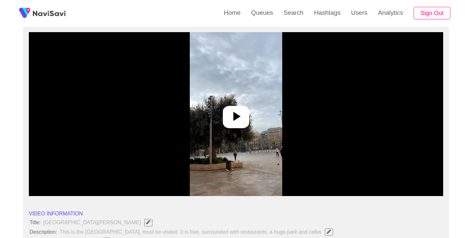
scroll to position [55, 0]
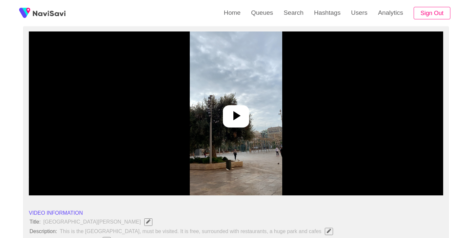
click at [239, 118] on icon at bounding box center [236, 116] width 16 height 16
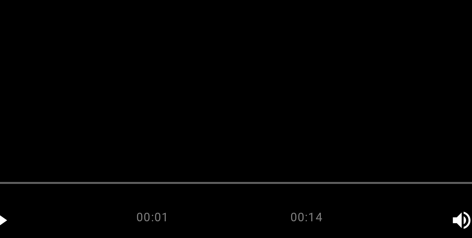
scroll to position [73, 0]
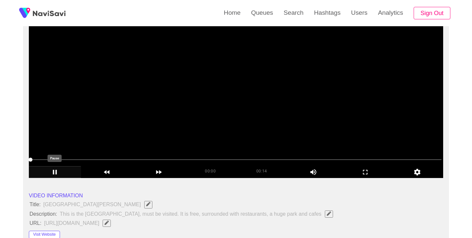
click at [54, 172] on icon "add" at bounding box center [55, 172] width 4 height 5
click at [37, 160] on span at bounding box center [44, 159] width 29 height 1
click at [54, 171] on icon "add" at bounding box center [55, 172] width 4 height 5
click at [56, 175] on icon "add" at bounding box center [54, 172] width 51 height 8
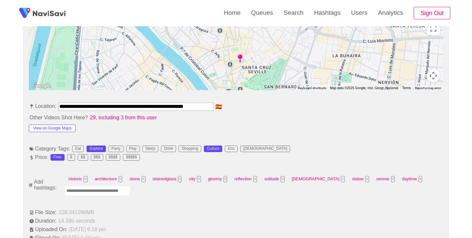
scroll to position [308, 0]
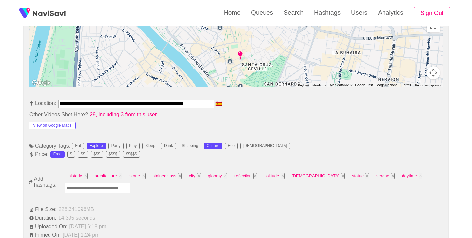
click at [124, 190] on input "Enter tag here and press return" at bounding box center [98, 188] width 66 height 10
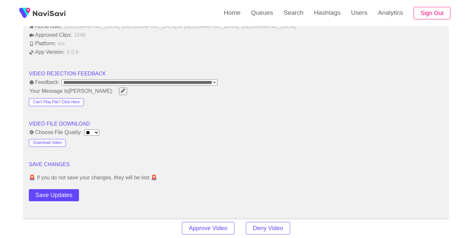
scroll to position [800, 0]
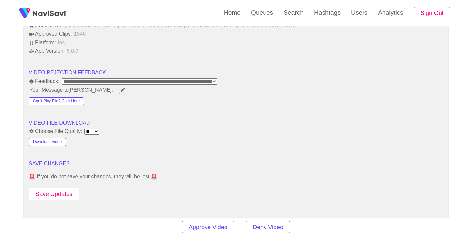
click at [61, 189] on button "Save Updates" at bounding box center [54, 194] width 50 height 12
click at [294, 7] on link "Search" at bounding box center [293, 13] width 30 height 26
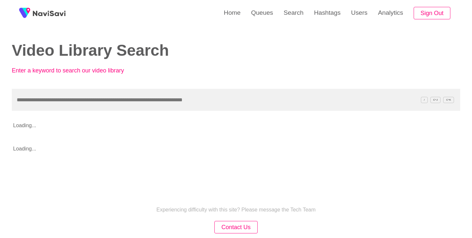
click at [154, 106] on input "text" at bounding box center [236, 100] width 448 height 22
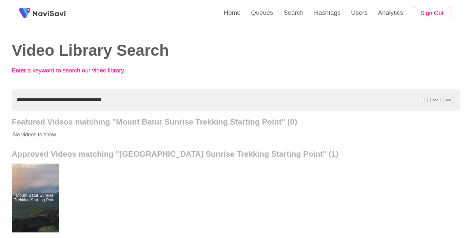
click at [32, 186] on div at bounding box center [35, 198] width 48 height 69
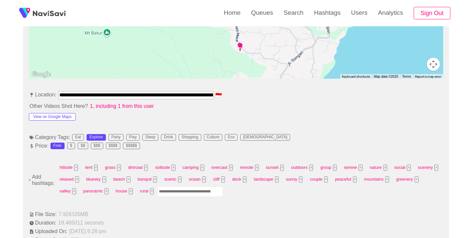
scroll to position [317, 0]
click at [191, 192] on input "Enter tag here and press return" at bounding box center [190, 191] width 66 height 10
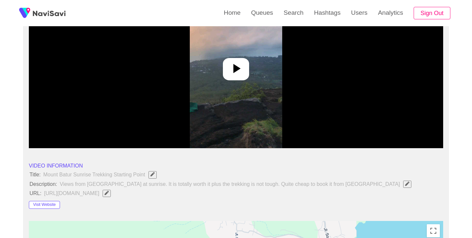
scroll to position [90, 0]
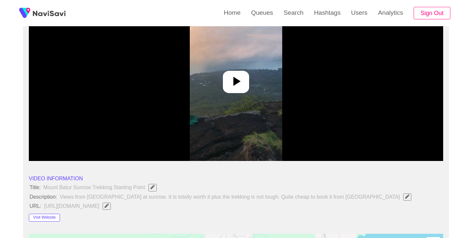
click at [237, 89] on div at bounding box center [236, 82] width 26 height 22
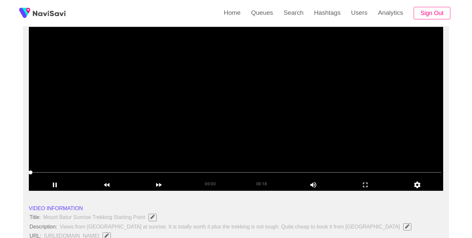
scroll to position [59, 0]
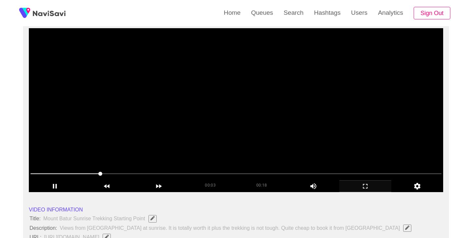
click at [364, 185] on icon "add" at bounding box center [365, 186] width 51 height 8
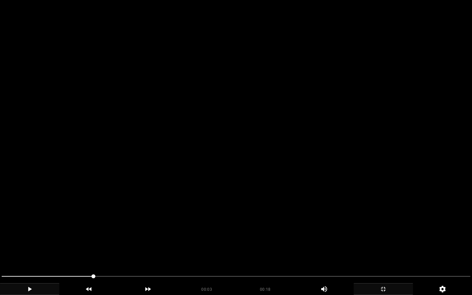
click at [30, 238] on icon "add" at bounding box center [29, 289] width 59 height 8
click at [32, 238] on icon "add" at bounding box center [29, 289] width 59 height 8
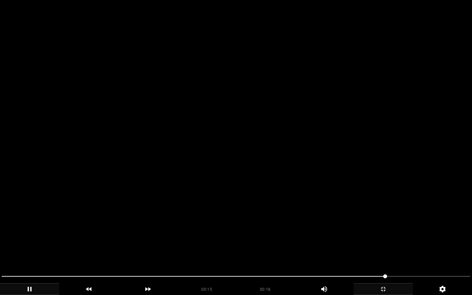
click at [32, 238] on icon "add" at bounding box center [29, 289] width 59 height 8
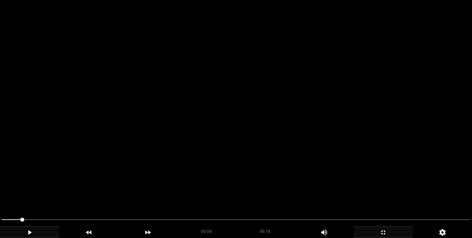
click at [58, 228] on icon "add" at bounding box center [29, 232] width 59 height 8
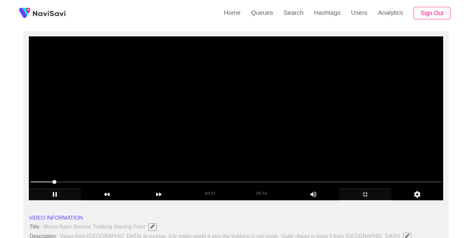
scroll to position [46, 0]
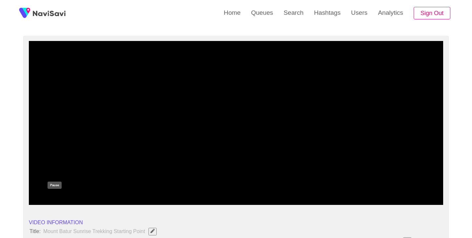
click at [55, 199] on icon "add" at bounding box center [54, 199] width 51 height 8
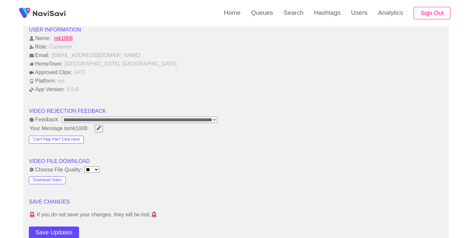
scroll to position [798, 0]
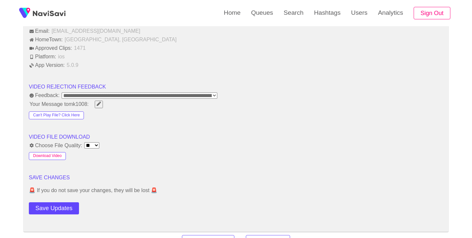
click at [49, 158] on button "Download Video" at bounding box center [47, 156] width 37 height 8
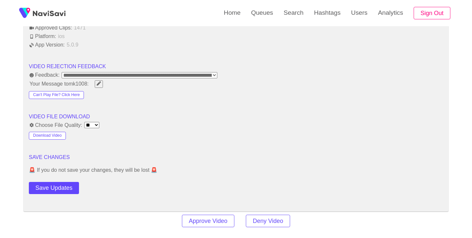
scroll to position [839, 0]
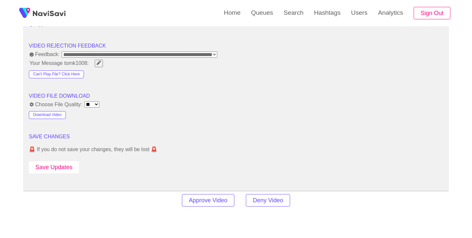
click at [53, 169] on button "Save Updates" at bounding box center [54, 167] width 50 height 12
click at [303, 14] on link "Search" at bounding box center [293, 13] width 30 height 26
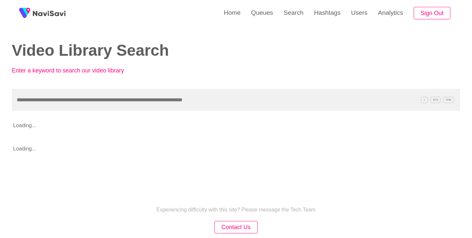
click at [157, 94] on input "text" at bounding box center [236, 100] width 448 height 22
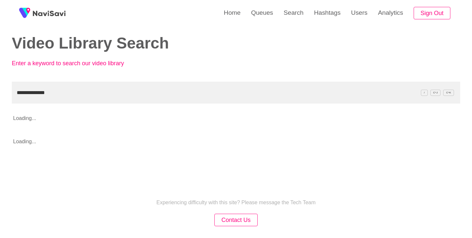
scroll to position [8, 0]
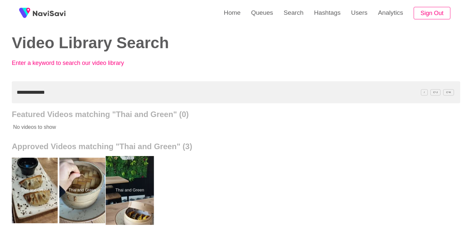
click at [142, 181] on div at bounding box center [130, 190] width 48 height 69
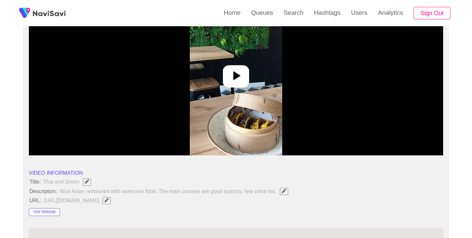
scroll to position [99, 0]
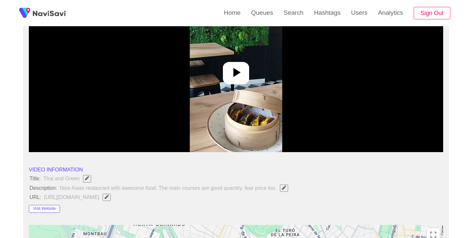
click at [243, 69] on icon at bounding box center [236, 73] width 16 height 16
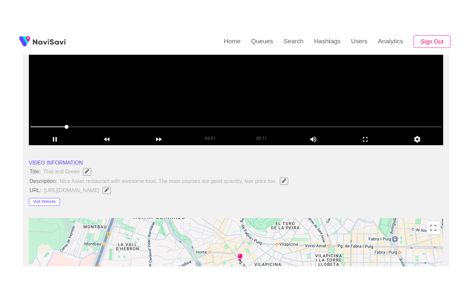
scroll to position [134, 0]
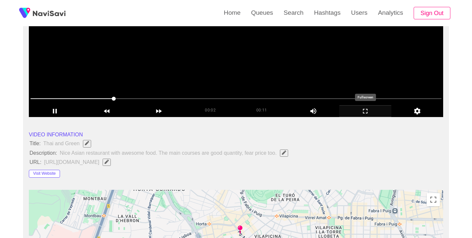
click at [362, 111] on icon "add" at bounding box center [365, 111] width 51 height 8
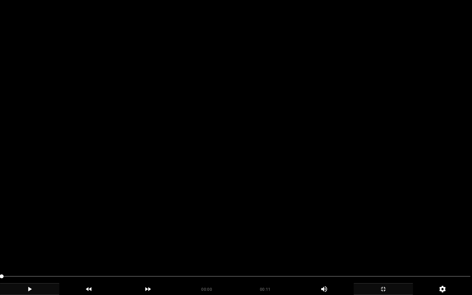
click at [28, 238] on icon "add" at bounding box center [30, 289] width 4 height 5
click at [29, 238] on icon "add" at bounding box center [30, 289] width 4 height 5
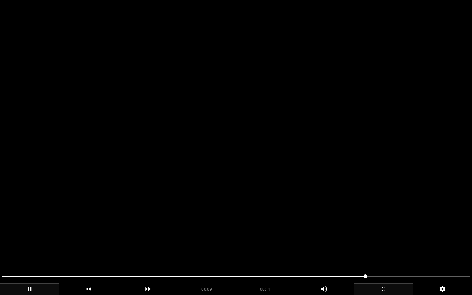
click at [29, 238] on icon "add" at bounding box center [29, 289] width 59 height 8
click at [29, 238] on icon "add" at bounding box center [30, 289] width 4 height 5
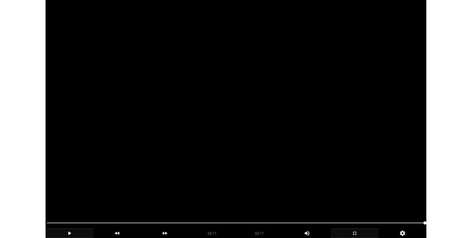
scroll to position [293, 0]
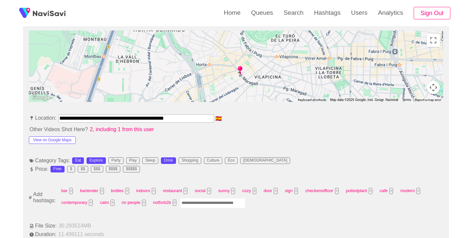
click at [207, 205] on input "Enter tag here and press return" at bounding box center [213, 203] width 66 height 10
click at [143, 202] on button "×" at bounding box center [143, 203] width 4 height 6
click at [212, 203] on input "Enter tag here and press return" at bounding box center [206, 203] width 66 height 10
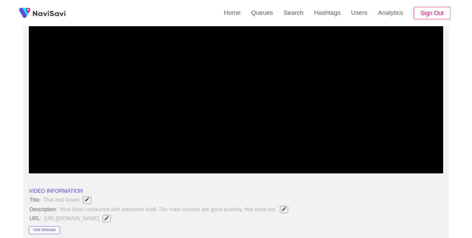
scroll to position [77, 0]
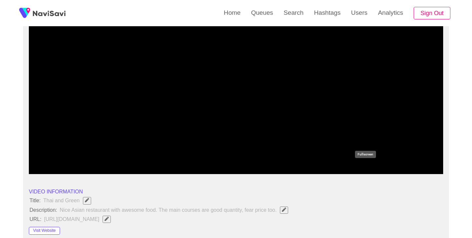
click at [365, 168] on icon "add" at bounding box center [365, 168] width 51 height 8
click at [364, 169] on icon "add" at bounding box center [365, 168] width 51 height 8
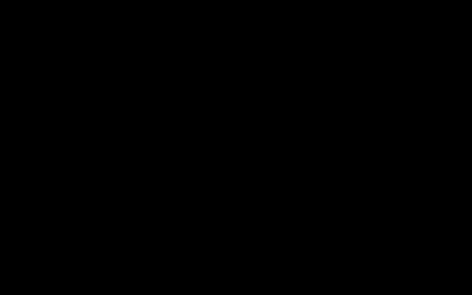
click at [29, 238] on icon "add" at bounding box center [30, 289] width 4 height 5
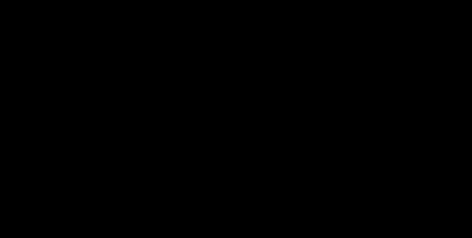
scroll to position [321, 0]
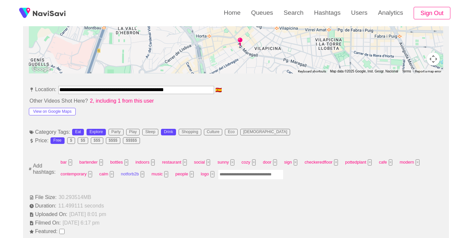
click at [143, 174] on button "×" at bounding box center [143, 174] width 4 height 6
click at [233, 173] on input "Enter tag here and press return" at bounding box center [220, 174] width 66 height 10
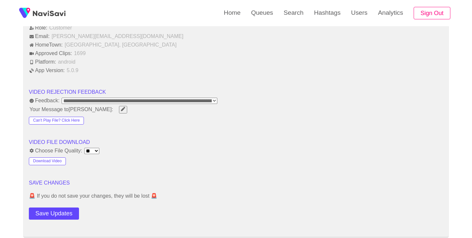
scroll to position [782, 0]
click at [72, 209] on button "Save Updates" at bounding box center [54, 212] width 50 height 12
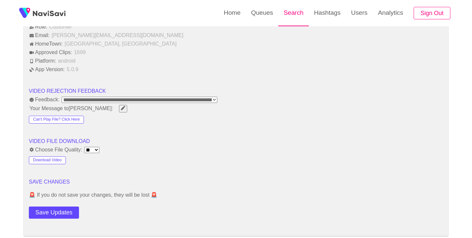
click at [296, 18] on link "Search" at bounding box center [293, 13] width 30 height 26
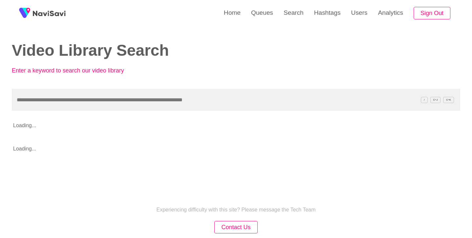
click at [164, 103] on input "text" at bounding box center [236, 100] width 448 height 22
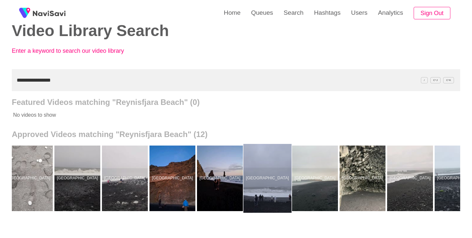
scroll to position [0, 122]
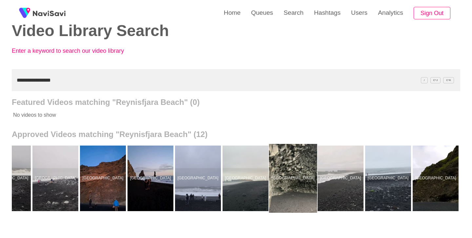
click at [290, 160] on div at bounding box center [293, 178] width 48 height 69
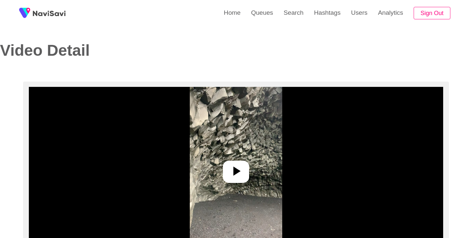
click at [240, 170] on icon at bounding box center [236, 171] width 16 height 16
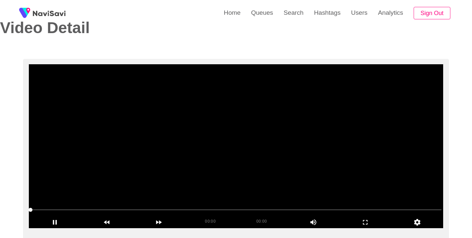
scroll to position [27, 0]
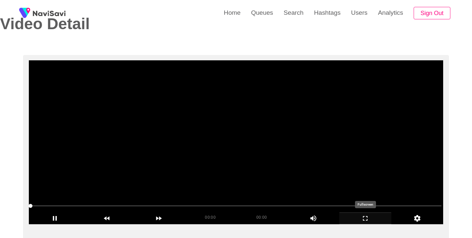
click at [362, 220] on icon "add" at bounding box center [365, 218] width 51 height 8
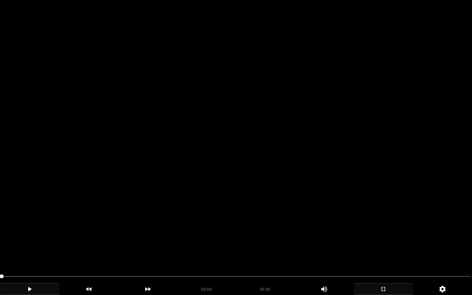
click at [29, 238] on icon "add" at bounding box center [29, 289] width 59 height 8
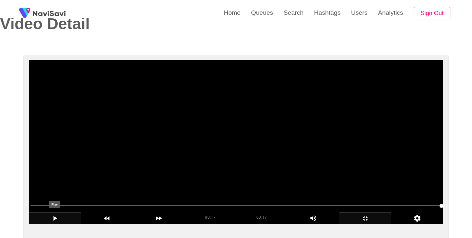
click at [54, 219] on icon "add" at bounding box center [55, 218] width 4 height 5
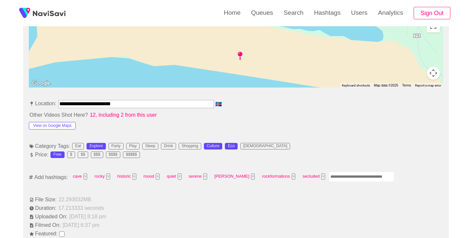
scroll to position [318, 0]
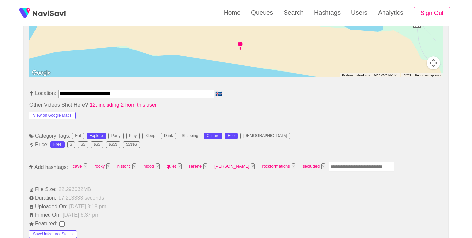
click at [350, 164] on input "Enter tag here and press return" at bounding box center [362, 167] width 66 height 10
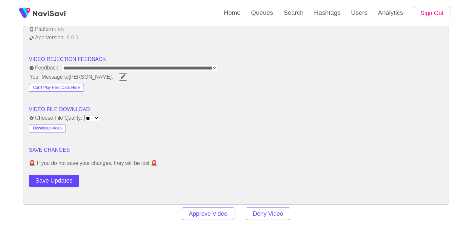
scroll to position [821, 0]
click at [68, 174] on button "Save Updates" at bounding box center [54, 180] width 50 height 12
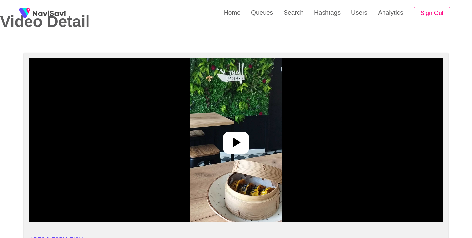
scroll to position [30, 0]
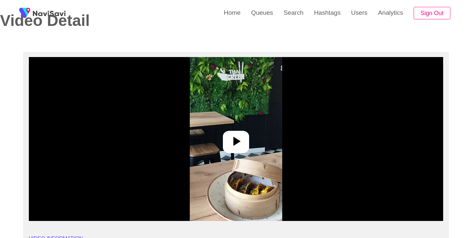
click at [234, 131] on div at bounding box center [236, 142] width 26 height 22
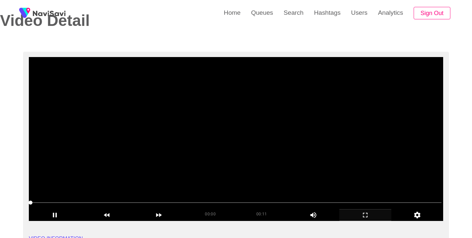
click at [361, 216] on icon "add" at bounding box center [365, 215] width 51 height 8
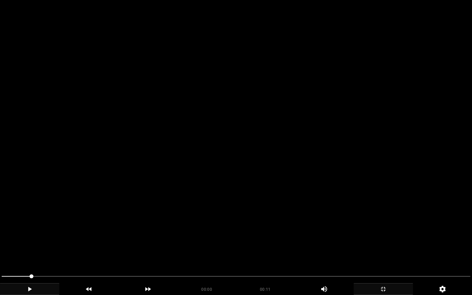
click at [30, 238] on icon "add" at bounding box center [29, 289] width 59 height 8
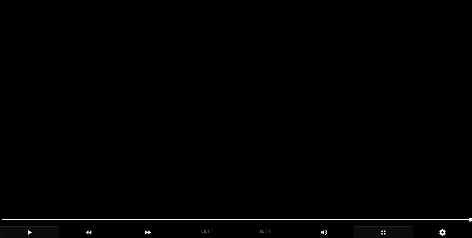
scroll to position [342, 0]
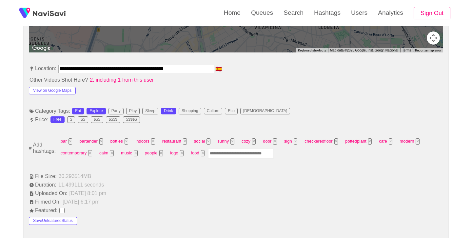
click at [235, 151] on input "Enter tag here and press return" at bounding box center [241, 153] width 66 height 10
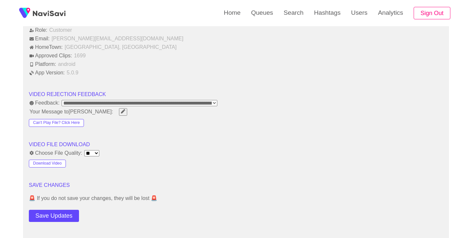
scroll to position [778, 0]
click at [64, 214] on button "Save Updates" at bounding box center [54, 216] width 50 height 12
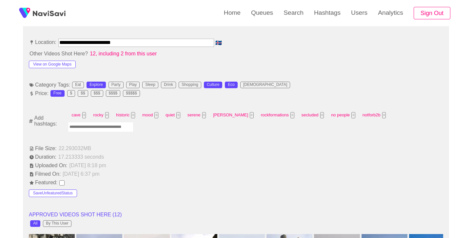
scroll to position [370, 0]
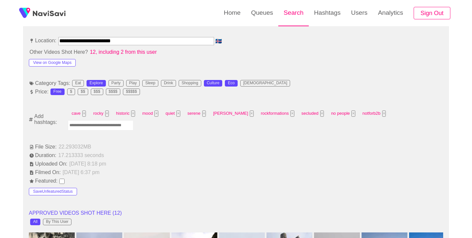
click at [299, 16] on link "Search" at bounding box center [293, 13] width 30 height 26
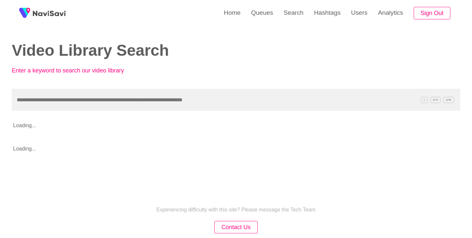
click at [175, 95] on input "text" at bounding box center [236, 100] width 448 height 22
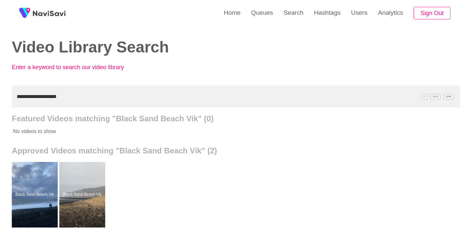
scroll to position [50, 0]
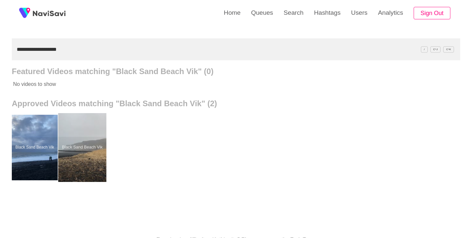
click at [88, 146] on div at bounding box center [82, 147] width 48 height 69
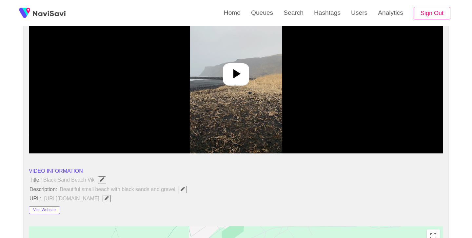
scroll to position [98, 0]
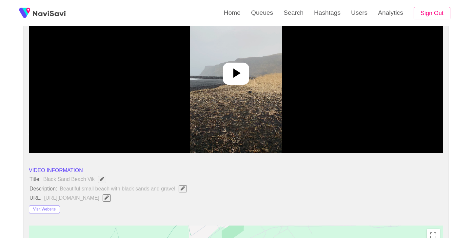
click at [237, 75] on icon at bounding box center [236, 73] width 16 height 16
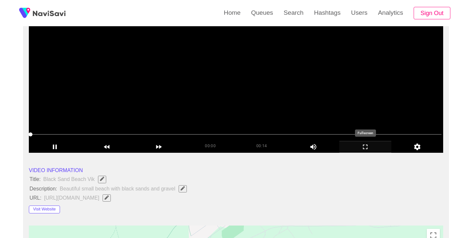
click at [364, 148] on icon "add" at bounding box center [365, 147] width 51 height 8
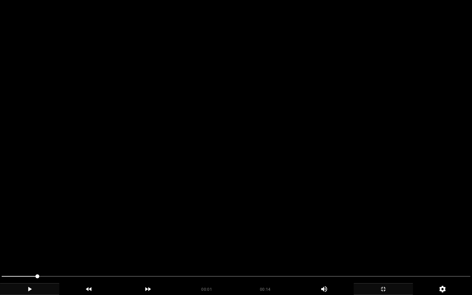
click at [33, 238] on icon "add" at bounding box center [29, 289] width 59 height 8
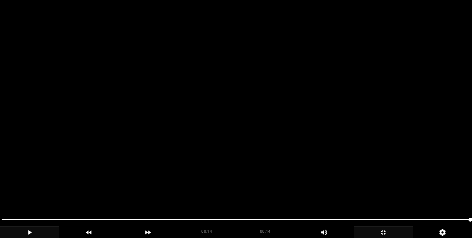
scroll to position [340, 0]
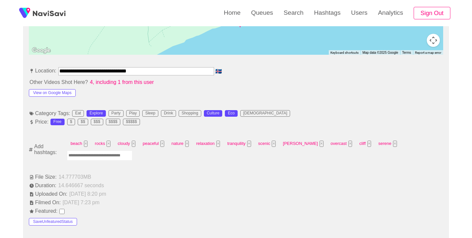
click at [121, 155] on input "Enter tag here and press return" at bounding box center [100, 155] width 66 height 10
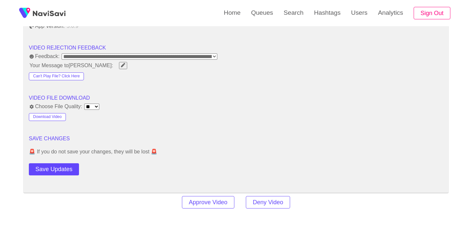
scroll to position [848, 0]
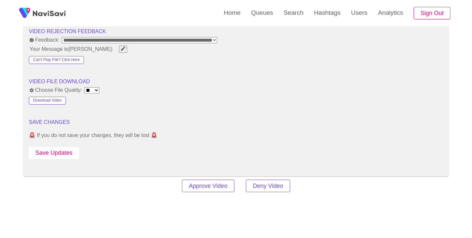
click at [73, 150] on button "Save Updates" at bounding box center [54, 153] width 50 height 12
click at [296, 12] on link "Search" at bounding box center [293, 13] width 30 height 26
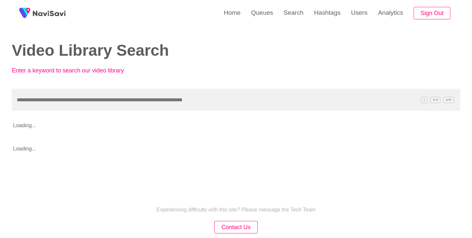
click at [125, 93] on input "text" at bounding box center [236, 100] width 448 height 22
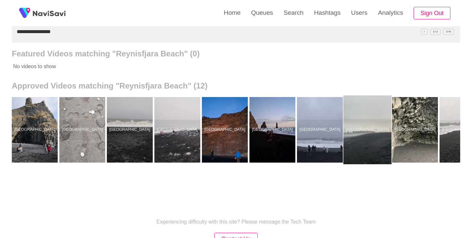
scroll to position [0, 122]
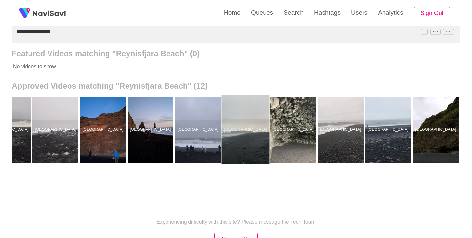
click at [253, 113] on div at bounding box center [246, 129] width 48 height 69
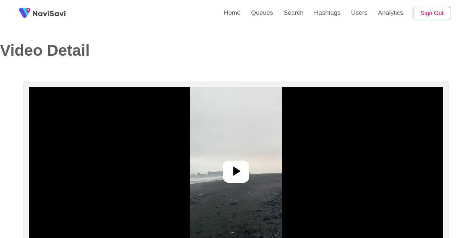
scroll to position [66, 0]
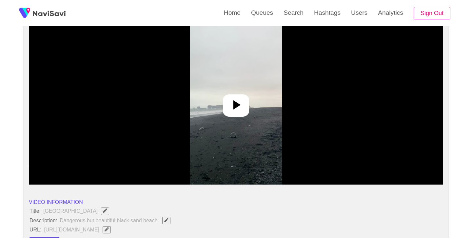
click at [237, 108] on icon at bounding box center [236, 105] width 16 height 16
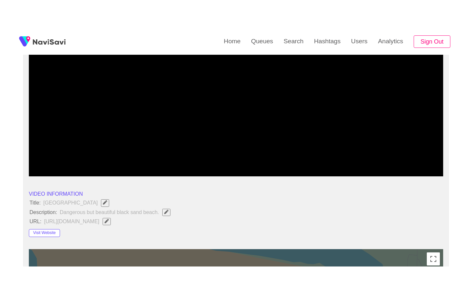
scroll to position [102, 0]
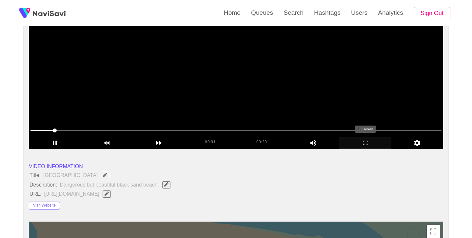
click at [369, 143] on icon "add" at bounding box center [365, 143] width 51 height 8
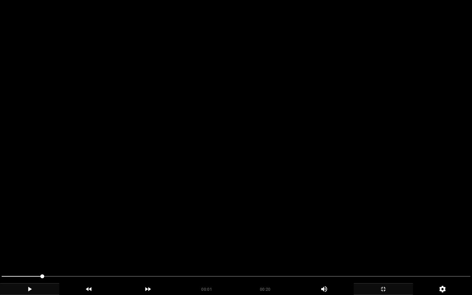
click at [32, 238] on div "add" at bounding box center [29, 289] width 59 height 12
click at [28, 238] on icon "add" at bounding box center [30, 289] width 4 height 5
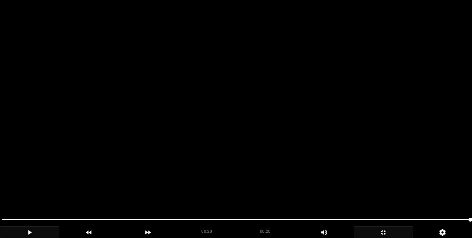
scroll to position [317, 0]
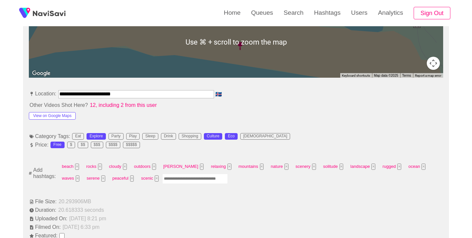
click at [179, 179] on input "Enter tag here and press return" at bounding box center [195, 179] width 66 height 10
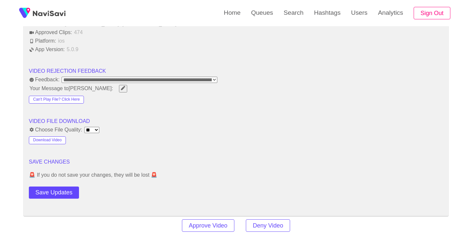
scroll to position [828, 0]
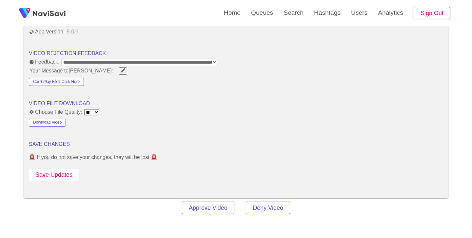
click at [64, 175] on button "Save Updates" at bounding box center [54, 175] width 50 height 12
click at [288, 16] on link "Search" at bounding box center [293, 13] width 30 height 26
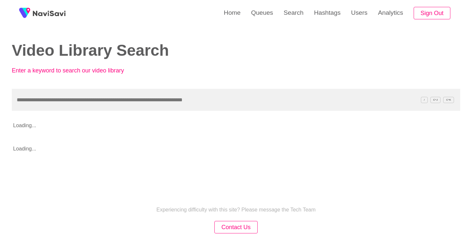
click at [136, 102] on input "text" at bounding box center [236, 100] width 448 height 22
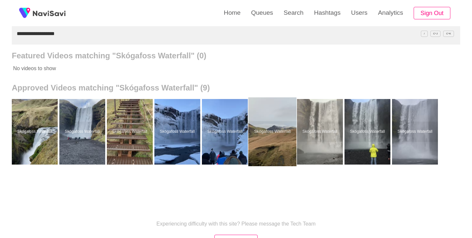
scroll to position [67, 0]
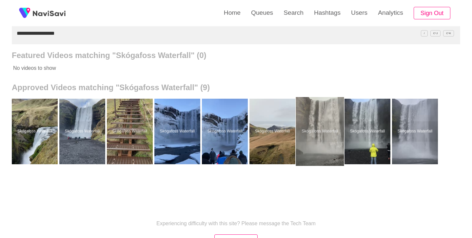
click at [319, 123] on div at bounding box center [320, 131] width 48 height 69
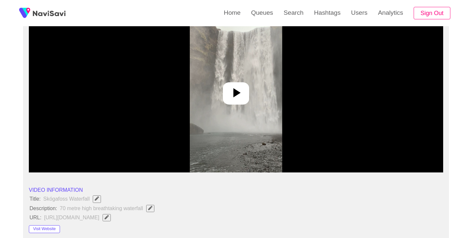
scroll to position [79, 0]
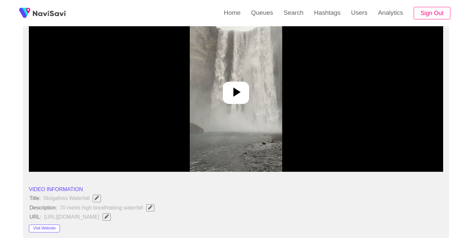
click at [229, 90] on icon at bounding box center [236, 92] width 16 height 16
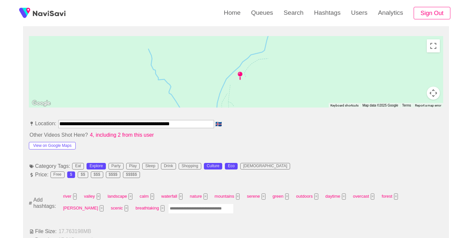
scroll to position [323, 0]
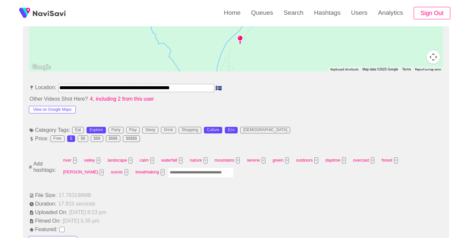
click at [173, 174] on input "Enter tag here and press return" at bounding box center [201, 172] width 66 height 10
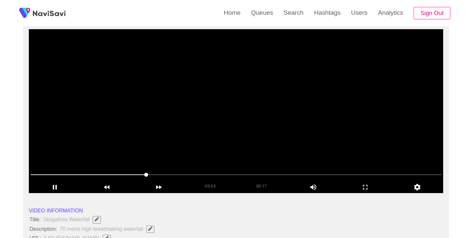
scroll to position [55, 0]
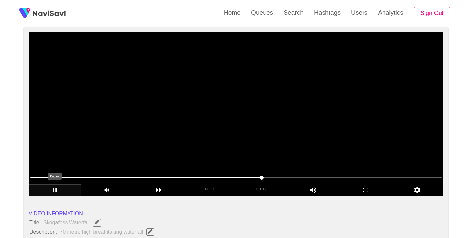
click at [56, 189] on icon "add" at bounding box center [55, 190] width 4 height 5
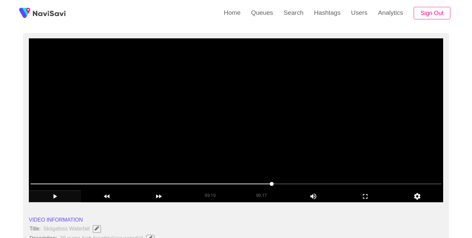
scroll to position [48, 0]
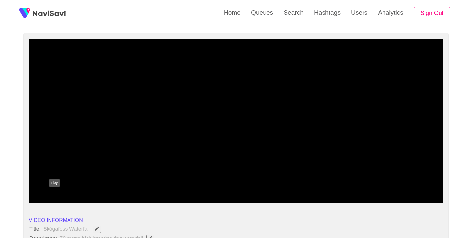
click at [56, 198] on icon "add" at bounding box center [54, 197] width 51 height 8
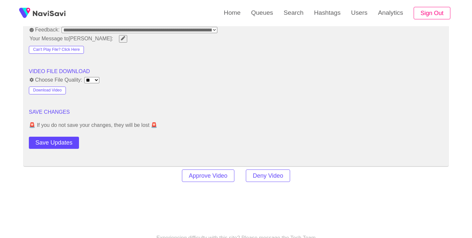
scroll to position [877, 0]
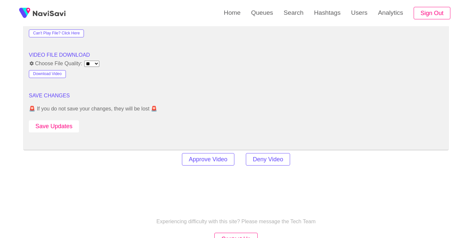
click at [69, 126] on button "Save Updates" at bounding box center [54, 126] width 50 height 12
click at [289, 8] on link "Search" at bounding box center [293, 13] width 30 height 26
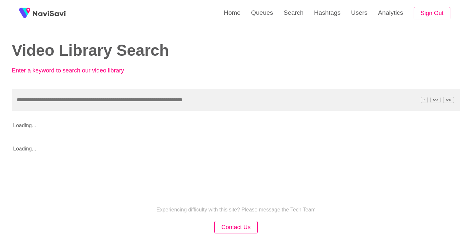
click at [153, 98] on input "text" at bounding box center [236, 100] width 448 height 22
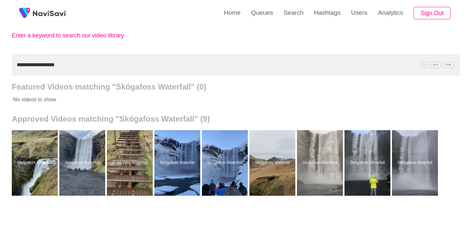
scroll to position [37, 0]
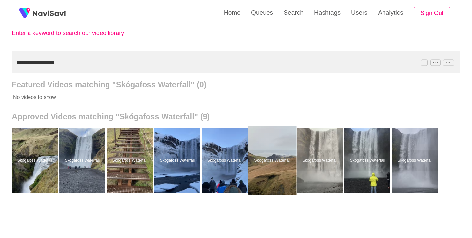
click at [271, 160] on div at bounding box center [272, 160] width 48 height 69
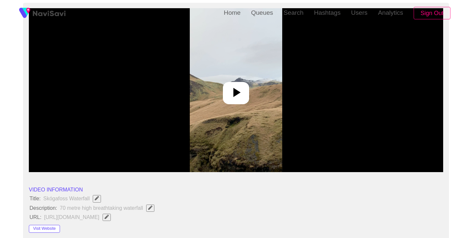
scroll to position [102, 0]
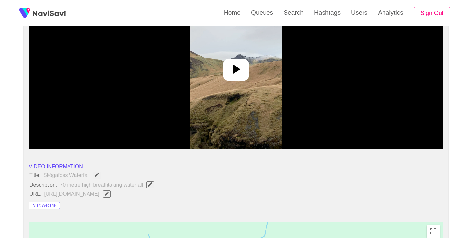
click at [235, 70] on icon at bounding box center [236, 69] width 7 height 9
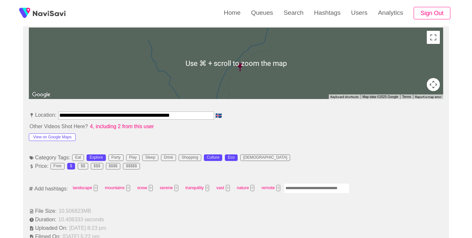
scroll to position [296, 0]
click at [294, 186] on input "Enter tag here and press return" at bounding box center [317, 188] width 66 height 10
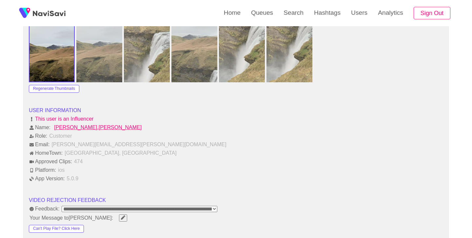
scroll to position [769, 0]
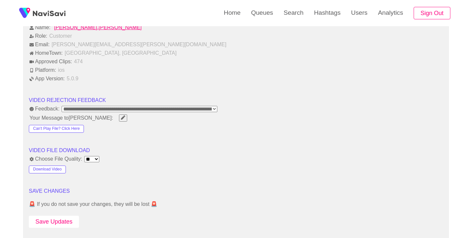
click at [52, 224] on button "Save Updates" at bounding box center [54, 222] width 50 height 12
click at [283, 12] on link "Search" at bounding box center [293, 13] width 30 height 26
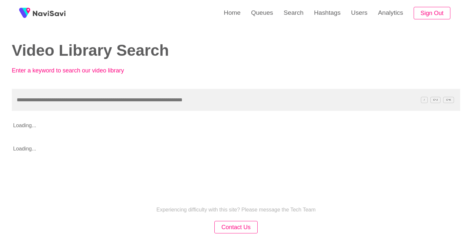
click at [155, 103] on input "text" at bounding box center [236, 100] width 448 height 22
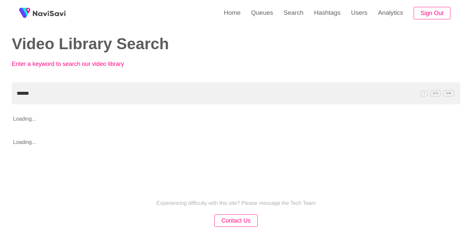
scroll to position [7, 0]
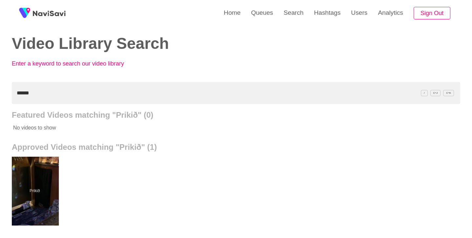
click at [51, 166] on div at bounding box center [35, 191] width 48 height 69
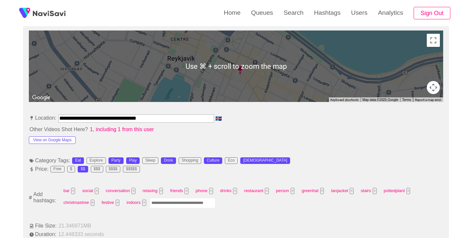
scroll to position [299, 0]
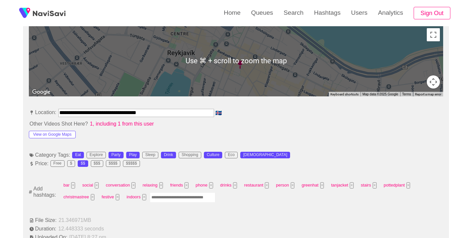
click at [186, 199] on input "Enter tag here and press return" at bounding box center [183, 197] width 66 height 10
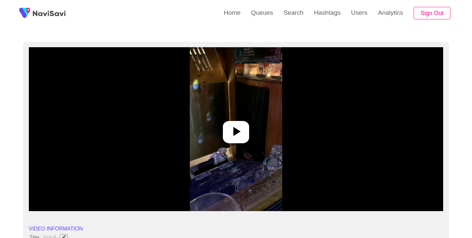
scroll to position [35, 0]
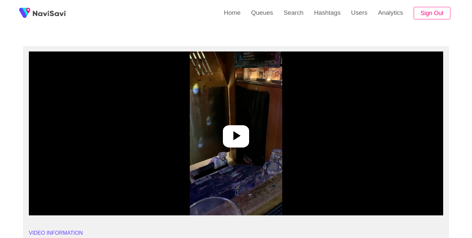
click at [234, 140] on icon at bounding box center [236, 135] width 7 height 9
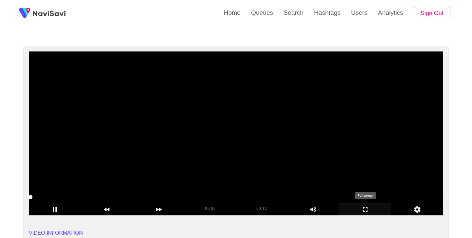
click at [369, 209] on icon "add" at bounding box center [365, 209] width 51 height 8
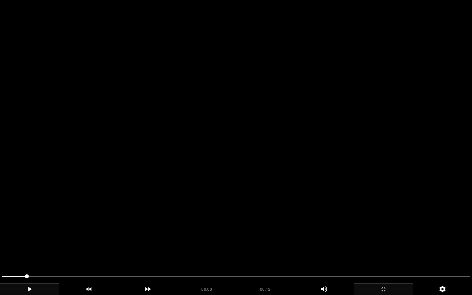
click at [32, 238] on icon "add" at bounding box center [29, 289] width 59 height 8
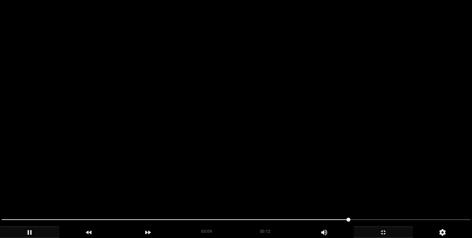
scroll to position [832, 0]
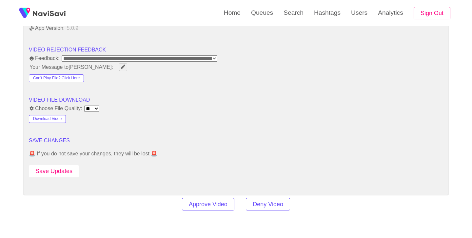
click at [71, 168] on button "Save Updates" at bounding box center [54, 171] width 50 height 12
click at [286, 10] on link "Search" at bounding box center [293, 13] width 30 height 26
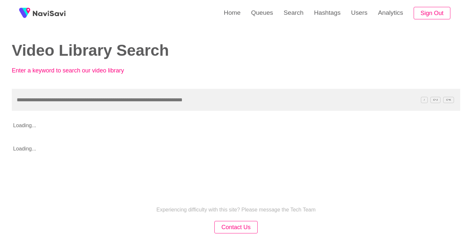
click at [146, 103] on input "text" at bounding box center [236, 100] width 448 height 22
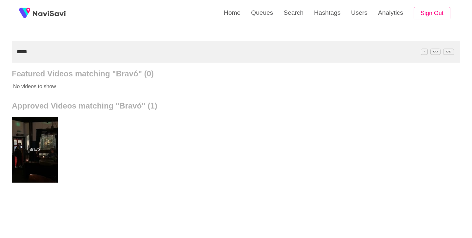
scroll to position [57, 0]
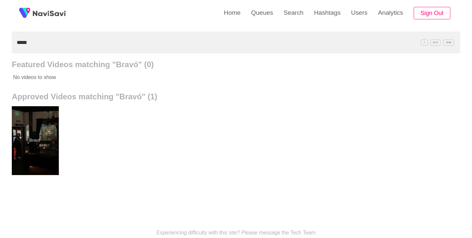
click at [32, 132] on div at bounding box center [35, 140] width 48 height 69
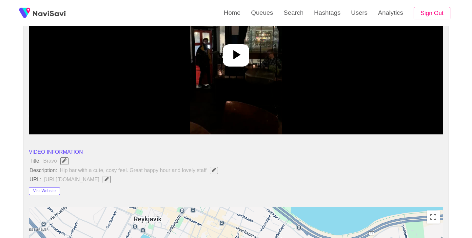
scroll to position [117, 0]
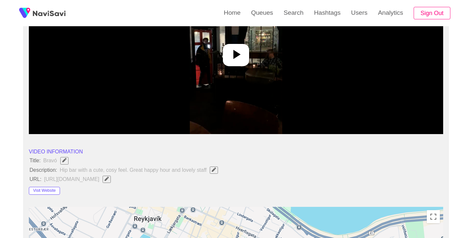
click at [238, 58] on icon at bounding box center [236, 55] width 16 height 16
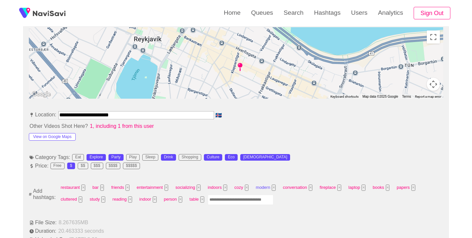
scroll to position [298, 0]
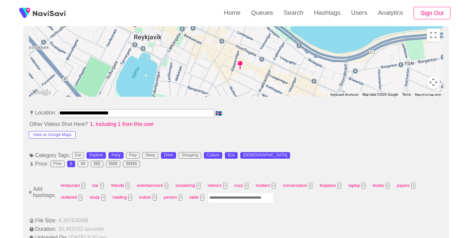
click at [243, 202] on input "Enter tag here and press return" at bounding box center [241, 198] width 66 height 10
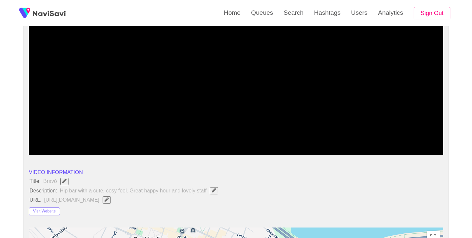
scroll to position [93, 0]
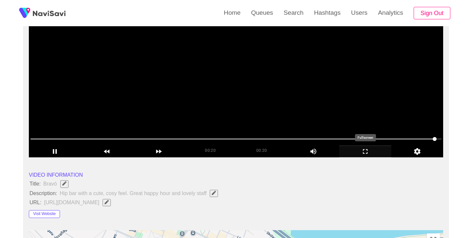
click at [367, 151] on icon "add" at bounding box center [365, 151] width 51 height 8
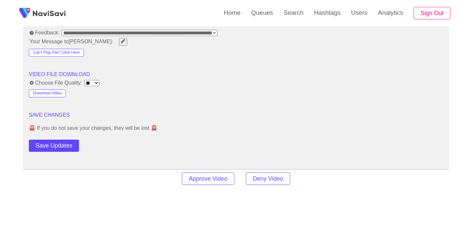
scroll to position [859, 0]
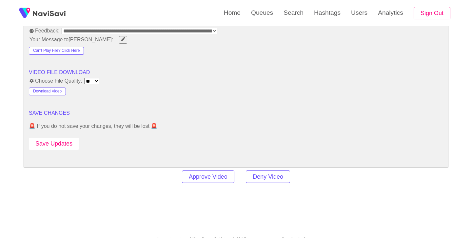
click at [70, 140] on button "Save Updates" at bounding box center [54, 144] width 50 height 12
click at [293, 7] on link "Search" at bounding box center [293, 13] width 30 height 26
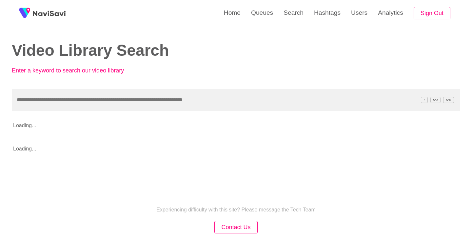
click at [179, 100] on input "text" at bounding box center [236, 100] width 448 height 22
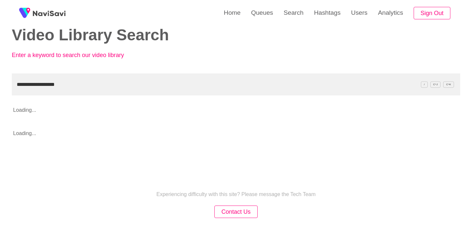
scroll to position [16, 0]
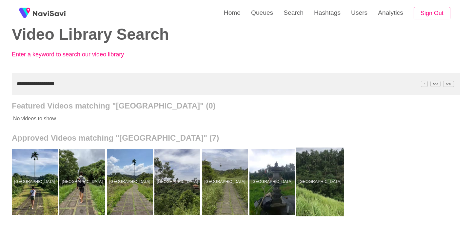
click at [316, 165] on div at bounding box center [320, 181] width 48 height 69
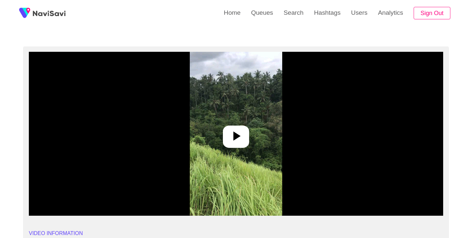
scroll to position [49, 0]
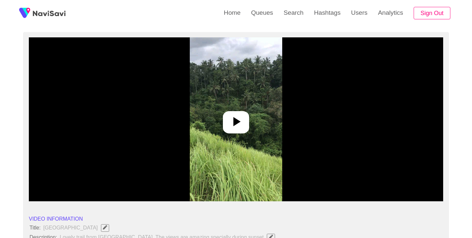
click at [244, 118] on div at bounding box center [236, 122] width 26 height 22
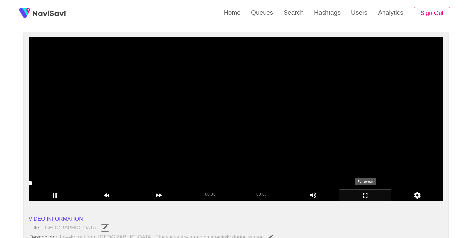
click at [367, 195] on icon "add" at bounding box center [365, 195] width 51 height 8
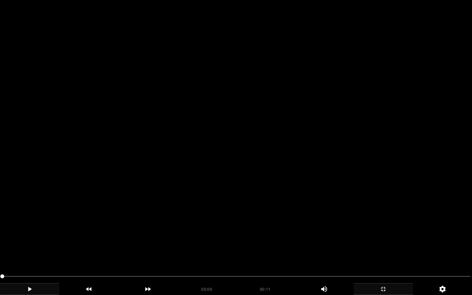
click at [26, 238] on icon "add" at bounding box center [29, 289] width 59 height 8
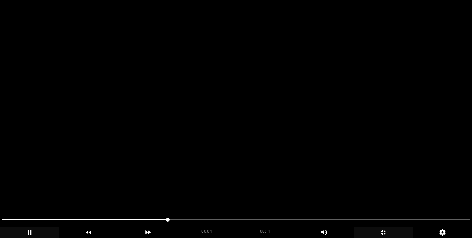
scroll to position [64, 0]
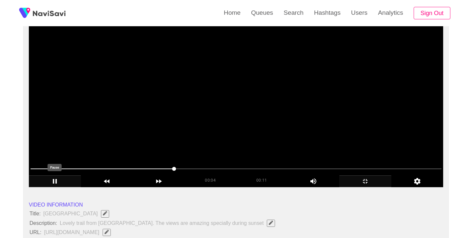
click at [53, 182] on icon "add" at bounding box center [55, 181] width 4 height 5
click at [53, 183] on icon "add" at bounding box center [55, 181] width 4 height 5
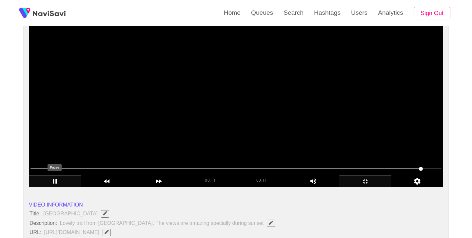
click at [54, 182] on icon "add" at bounding box center [55, 181] width 4 height 5
click at [59, 180] on icon "add" at bounding box center [54, 181] width 51 height 8
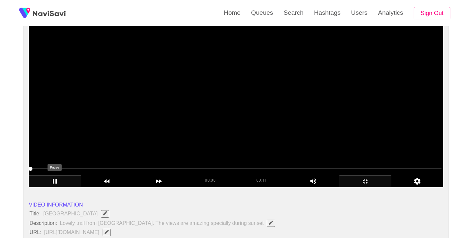
click at [59, 181] on icon "add" at bounding box center [54, 181] width 51 height 8
click at [57, 182] on icon "add" at bounding box center [54, 181] width 51 height 8
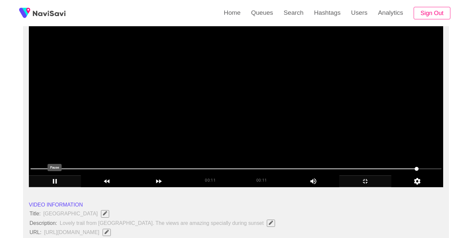
click at [53, 183] on icon "add" at bounding box center [55, 181] width 4 height 5
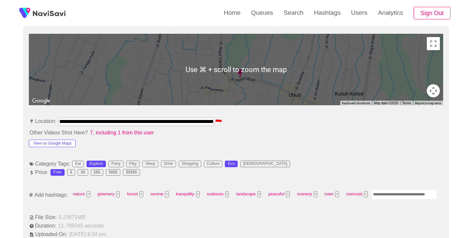
scroll to position [298, 0]
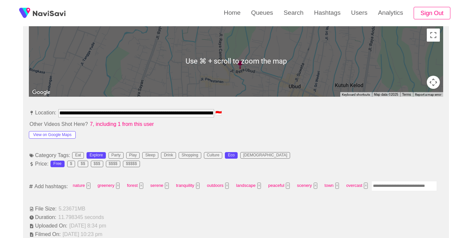
click at [384, 186] on input "Enter tag here and press return" at bounding box center [404, 186] width 66 height 10
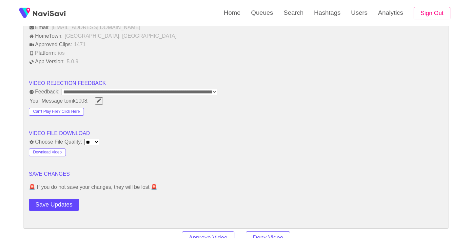
scroll to position [789, 0]
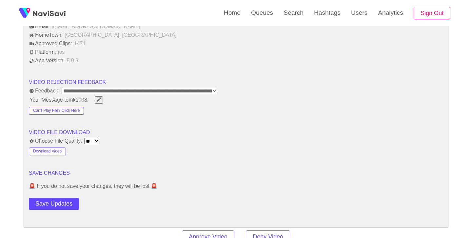
click at [66, 203] on button "Save Updates" at bounding box center [54, 204] width 50 height 12
click at [296, 10] on link "Search" at bounding box center [293, 13] width 30 height 26
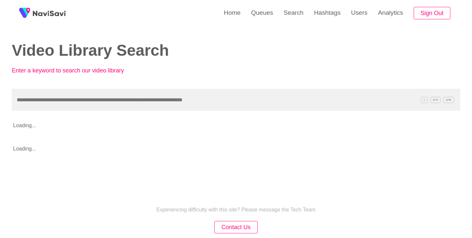
click at [146, 96] on input "text" at bounding box center [236, 100] width 448 height 22
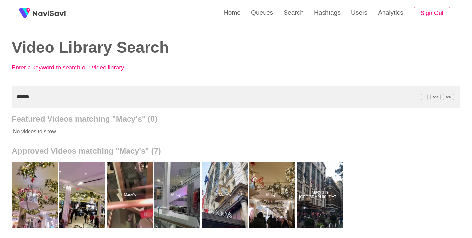
scroll to position [1, 0]
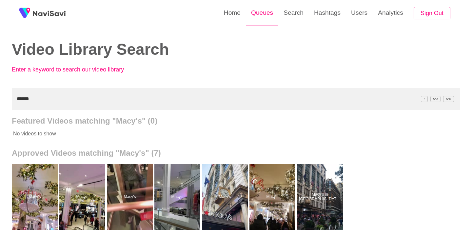
click at [263, 11] on link "Queues" at bounding box center [262, 13] width 32 height 26
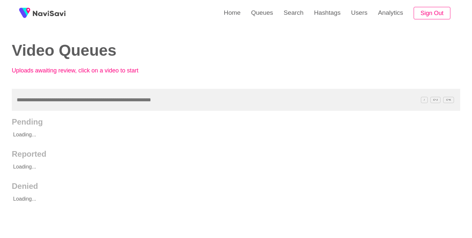
click at [174, 99] on input "text" at bounding box center [236, 100] width 448 height 22
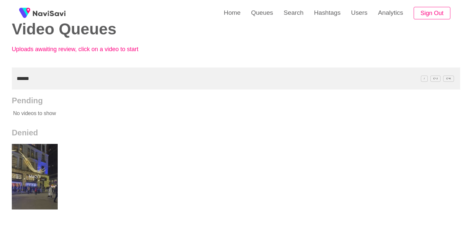
scroll to position [31, 0]
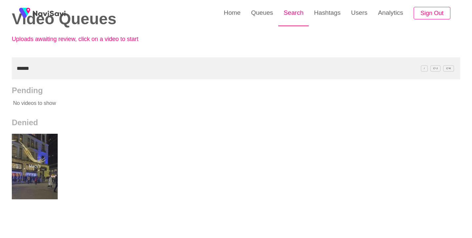
click at [291, 12] on link "Search" at bounding box center [293, 13] width 30 height 26
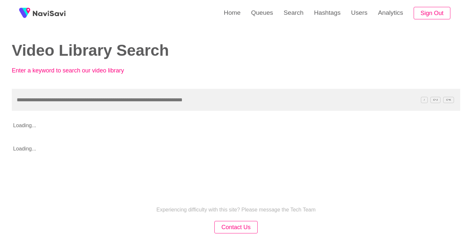
click at [101, 94] on input "text" at bounding box center [236, 100] width 448 height 22
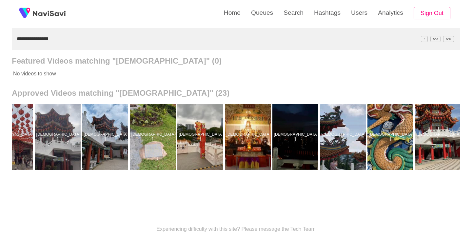
scroll to position [0, 645]
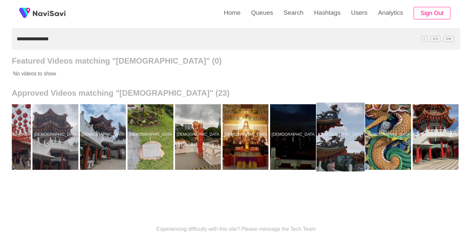
click at [341, 123] on div at bounding box center [341, 137] width 48 height 69
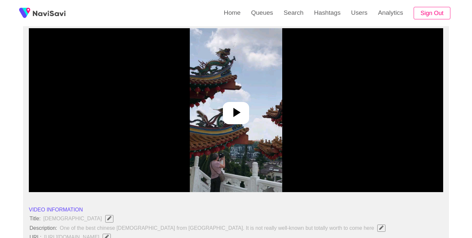
scroll to position [60, 0]
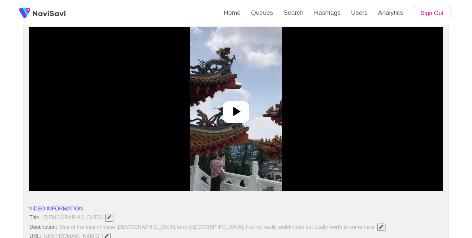
click at [240, 114] on icon at bounding box center [236, 112] width 16 height 16
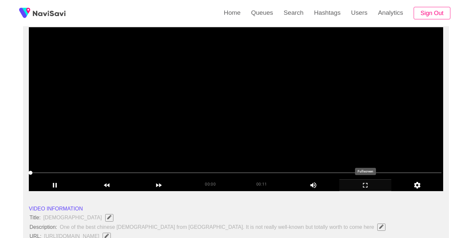
click at [361, 186] on icon "add" at bounding box center [365, 185] width 51 height 8
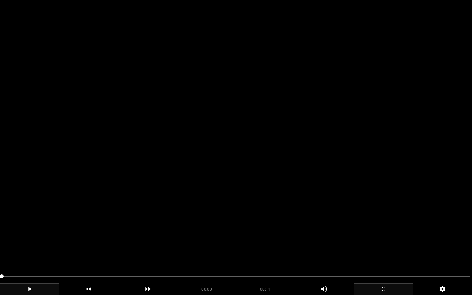
click at [33, 238] on icon "add" at bounding box center [29, 289] width 59 height 8
click at [29, 238] on icon "add" at bounding box center [29, 289] width 59 height 8
click at [30, 238] on icon "add" at bounding box center [30, 289] width 4 height 5
click at [30, 238] on icon "add" at bounding box center [29, 289] width 59 height 8
click at [30, 238] on icon "add" at bounding box center [30, 289] width 4 height 5
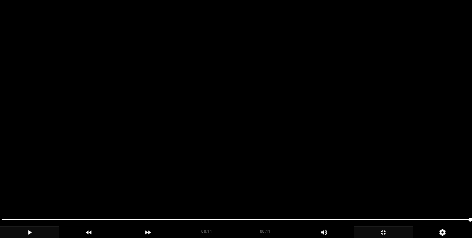
scroll to position [284, 0]
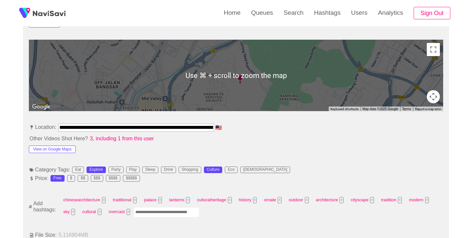
click at [166, 213] on input "Enter tag here and press return" at bounding box center [167, 212] width 66 height 10
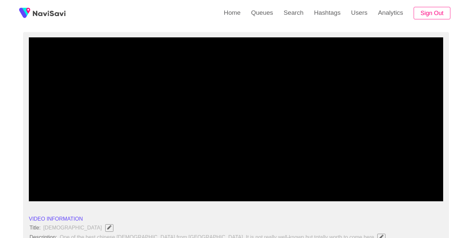
scroll to position [63, 0]
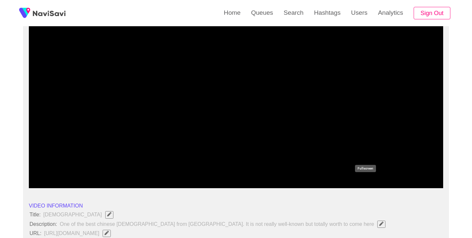
click at [368, 182] on icon "add" at bounding box center [365, 182] width 51 height 8
click at [365, 183] on icon "add" at bounding box center [365, 182] width 51 height 8
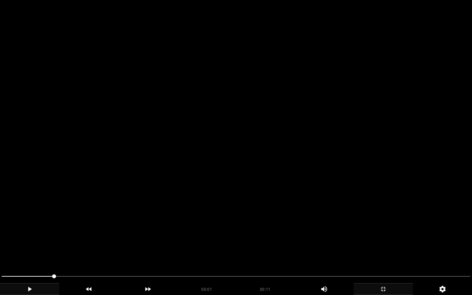
click at [0, 238] on div at bounding box center [236, 276] width 474 height 17
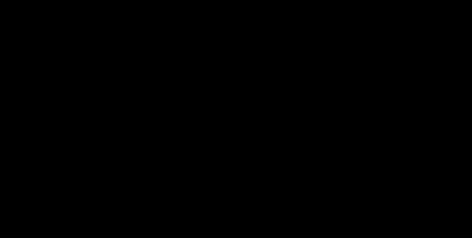
scroll to position [796, 0]
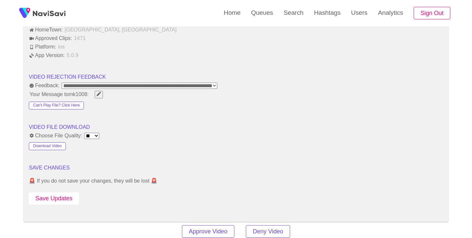
click at [67, 197] on button "Save Updates" at bounding box center [54, 198] width 50 height 12
click at [298, 10] on link "Search" at bounding box center [293, 13] width 30 height 26
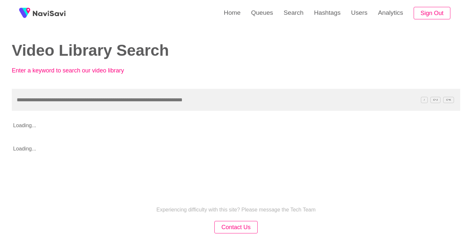
click at [140, 96] on input "text" at bounding box center [236, 100] width 448 height 22
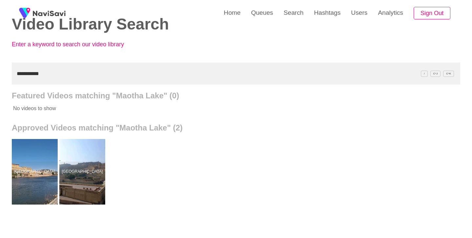
scroll to position [36, 0]
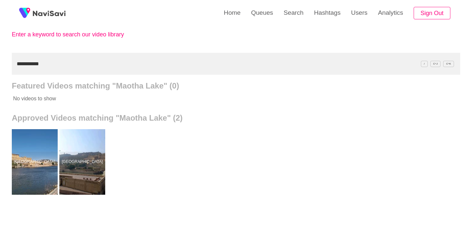
click at [95, 135] on div at bounding box center [82, 162] width 46 height 66
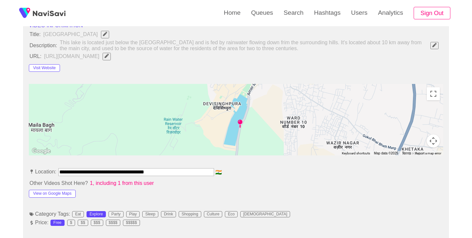
scroll to position [321, 0]
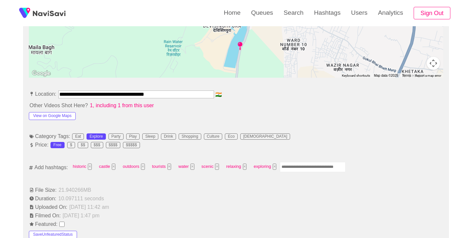
click at [289, 164] on input "Enter tag here and press return" at bounding box center [313, 167] width 66 height 10
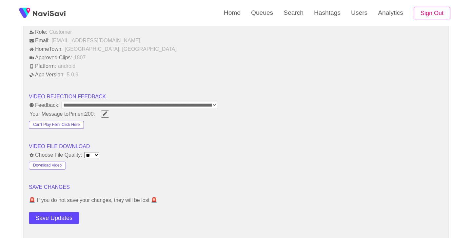
scroll to position [778, 0]
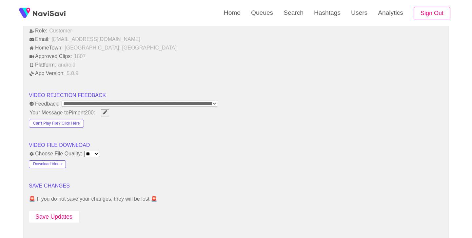
click at [61, 221] on button "Save Updates" at bounding box center [54, 217] width 50 height 12
click at [294, 13] on link "Search" at bounding box center [293, 13] width 30 height 26
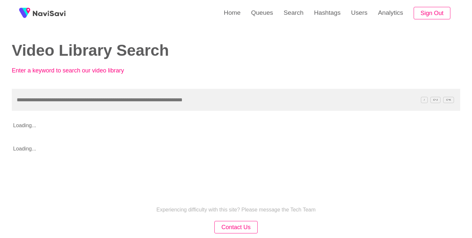
click at [165, 95] on input "text" at bounding box center [236, 100] width 448 height 22
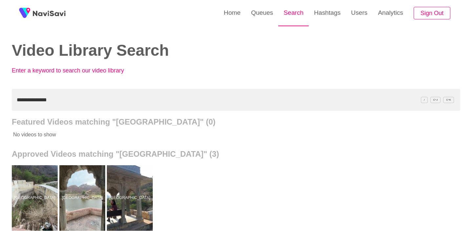
click at [298, 11] on link "Search" at bounding box center [293, 13] width 30 height 26
click at [98, 99] on input "**********" at bounding box center [236, 100] width 448 height 22
paste input "text"
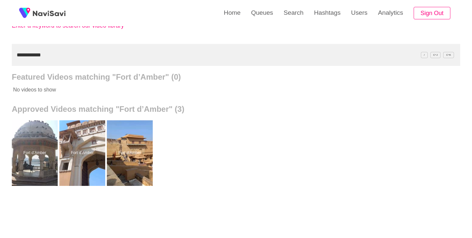
scroll to position [52, 0]
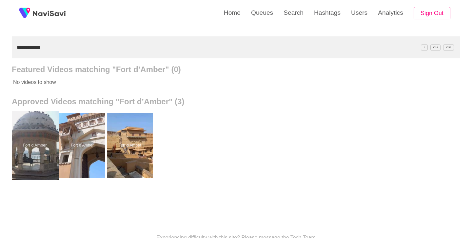
click at [25, 149] on div at bounding box center [35, 145] width 48 height 69
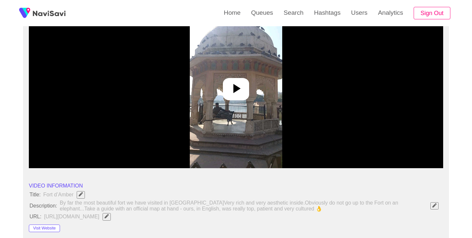
scroll to position [83, 0]
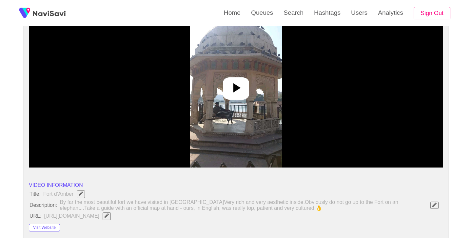
click at [238, 92] on icon at bounding box center [236, 88] width 16 height 16
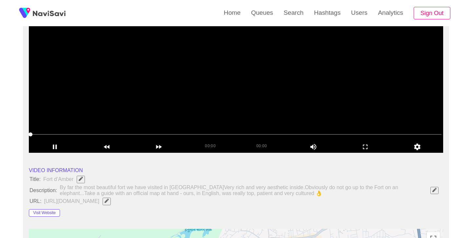
scroll to position [91, 0]
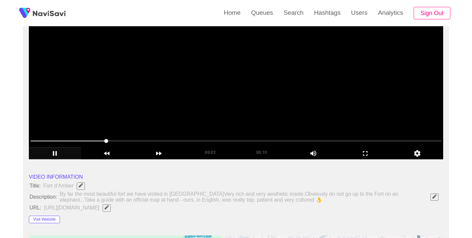
click at [54, 155] on icon "add" at bounding box center [54, 153] width 51 height 8
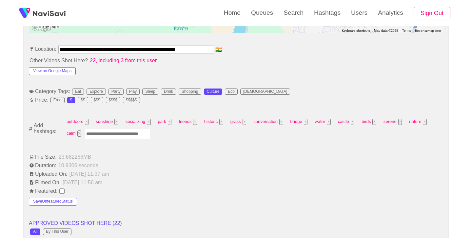
scroll to position [350, 0]
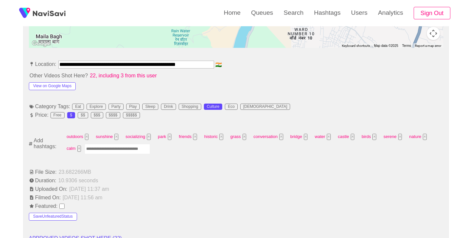
click at [133, 148] on input "Enter tag here and press return" at bounding box center [118, 149] width 66 height 10
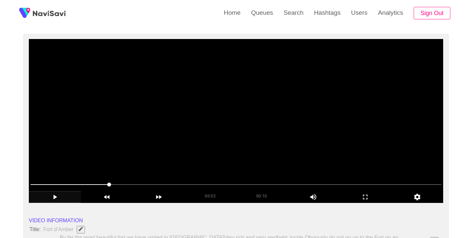
scroll to position [48, 0]
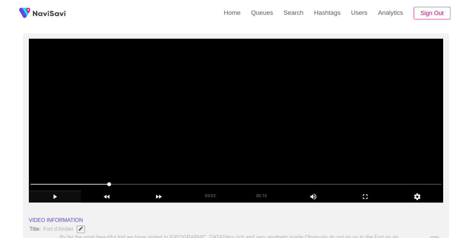
click at [53, 198] on icon "add" at bounding box center [54, 197] width 51 height 8
click at [362, 197] on icon "add" at bounding box center [365, 197] width 51 height 8
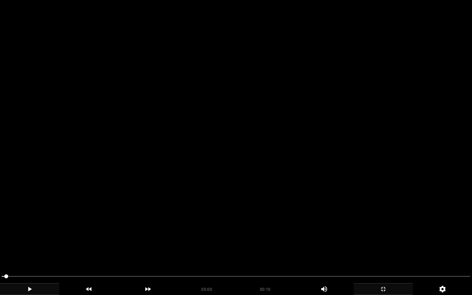
click at [30, 238] on icon "add" at bounding box center [30, 289] width 4 height 5
click at [31, 238] on icon "add" at bounding box center [30, 289] width 4 height 5
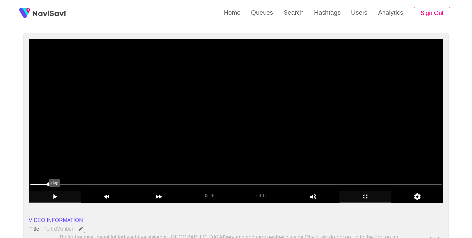
click at [58, 198] on icon "add" at bounding box center [54, 197] width 51 height 8
click at [141, 187] on span at bounding box center [235, 184] width 411 height 10
click at [52, 198] on icon "add" at bounding box center [54, 197] width 51 height 8
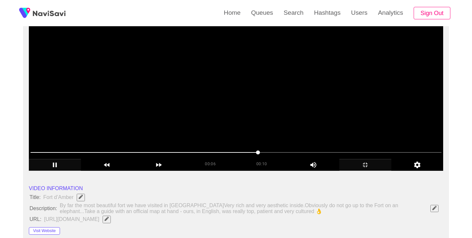
scroll to position [80, 0]
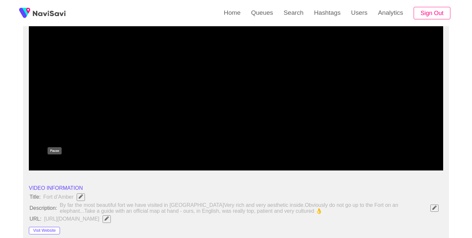
click at [57, 164] on icon "add" at bounding box center [54, 165] width 51 height 8
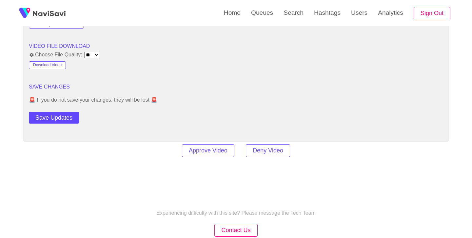
scroll to position [893, 0]
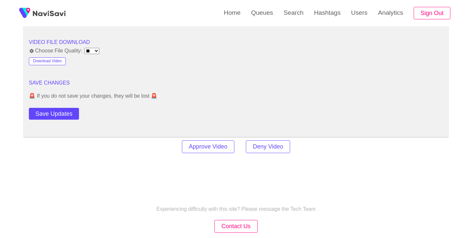
click at [71, 114] on button "Save Updates" at bounding box center [54, 114] width 50 height 12
click at [293, 13] on link "Search" at bounding box center [293, 13] width 30 height 26
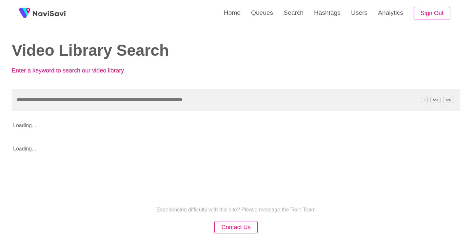
click at [165, 98] on input "text" at bounding box center [236, 100] width 448 height 22
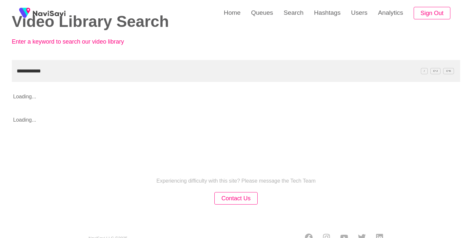
scroll to position [29, 0]
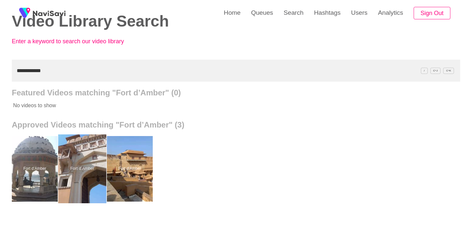
click at [89, 152] on div at bounding box center [82, 168] width 48 height 69
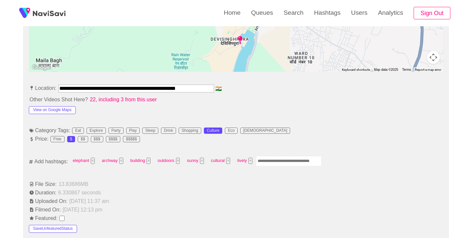
scroll to position [327, 0]
click at [297, 155] on input "Enter tag here and press return" at bounding box center [289, 160] width 66 height 10
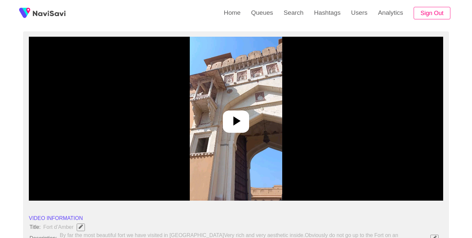
scroll to position [52, 0]
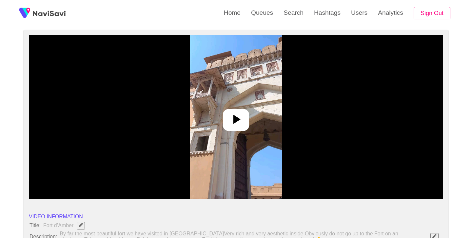
click at [239, 120] on icon at bounding box center [236, 119] width 16 height 16
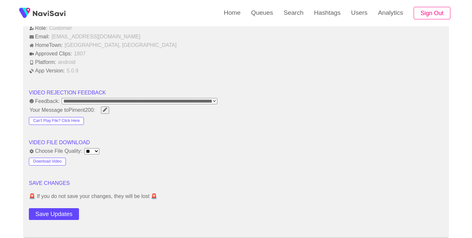
scroll to position [783, 0]
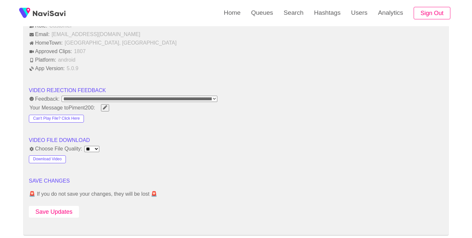
click at [67, 215] on button "Save Updates" at bounding box center [54, 212] width 50 height 12
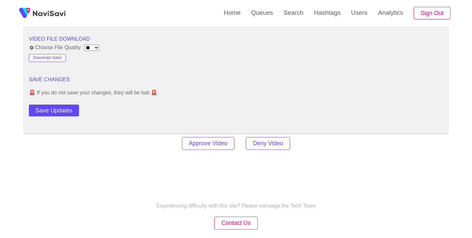
scroll to position [885, 0]
click at [59, 105] on button "Save Updates" at bounding box center [54, 110] width 50 height 12
click at [293, 8] on link "Search" at bounding box center [293, 13] width 30 height 26
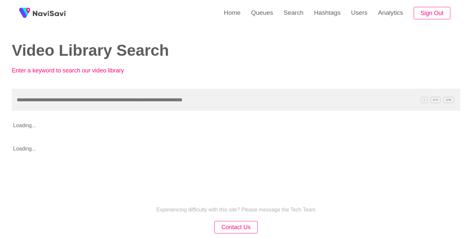
click at [159, 102] on input "text" at bounding box center [236, 100] width 448 height 22
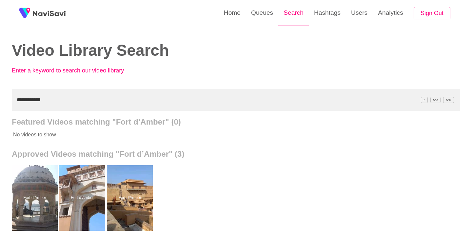
click at [286, 16] on link "Search" at bounding box center [293, 13] width 30 height 26
click at [123, 97] on input "**********" at bounding box center [236, 100] width 448 height 22
paste input "text"
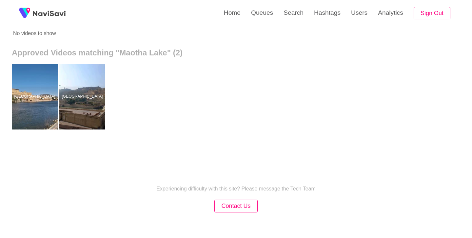
scroll to position [101, 0]
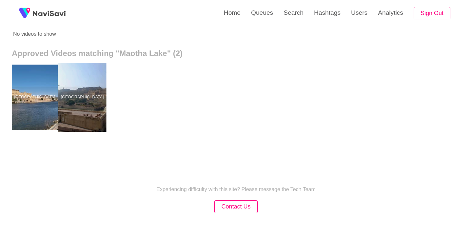
click at [76, 91] on div at bounding box center [82, 97] width 48 height 69
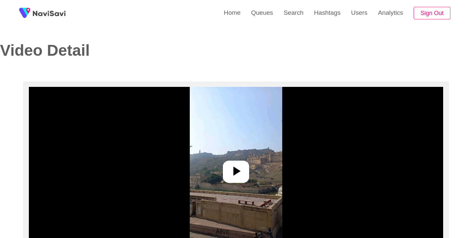
scroll to position [49, 0]
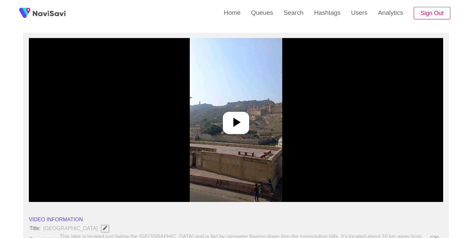
click at [239, 124] on icon at bounding box center [236, 122] width 16 height 16
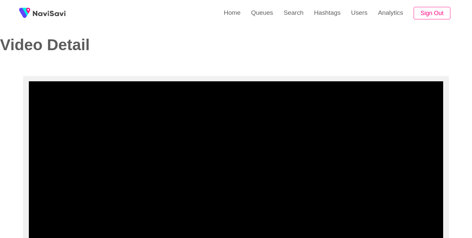
scroll to position [60, 0]
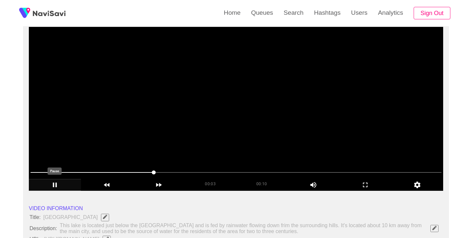
click at [57, 184] on icon "add" at bounding box center [54, 185] width 51 height 8
click at [301, 12] on link "Search" at bounding box center [293, 13] width 30 height 26
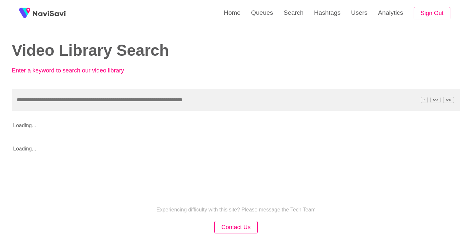
click at [189, 93] on input "text" at bounding box center [236, 100] width 448 height 22
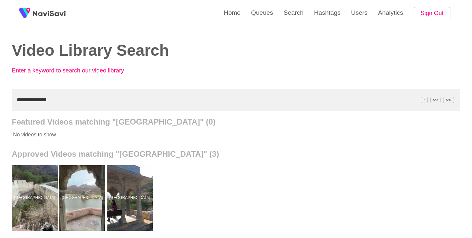
scroll to position [74, 0]
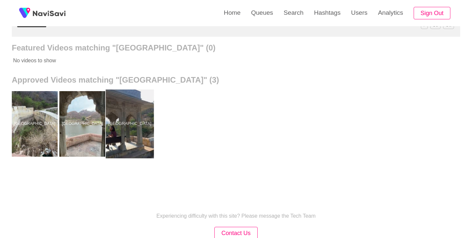
click at [110, 124] on div at bounding box center [130, 123] width 48 height 69
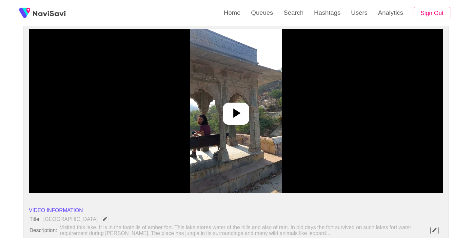
scroll to position [69, 0]
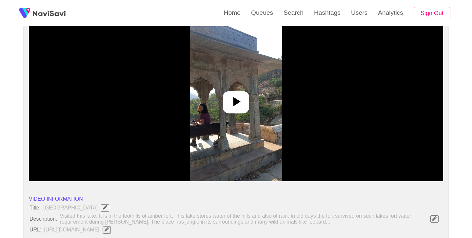
click at [241, 107] on icon at bounding box center [236, 102] width 16 height 16
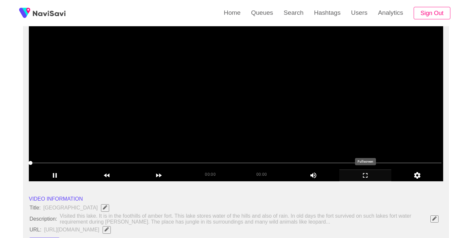
click at [363, 176] on icon "add" at bounding box center [365, 175] width 5 height 5
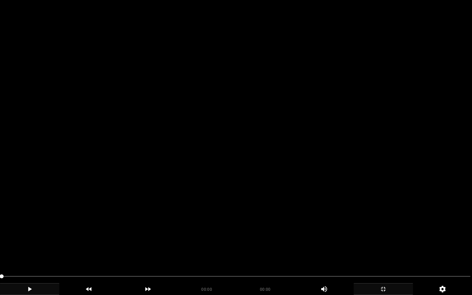
click at [30, 238] on icon "add" at bounding box center [29, 289] width 59 height 8
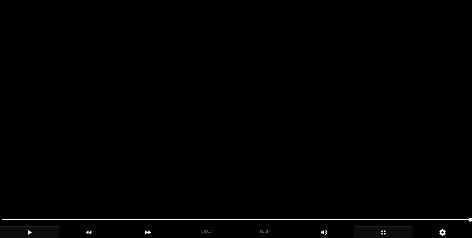
scroll to position [319, 0]
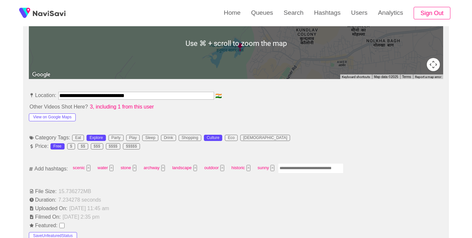
click at [303, 172] on input "Enter tag here and press return" at bounding box center [311, 168] width 66 height 10
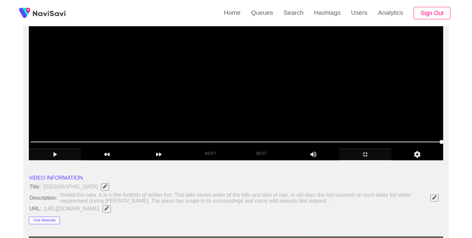
scroll to position [89, 0]
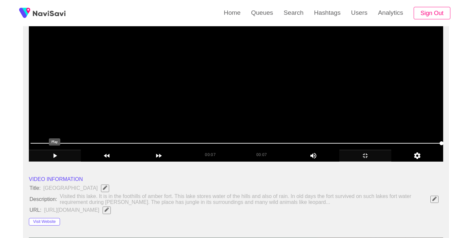
click at [55, 157] on icon "add" at bounding box center [54, 156] width 51 height 8
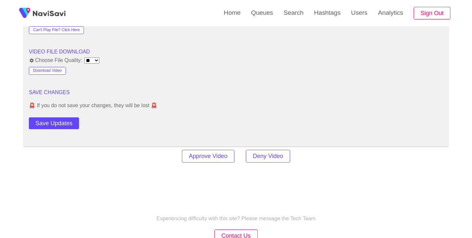
scroll to position [872, 0]
click at [67, 119] on button "Save Updates" at bounding box center [54, 123] width 50 height 12
click at [289, 22] on link "Search" at bounding box center [293, 13] width 30 height 26
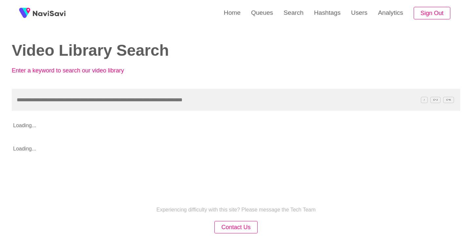
click at [164, 92] on input "text" at bounding box center [236, 100] width 448 height 22
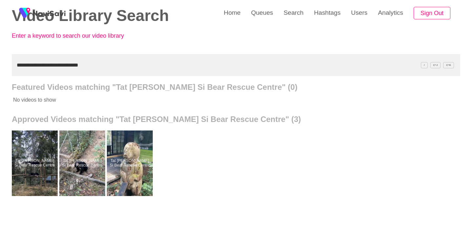
scroll to position [26, 0]
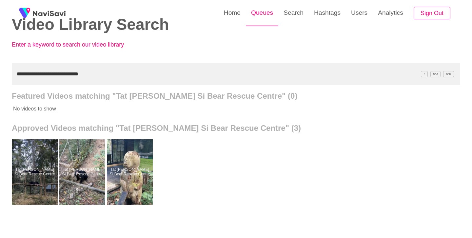
click at [270, 16] on link "Queues" at bounding box center [262, 13] width 32 height 26
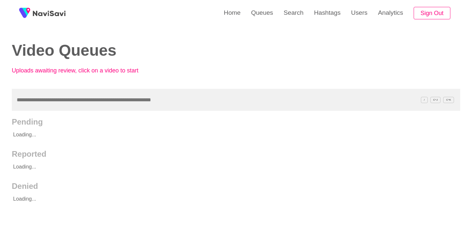
click at [158, 102] on input "text" at bounding box center [236, 100] width 448 height 22
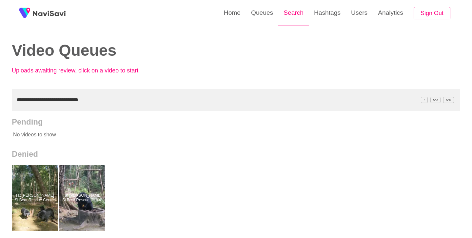
click at [304, 20] on link "Search" at bounding box center [293, 13] width 30 height 26
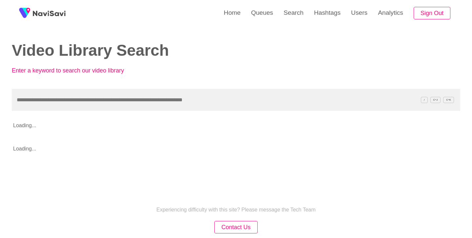
click at [136, 98] on input "text" at bounding box center [236, 100] width 448 height 22
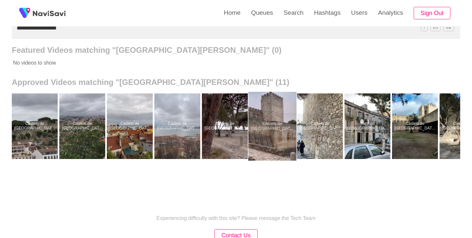
scroll to position [0, 74]
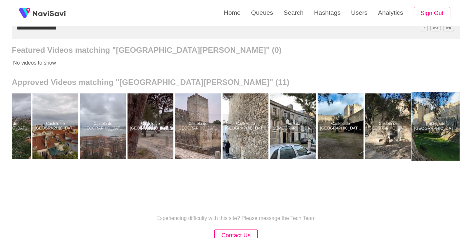
click at [440, 115] on div at bounding box center [436, 126] width 48 height 69
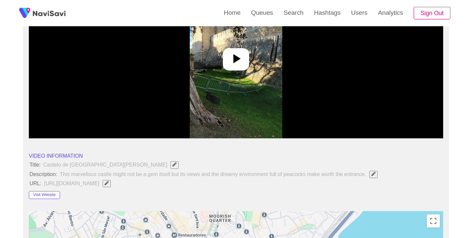
scroll to position [99, 0]
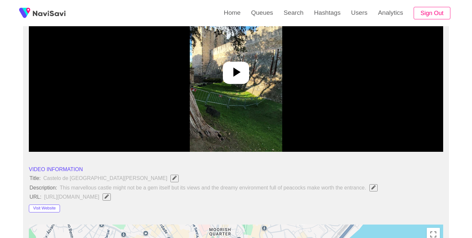
click at [236, 69] on icon at bounding box center [236, 72] width 7 height 9
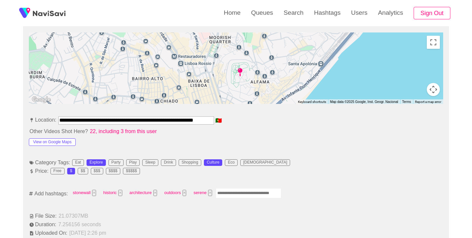
scroll to position [292, 0]
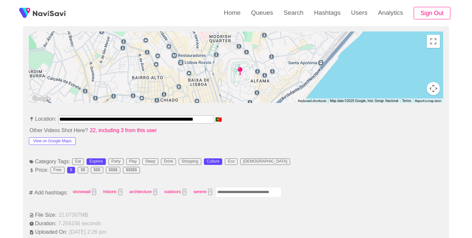
click at [243, 190] on input "Enter tag here and press return" at bounding box center [249, 192] width 66 height 10
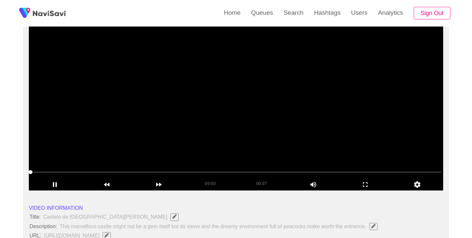
scroll to position [59, 0]
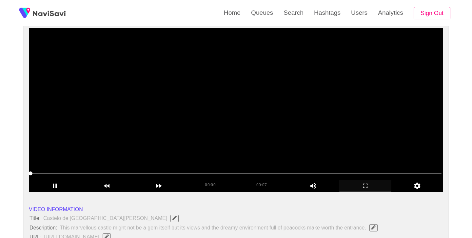
click at [367, 186] on icon "add" at bounding box center [365, 186] width 51 height 8
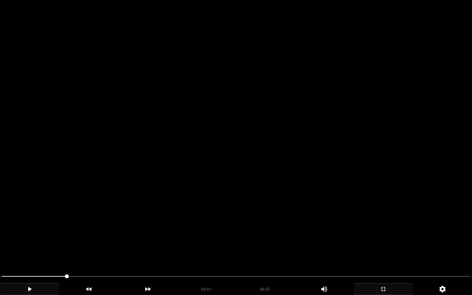
click at [37, 238] on icon "add" at bounding box center [29, 289] width 59 height 8
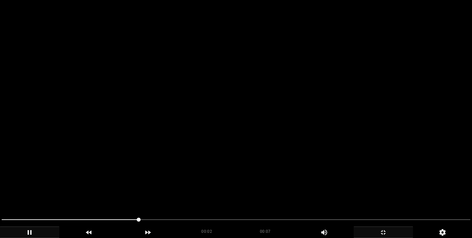
scroll to position [767, 0]
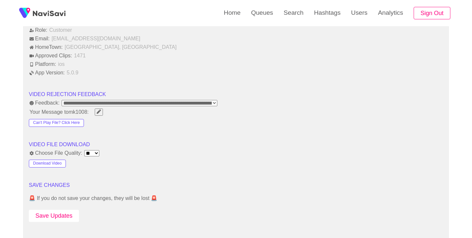
click at [73, 218] on button "Save Updates" at bounding box center [54, 216] width 50 height 12
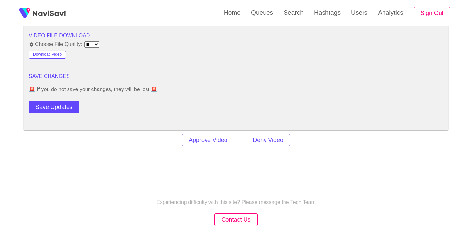
scroll to position [886, 0]
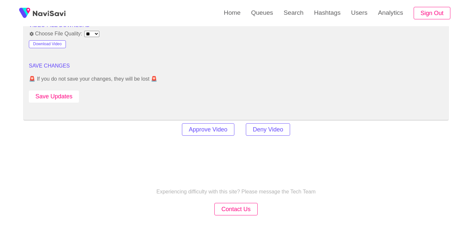
click at [66, 94] on button "Save Updates" at bounding box center [54, 96] width 50 height 12
click at [294, 16] on link "Search" at bounding box center [293, 13] width 30 height 26
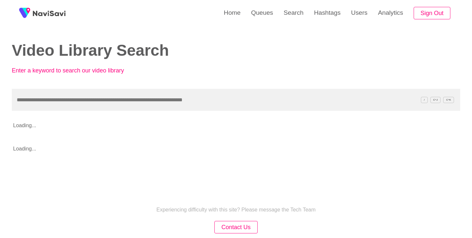
click at [140, 101] on input "text" at bounding box center [236, 100] width 448 height 22
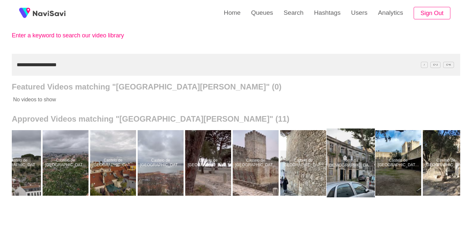
scroll to position [0, 74]
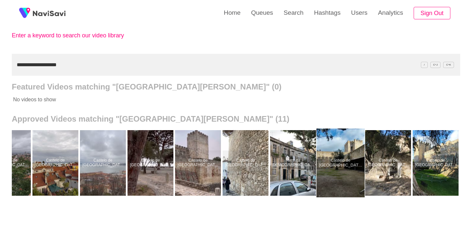
click at [338, 174] on div at bounding box center [341, 162] width 48 height 69
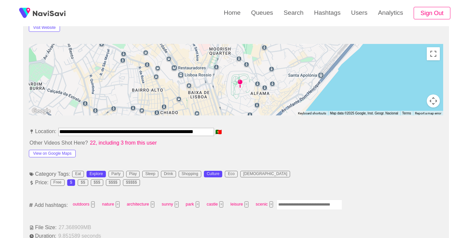
scroll to position [320, 0]
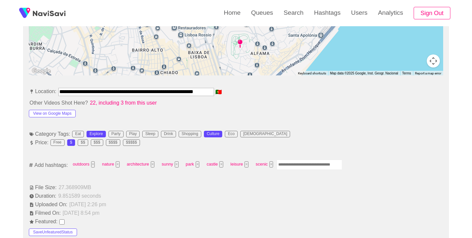
click at [299, 164] on input "Enter tag here and press return" at bounding box center [310, 165] width 66 height 10
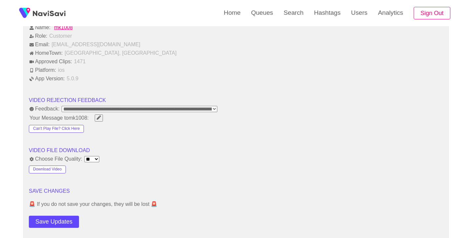
scroll to position [776, 0]
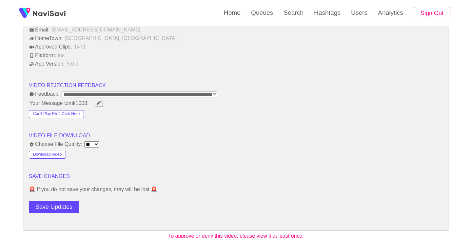
click at [74, 205] on button "Save Updates" at bounding box center [54, 207] width 50 height 12
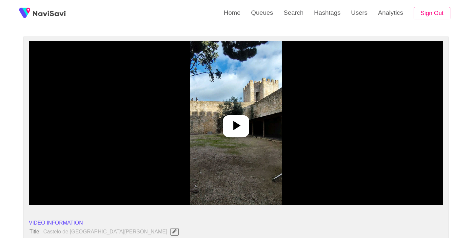
scroll to position [45, 0]
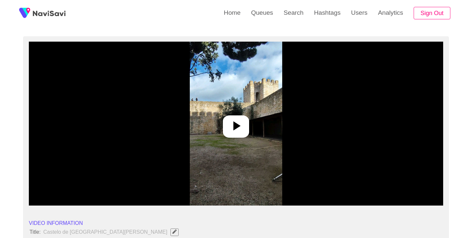
click at [243, 131] on icon at bounding box center [236, 126] width 16 height 16
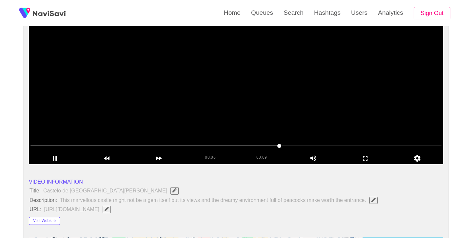
scroll to position [92, 0]
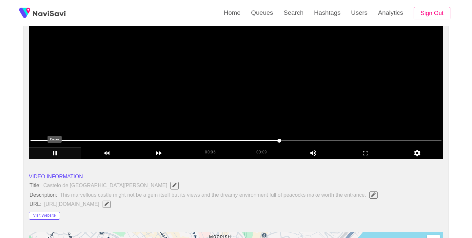
click at [56, 152] on icon "add" at bounding box center [55, 153] width 4 height 5
click at [138, 139] on span at bounding box center [235, 140] width 411 height 10
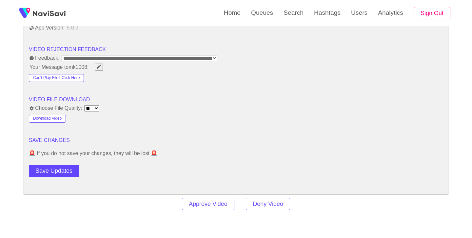
scroll to position [913, 0]
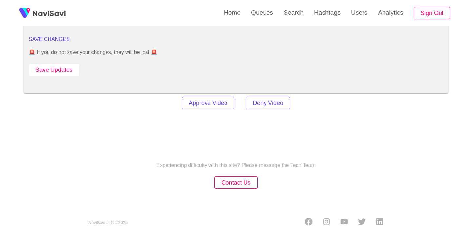
click at [67, 73] on button "Save Updates" at bounding box center [54, 70] width 50 height 12
click at [292, 18] on link "Search" at bounding box center [293, 13] width 30 height 26
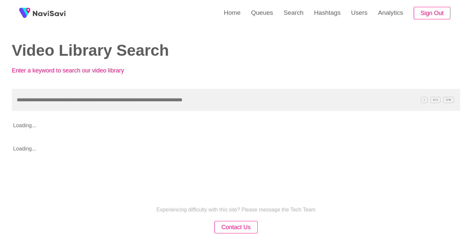
click at [202, 88] on div "Video Library Search Enter a keyword to search our video library" at bounding box center [236, 44] width 448 height 89
click at [201, 100] on input "text" at bounding box center [236, 100] width 448 height 22
paste input "**********"
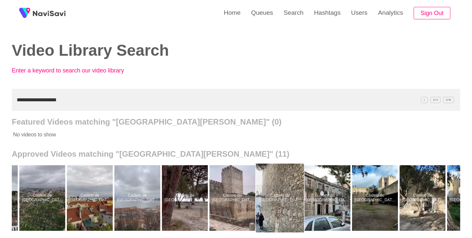
scroll to position [0, 74]
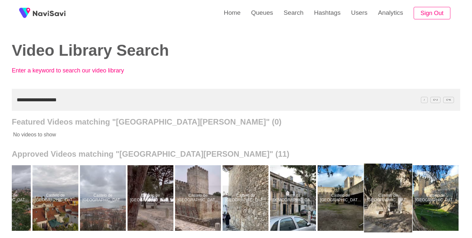
click at [398, 198] on div at bounding box center [388, 198] width 48 height 69
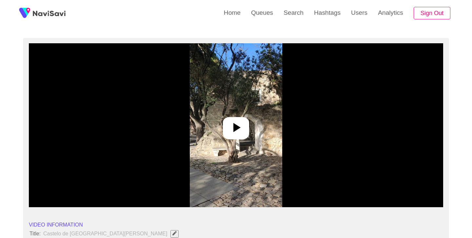
scroll to position [62, 0]
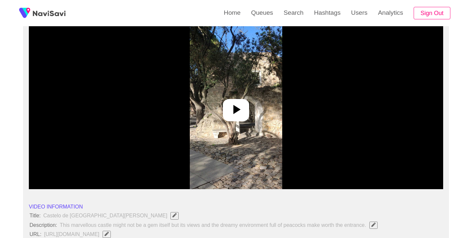
click at [236, 109] on icon at bounding box center [236, 109] width 7 height 9
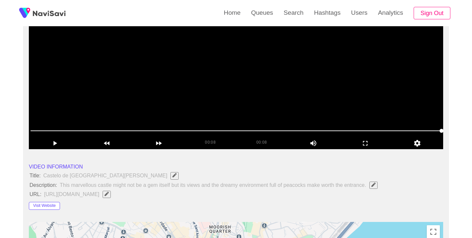
scroll to position [101, 0]
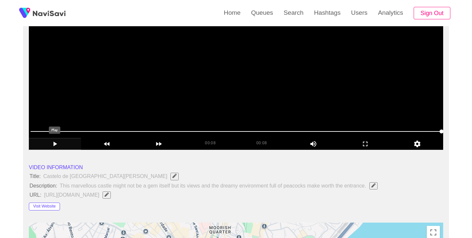
click at [59, 144] on icon "add" at bounding box center [54, 144] width 51 height 8
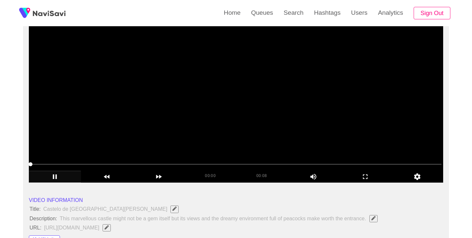
scroll to position [67, 0]
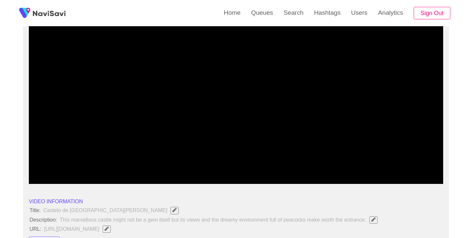
click at [365, 182] on icon "add" at bounding box center [365, 178] width 51 height 8
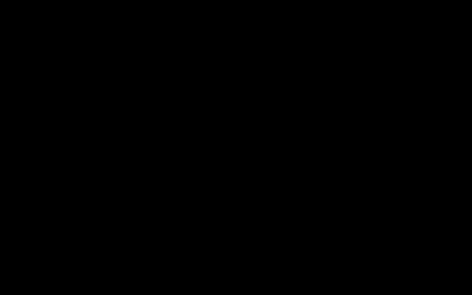
click at [30, 238] on icon "add" at bounding box center [30, 289] width 4 height 5
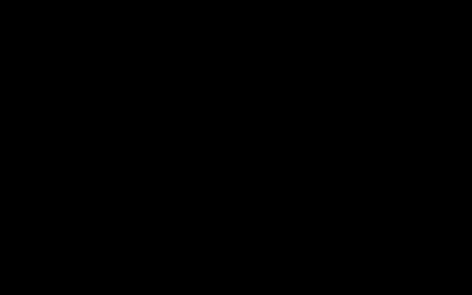
click at [52, 238] on span at bounding box center [236, 276] width 469 height 10
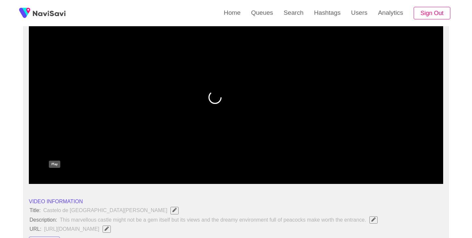
click at [52, 178] on icon "add" at bounding box center [54, 178] width 51 height 8
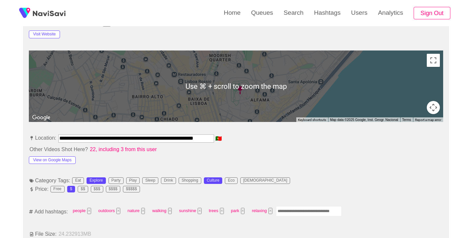
scroll to position [318, 0]
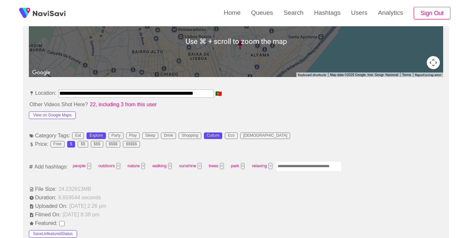
click at [312, 169] on input "Enter tag here and press return" at bounding box center [309, 166] width 66 height 10
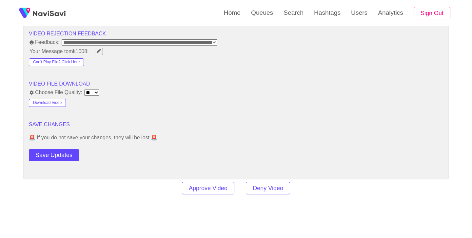
scroll to position [828, 0]
click at [68, 157] on button "Save Updates" at bounding box center [54, 155] width 50 height 12
click at [298, 11] on link "Search" at bounding box center [293, 13] width 30 height 26
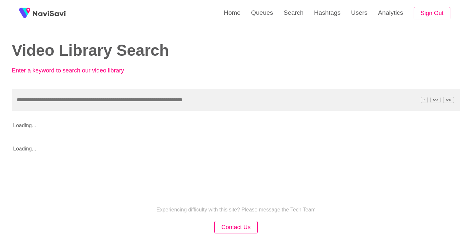
click at [173, 98] on input "text" at bounding box center [236, 100] width 448 height 22
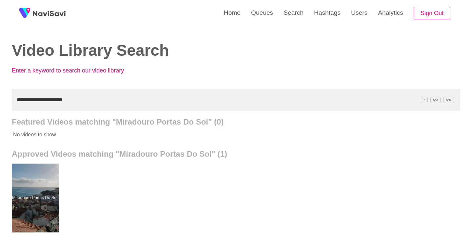
click at [57, 185] on div at bounding box center [35, 198] width 48 height 69
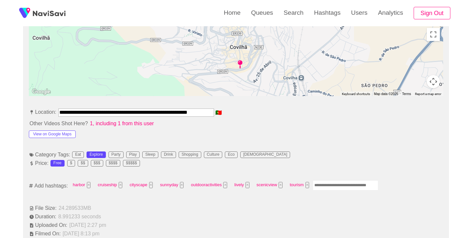
scroll to position [302, 0]
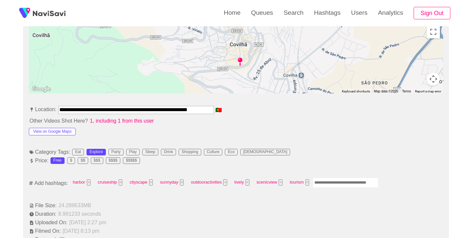
click at [325, 185] on input "Enter tag here and press return" at bounding box center [346, 183] width 66 height 10
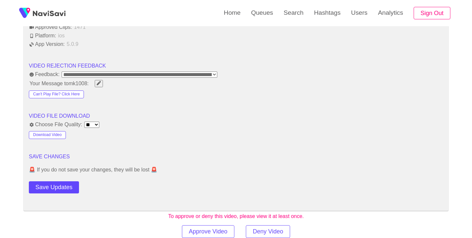
scroll to position [799, 0]
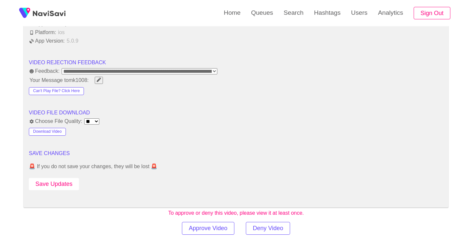
click at [69, 185] on button "Save Updates" at bounding box center [54, 184] width 50 height 12
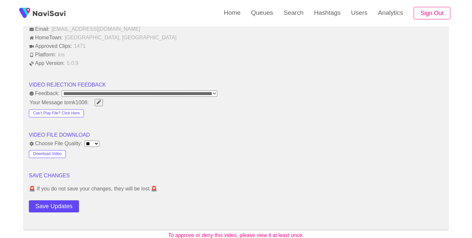
scroll to position [786, 0]
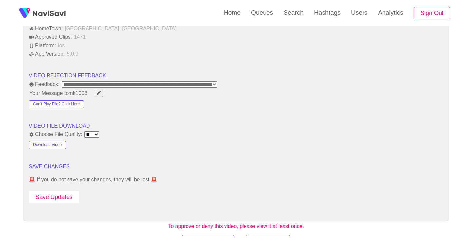
click at [61, 196] on button "Save Updates" at bounding box center [54, 197] width 50 height 12
click at [289, 12] on link "Search" at bounding box center [293, 13] width 30 height 26
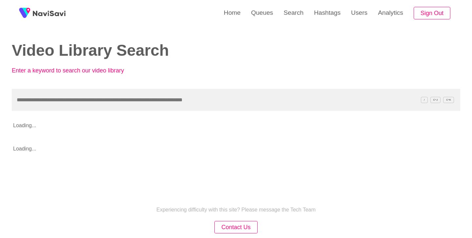
click at [140, 98] on input "text" at bounding box center [236, 100] width 448 height 22
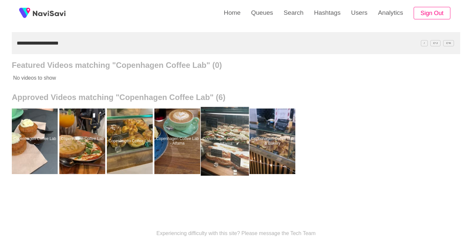
scroll to position [59, 0]
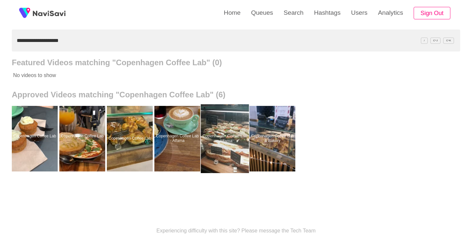
click at [225, 129] on div at bounding box center [225, 138] width 48 height 69
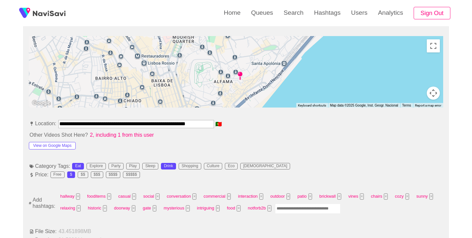
scroll to position [291, 0]
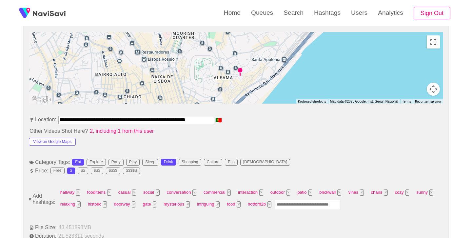
click at [288, 204] on input "Enter tag here and press return" at bounding box center [308, 205] width 66 height 10
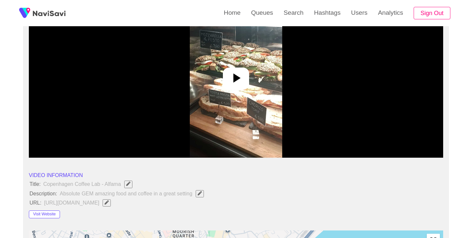
scroll to position [93, 0]
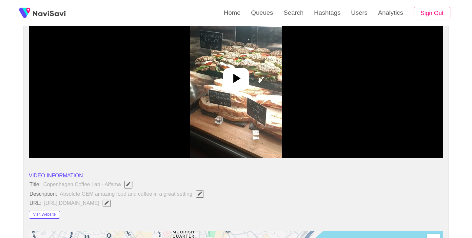
click at [244, 82] on div at bounding box center [236, 79] width 26 height 22
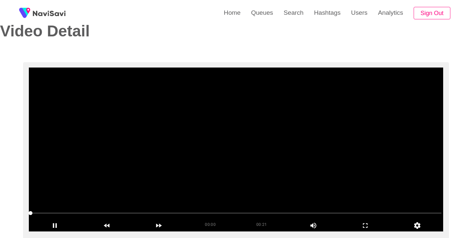
scroll to position [19, 0]
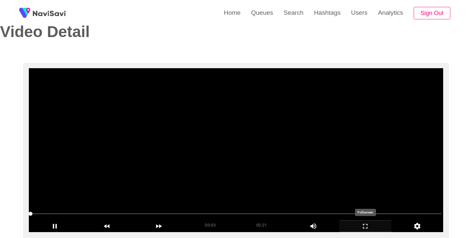
click at [365, 226] on icon "add" at bounding box center [365, 226] width 51 height 8
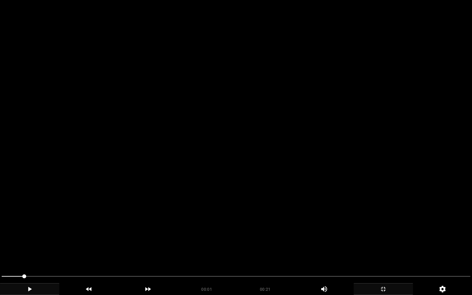
click at [29, 238] on icon "add" at bounding box center [29, 289] width 59 height 8
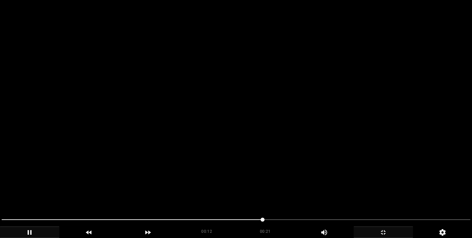
scroll to position [359, 0]
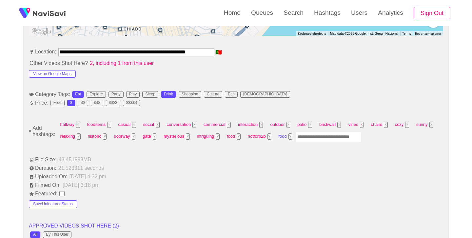
click at [290, 136] on button "×" at bounding box center [290, 136] width 4 height 6
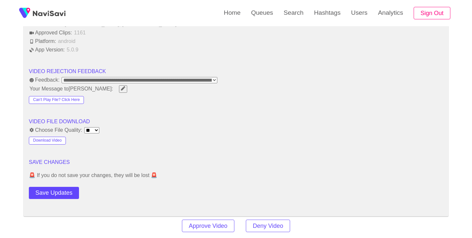
scroll to position [820, 0]
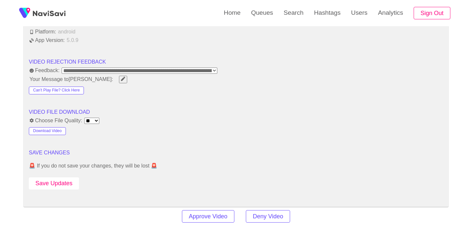
click at [62, 183] on button "Save Updates" at bounding box center [54, 183] width 50 height 12
click at [291, 20] on link "Search" at bounding box center [293, 13] width 30 height 26
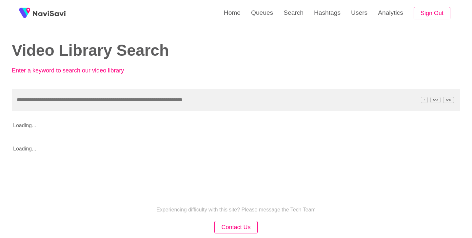
click at [168, 97] on input "text" at bounding box center [236, 100] width 448 height 22
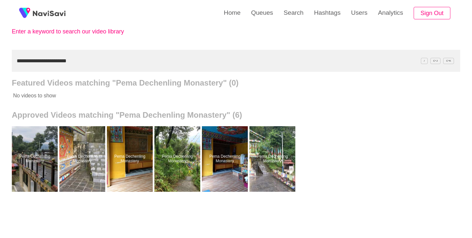
scroll to position [42, 0]
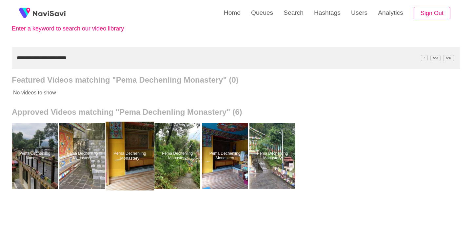
click at [146, 154] on div at bounding box center [130, 156] width 48 height 69
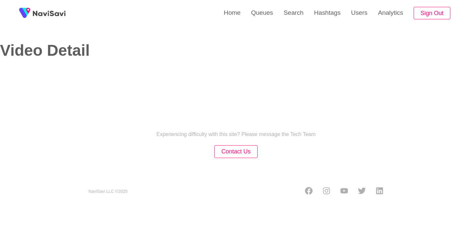
click at [146, 154] on div "Experiencing difficulty with this site? Please message the Tech Team Contact Us…" at bounding box center [236, 155] width 472 height 105
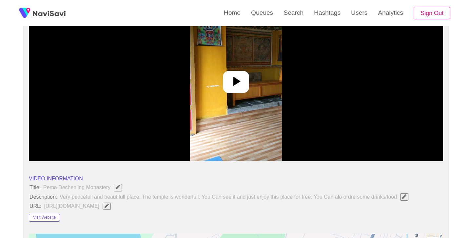
scroll to position [90, 0]
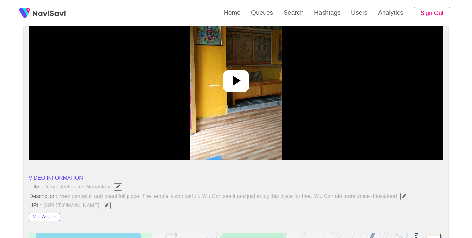
click at [239, 79] on icon at bounding box center [236, 80] width 7 height 9
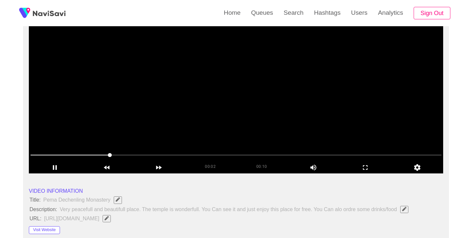
scroll to position [54, 0]
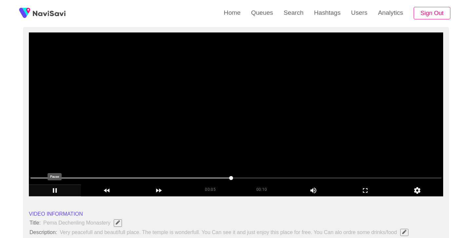
click at [56, 188] on icon "add" at bounding box center [54, 190] width 51 height 8
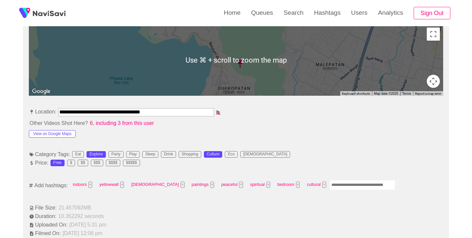
scroll to position [300, 0]
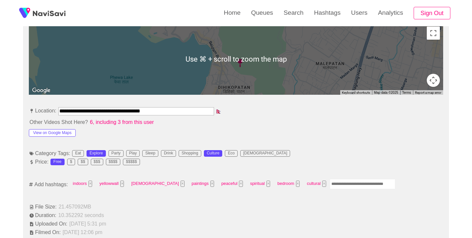
click at [330, 186] on input "Enter tag here and press return" at bounding box center [363, 184] width 66 height 10
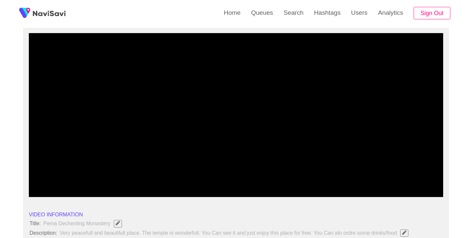
scroll to position [53, 0]
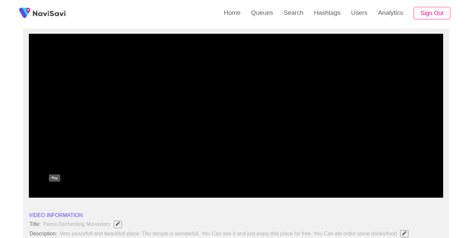
click at [57, 192] on icon "add" at bounding box center [54, 192] width 51 height 8
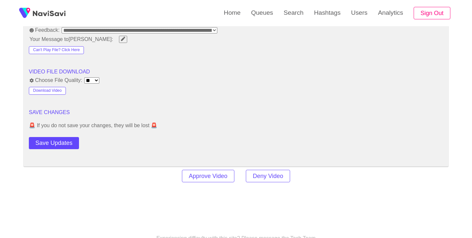
scroll to position [848, 0]
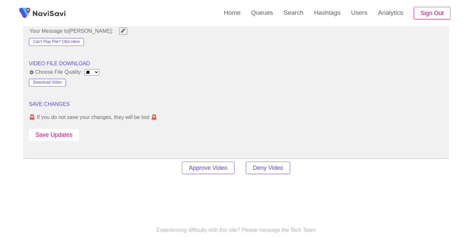
click at [71, 135] on button "Save Updates" at bounding box center [54, 135] width 50 height 12
click at [293, 10] on link "Search" at bounding box center [293, 13] width 30 height 26
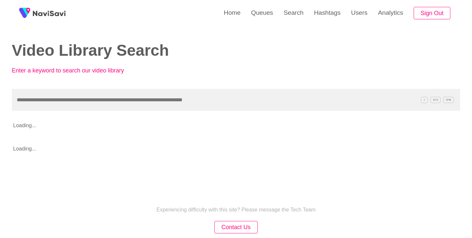
click at [176, 98] on input "text" at bounding box center [236, 100] width 448 height 22
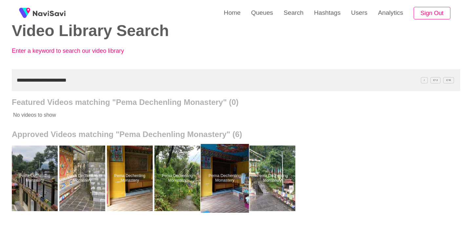
scroll to position [24, 0]
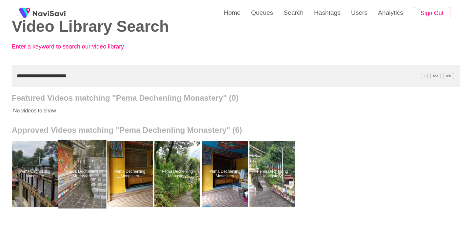
click at [77, 165] on div at bounding box center [82, 174] width 48 height 69
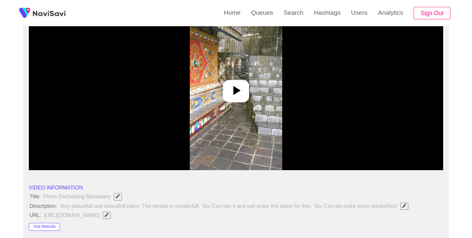
scroll to position [86, 0]
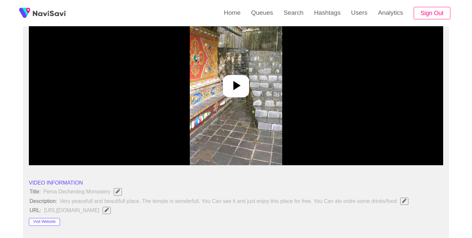
click at [238, 89] on icon at bounding box center [236, 86] width 16 height 16
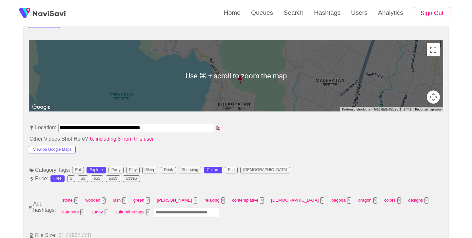
scroll to position [293, 0]
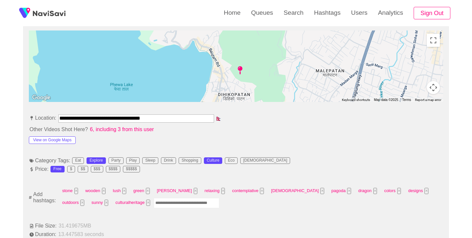
click at [154, 202] on input "Enter tag here and press return" at bounding box center [187, 203] width 66 height 10
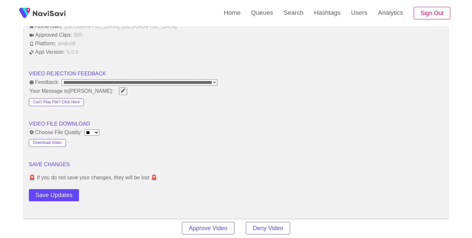
scroll to position [812, 0]
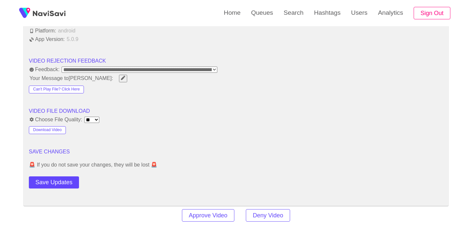
click at [61, 182] on button "Save Updates" at bounding box center [54, 182] width 50 height 12
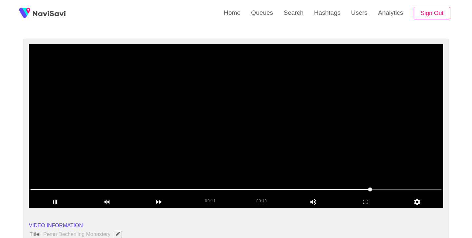
scroll to position [43, 0]
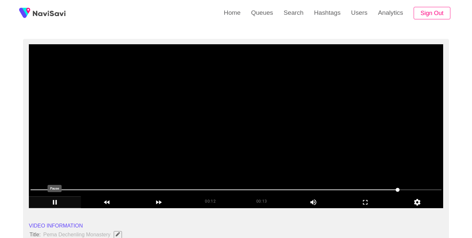
click at [57, 203] on icon "add" at bounding box center [54, 202] width 51 height 8
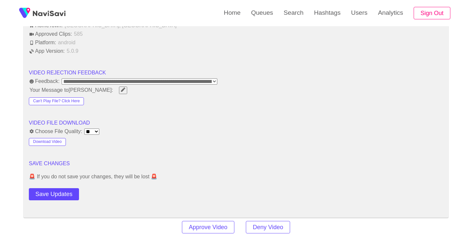
scroll to position [830, 0]
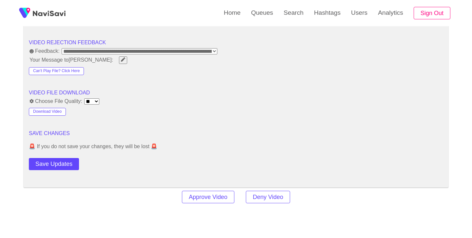
click at [59, 163] on button "Save Updates" at bounding box center [54, 164] width 50 height 12
click at [294, 10] on link "Search" at bounding box center [293, 13] width 30 height 26
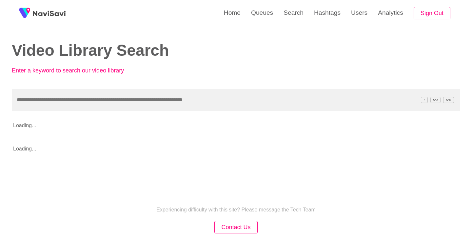
click at [125, 93] on input "text" at bounding box center [236, 100] width 448 height 22
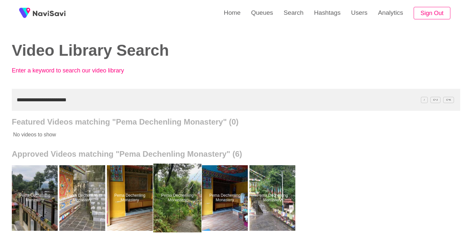
scroll to position [22, 0]
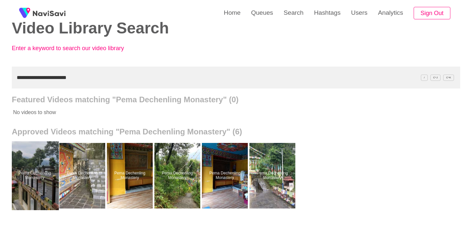
click at [40, 165] on div at bounding box center [35, 175] width 48 height 69
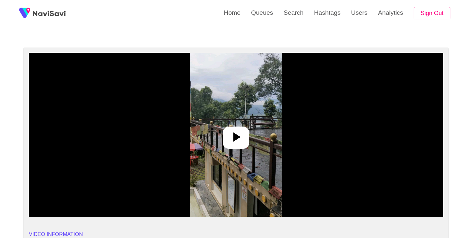
scroll to position [42, 0]
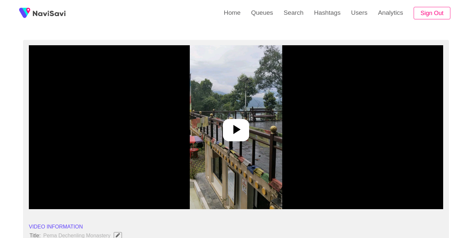
click at [233, 129] on icon at bounding box center [236, 129] width 7 height 9
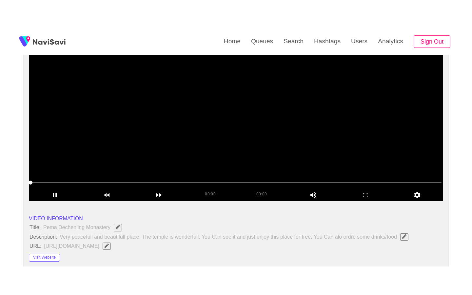
scroll to position [47, 0]
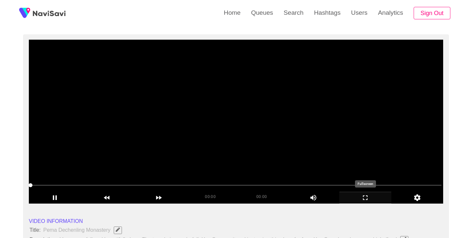
click at [368, 200] on icon "add" at bounding box center [365, 198] width 51 height 8
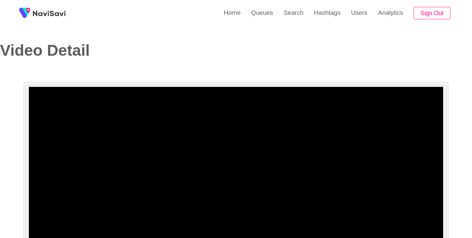
select select "**********"
select select "**"
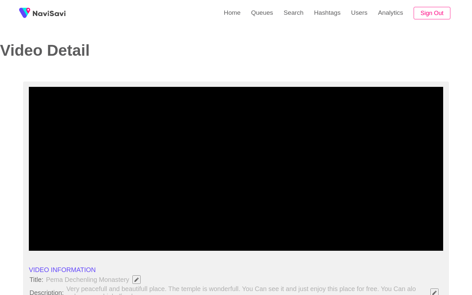
select select "**********"
select select "**"
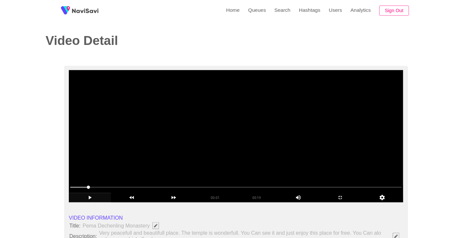
scroll to position [47, 0]
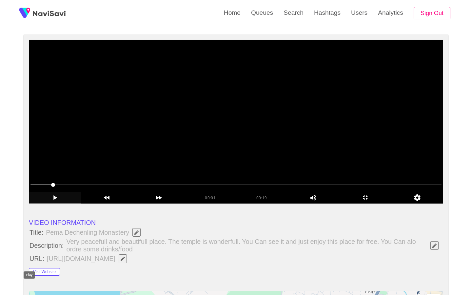
click at [35, 202] on icon "add" at bounding box center [54, 198] width 51 height 8
click at [53, 200] on icon "add" at bounding box center [55, 197] width 4 height 5
click at [31, 202] on icon "add" at bounding box center [54, 198] width 51 height 8
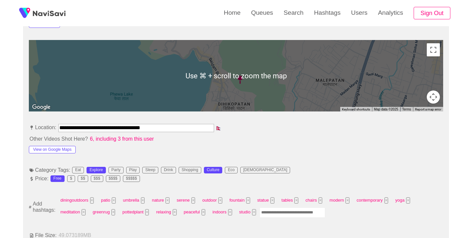
scroll to position [292, 0]
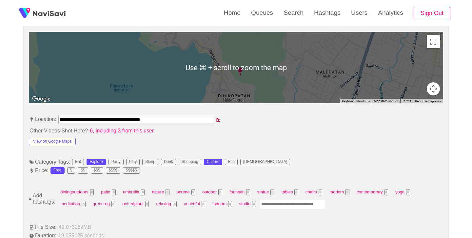
click at [294, 204] on input "Enter tag here and press return" at bounding box center [293, 204] width 66 height 10
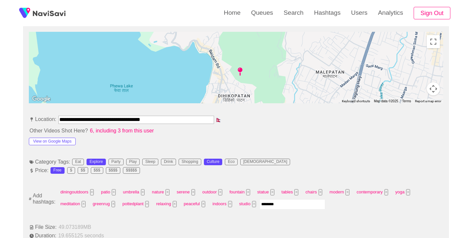
type input "*********"
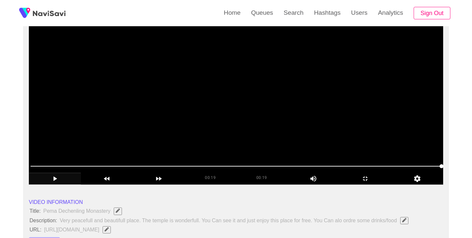
scroll to position [62, 0]
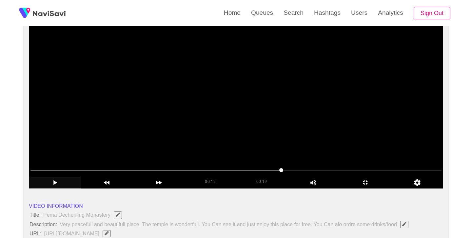
click at [298, 171] on span at bounding box center [235, 170] width 411 height 10
click at [53, 180] on icon "add" at bounding box center [54, 183] width 51 height 8
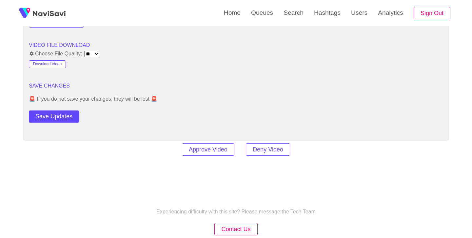
scroll to position [878, 0]
click at [71, 117] on button "Save Updates" at bounding box center [54, 116] width 50 height 12
click at [324, 12] on link "Hashtags" at bounding box center [327, 13] width 37 height 26
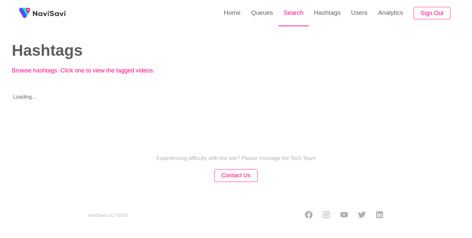
drag, startPoint x: 300, startPoint y: 12, endPoint x: 291, endPoint y: 14, distance: 9.5
click at [300, 12] on link "Search" at bounding box center [293, 13] width 30 height 26
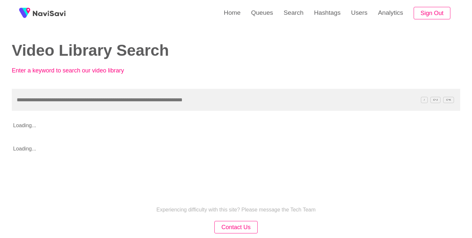
click at [127, 98] on input "text" at bounding box center [236, 100] width 448 height 22
type input "**********"
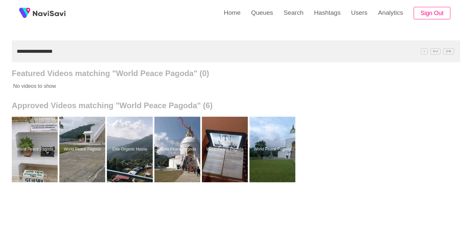
scroll to position [62, 0]
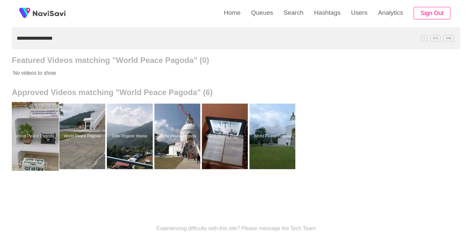
click at [44, 146] on div at bounding box center [35, 136] width 48 height 69
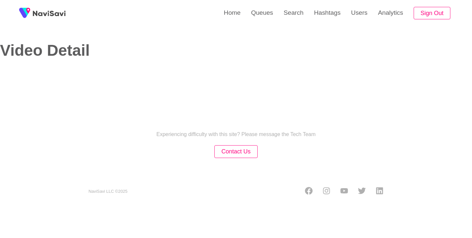
select select "**"
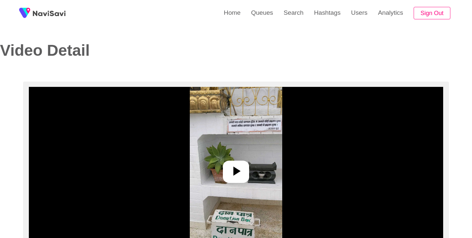
select select "**********"
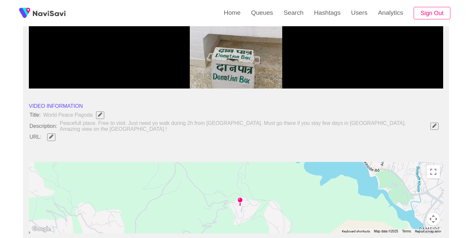
scroll to position [194, 0]
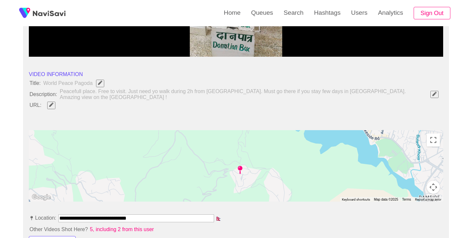
click at [144, 214] on input "**********" at bounding box center [136, 218] width 156 height 8
click at [54, 103] on span "button" at bounding box center [51, 105] width 7 height 4
type input "**********"
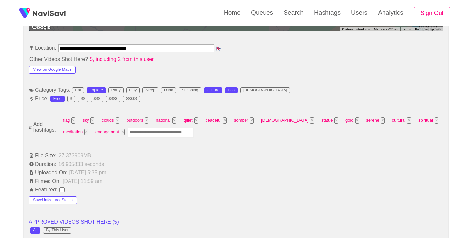
scroll to position [366, 0]
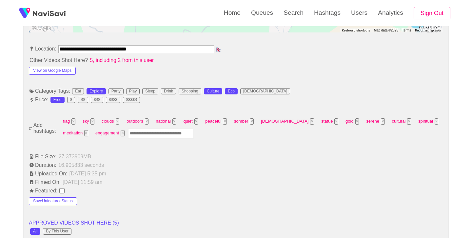
click at [218, 179] on li "Filmed On: October 9, 2022, 11:59 am" at bounding box center [236, 182] width 414 height 8
click at [167, 130] on input "Enter tag here and press return" at bounding box center [161, 133] width 66 height 10
type input "******"
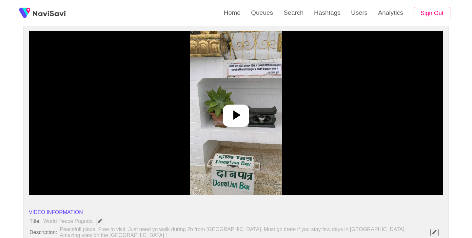
scroll to position [58, 0]
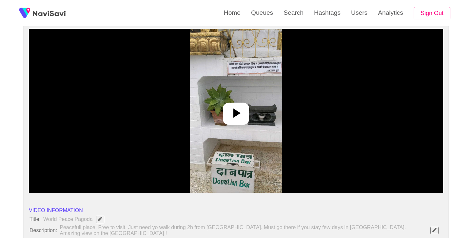
click at [236, 128] on img at bounding box center [236, 111] width 92 height 164
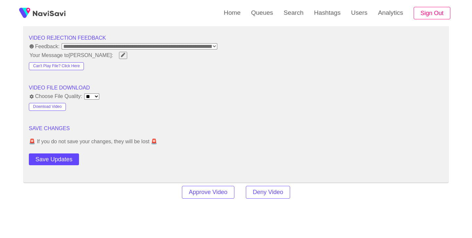
scroll to position [839, 0]
click at [62, 157] on button "Save Updates" at bounding box center [54, 159] width 50 height 12
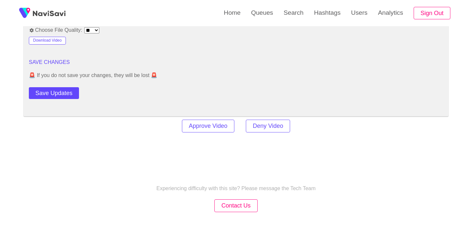
scroll to position [925, 0]
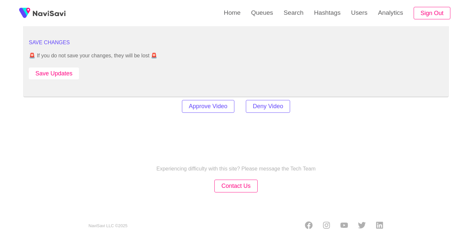
click at [57, 74] on button "Save Updates" at bounding box center [54, 74] width 50 height 12
click at [285, 12] on link "Search" at bounding box center [293, 13] width 30 height 26
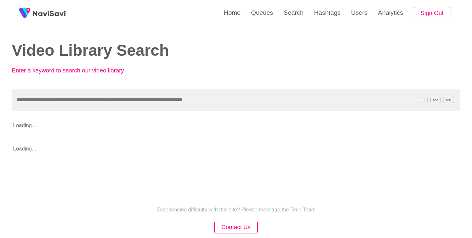
click at [192, 97] on input "text" at bounding box center [236, 100] width 448 height 22
type input "**********"
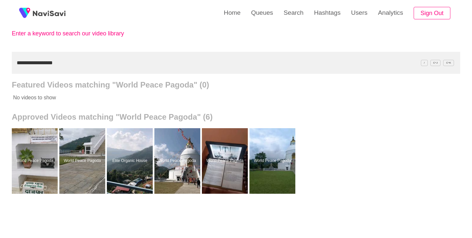
scroll to position [44, 0]
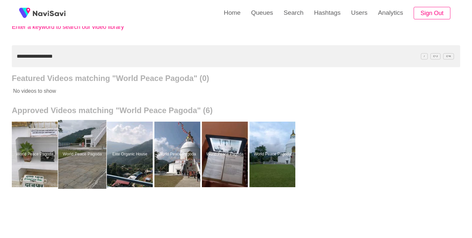
click at [80, 142] on div at bounding box center [82, 154] width 48 height 69
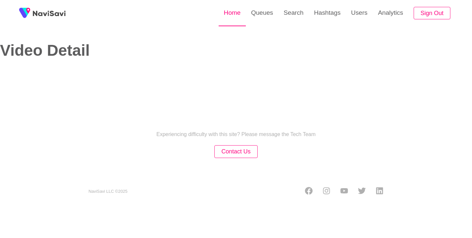
select select "**********"
select select "**"
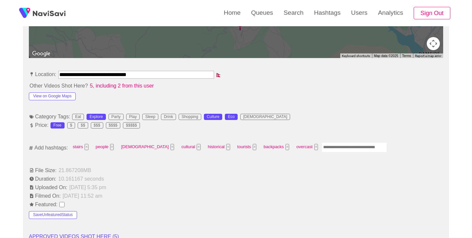
scroll to position [340, 0]
click at [301, 149] on div "stairs × people × temple × cultural × historical × tourists × backpacks × overc…" at bounding box center [228, 148] width 318 height 12
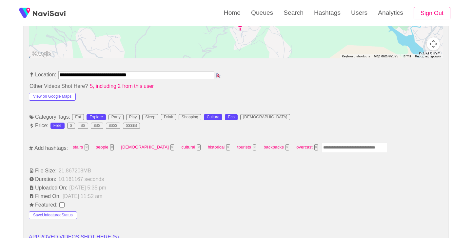
click at [321, 147] on input "Enter tag here and press return" at bounding box center [354, 148] width 66 height 10
type input "******"
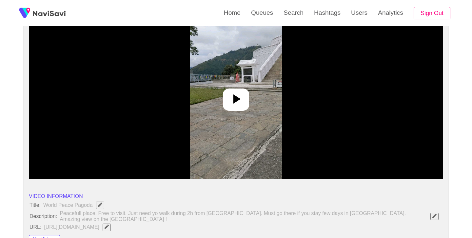
click at [239, 103] on icon at bounding box center [236, 99] width 16 height 16
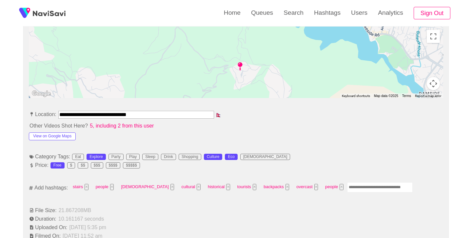
scroll to position [302, 0]
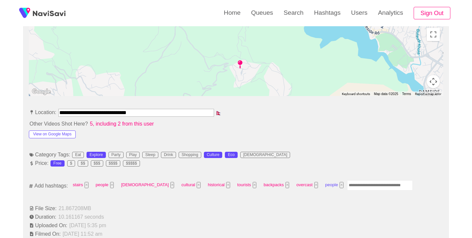
click at [340, 182] on button "×" at bounding box center [342, 185] width 4 height 6
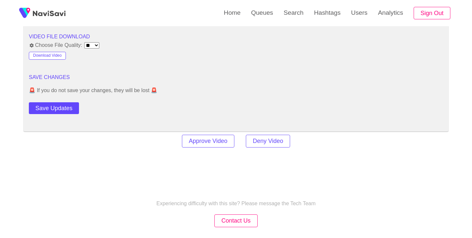
scroll to position [883, 0]
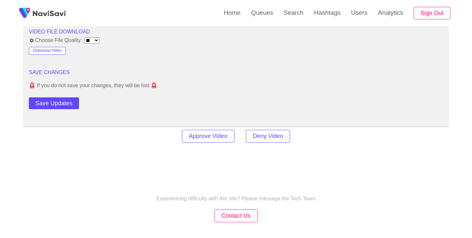
click at [52, 95] on div "Save Updates" at bounding box center [70, 102] width 83 height 15
click at [53, 103] on button "Save Updates" at bounding box center [54, 103] width 50 height 12
click at [286, 15] on link "Search" at bounding box center [293, 13] width 30 height 26
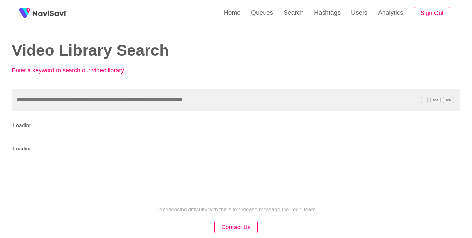
click at [113, 98] on input "text" at bounding box center [236, 100] width 448 height 22
type input "**********"
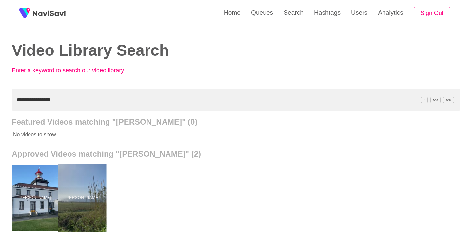
click at [91, 185] on div at bounding box center [82, 198] width 48 height 69
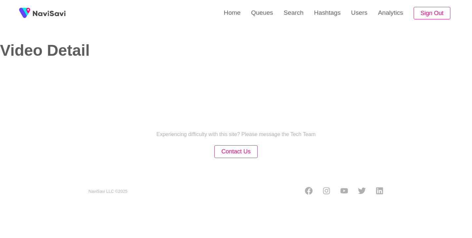
select select "**********"
select select "**"
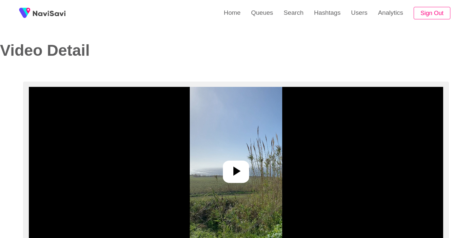
click at [242, 177] on icon at bounding box center [236, 171] width 16 height 16
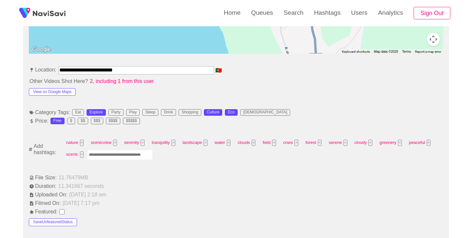
scroll to position [342, 0]
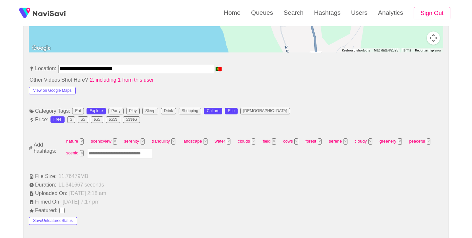
click at [130, 152] on input "Enter tag here and press return" at bounding box center [120, 153] width 66 height 10
type input "********"
click at [107, 153] on button "×" at bounding box center [109, 153] width 4 height 6
click at [134, 154] on input "Enter tag here and press return" at bounding box center [120, 153] width 66 height 10
type input "*********"
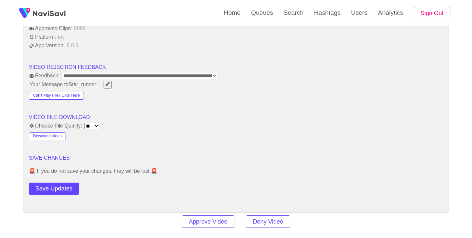
scroll to position [818, 0]
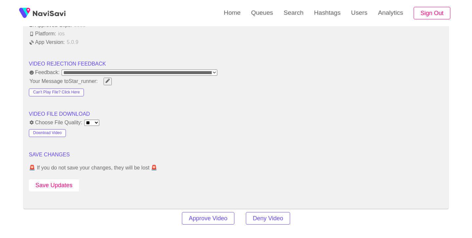
click at [71, 185] on button "Save Updates" at bounding box center [54, 185] width 50 height 12
click at [67, 178] on div "Save Updates" at bounding box center [70, 184] width 83 height 15
click at [68, 181] on button "Save Updates" at bounding box center [54, 185] width 50 height 12
click at [262, 15] on link "Queues" at bounding box center [262, 13] width 32 height 26
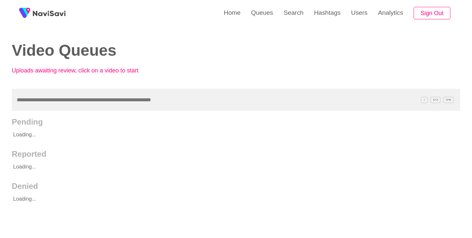
click at [123, 88] on div "Video Queues Uploads awaiting review, click on a video to start" at bounding box center [236, 44] width 448 height 89
click at [122, 103] on input "text" at bounding box center [236, 100] width 448 height 22
paste input "**********"
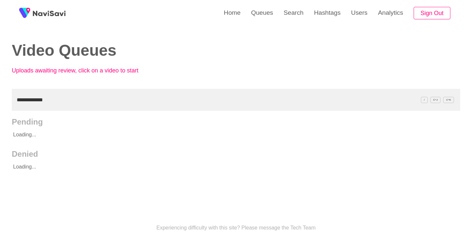
type input "**********"
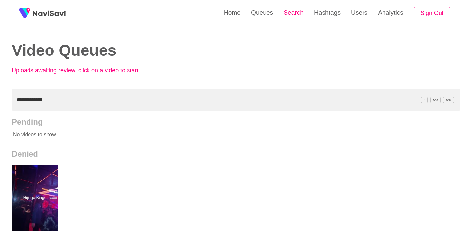
click at [287, 16] on link "Search" at bounding box center [293, 13] width 30 height 26
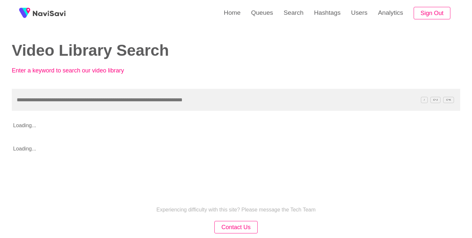
click at [109, 100] on input "text" at bounding box center [236, 100] width 448 height 22
type input "**********"
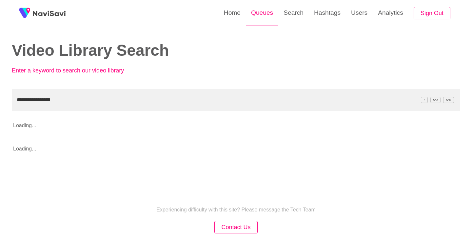
click at [254, 3] on link "Queues" at bounding box center [262, 13] width 32 height 26
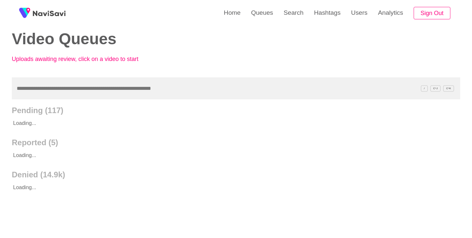
scroll to position [14, 0]
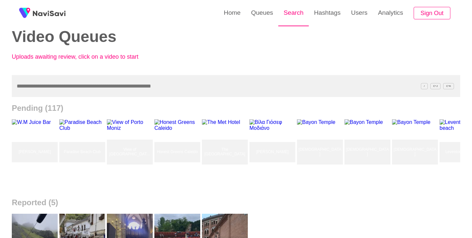
click at [296, 10] on link "Search" at bounding box center [293, 13] width 30 height 26
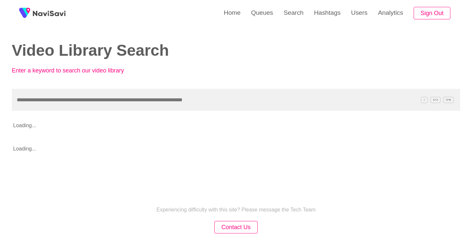
click at [155, 99] on input "text" at bounding box center [236, 100] width 448 height 22
type input "**********"
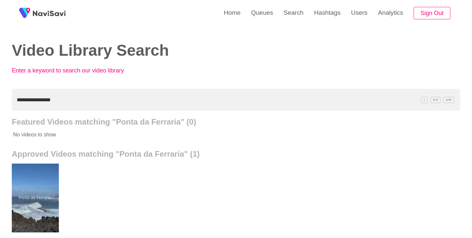
click at [49, 179] on div at bounding box center [35, 198] width 48 height 69
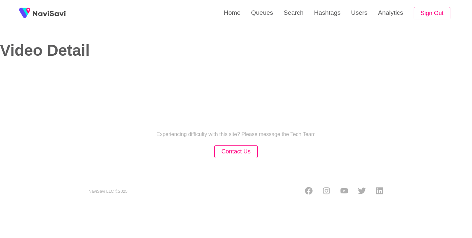
select select "**"
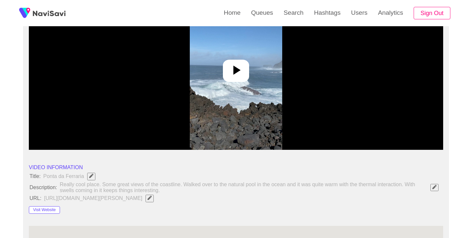
select select "**********"
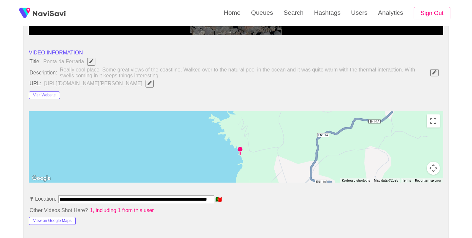
scroll to position [334, 0]
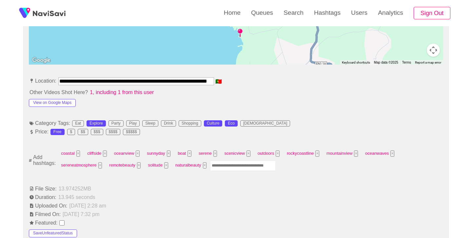
click at [251, 167] on input "Enter tag here and press return" at bounding box center [243, 166] width 66 height 10
type input "*********"
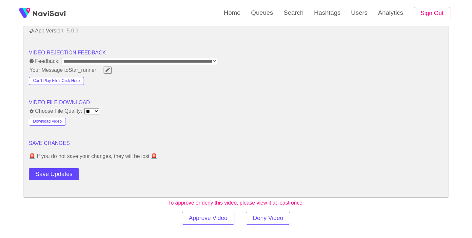
scroll to position [837, 0]
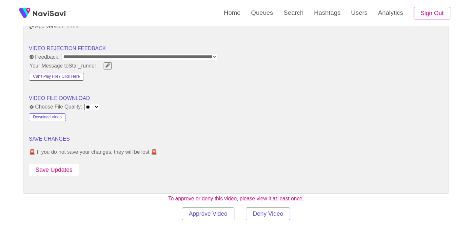
click at [62, 165] on button "Save Updates" at bounding box center [54, 170] width 50 height 12
click at [59, 169] on button "Save Updates" at bounding box center [54, 170] width 50 height 12
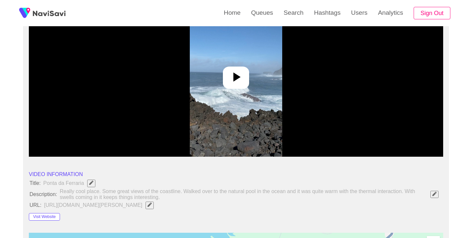
scroll to position [90, 0]
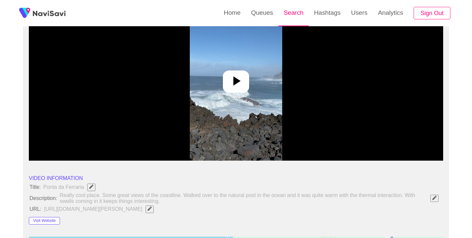
drag, startPoint x: 295, startPoint y: 9, endPoint x: 294, endPoint y: 13, distance: 4.8
click at [295, 9] on link "Search" at bounding box center [293, 13] width 30 height 26
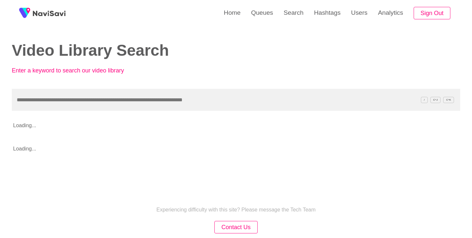
click at [180, 97] on input "text" at bounding box center [236, 100] width 448 height 22
type input "**********"
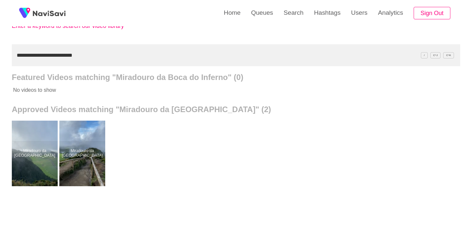
scroll to position [51, 0]
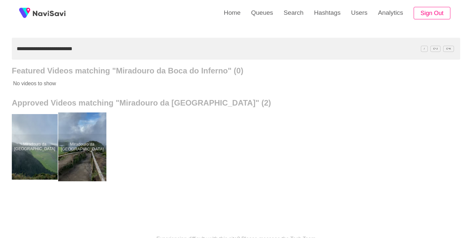
click at [87, 136] on div at bounding box center [82, 146] width 48 height 69
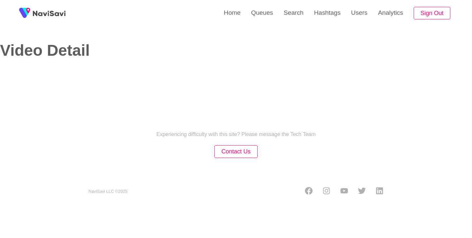
select select "**"
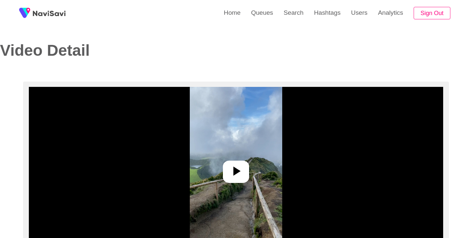
select select "**********"
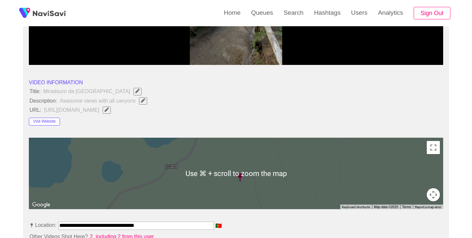
scroll to position [246, 0]
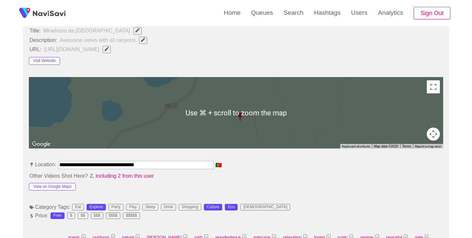
click at [143, 166] on input "**********" at bounding box center [136, 165] width 156 height 8
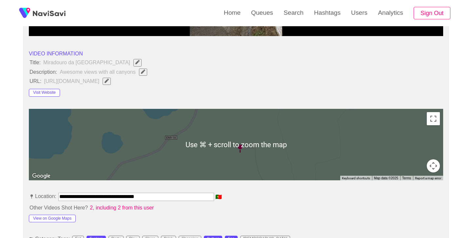
scroll to position [208, 0]
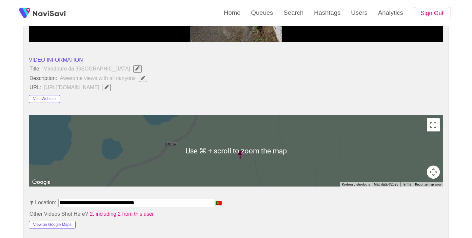
click at [142, 75] on button "button" at bounding box center [143, 78] width 8 height 7
type input "**********"
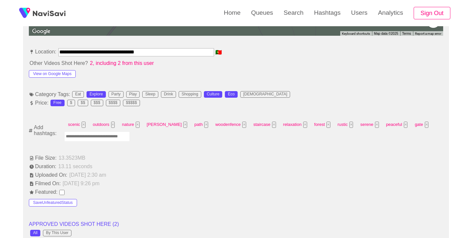
scroll to position [360, 0]
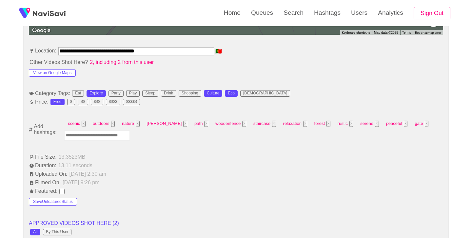
click at [117, 135] on input "Enter tag here and press return" at bounding box center [97, 135] width 66 height 10
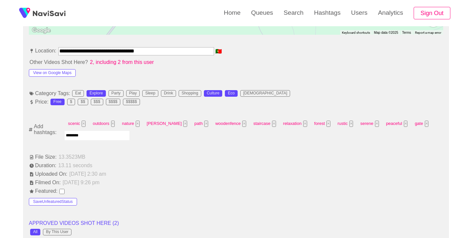
type input "*********"
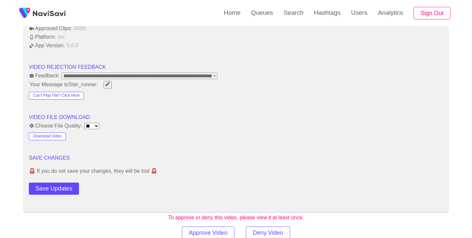
scroll to position [831, 0]
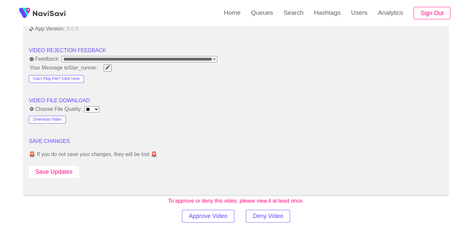
click at [65, 173] on button "Save Updates" at bounding box center [54, 172] width 50 height 12
click at [291, 16] on link "Search" at bounding box center [293, 13] width 30 height 26
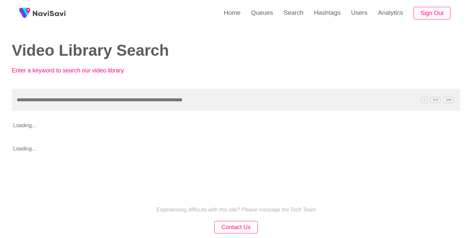
click at [151, 97] on input "text" at bounding box center [236, 100] width 448 height 22
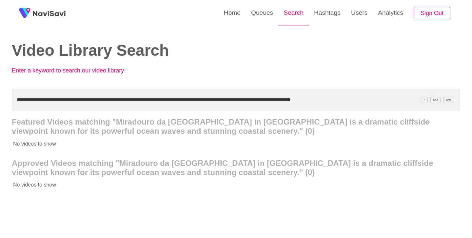
click at [295, 12] on link "Search" at bounding box center [293, 13] width 30 height 26
click at [198, 100] on input "**********" at bounding box center [236, 100] width 448 height 22
paste input "text"
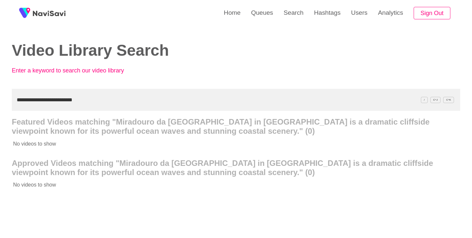
type input "**********"
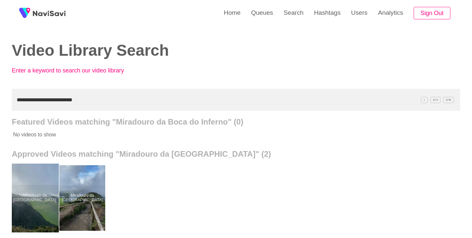
click at [35, 178] on div at bounding box center [35, 198] width 48 height 69
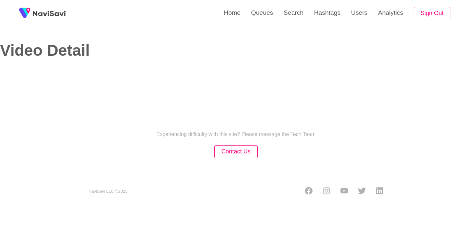
select select "**********"
select select "**"
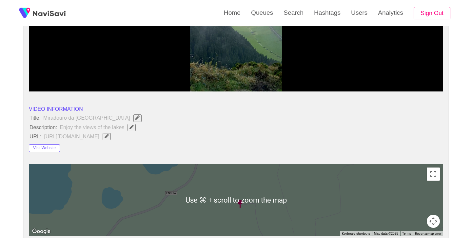
scroll to position [240, 0]
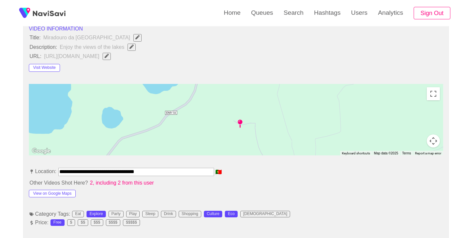
click at [133, 49] on icon "Edit Field" at bounding box center [131, 47] width 4 height 4
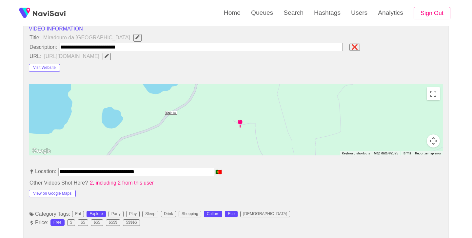
type input "**********"
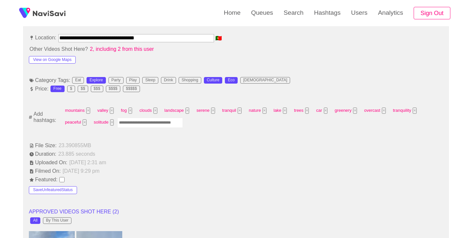
scroll to position [370, 0]
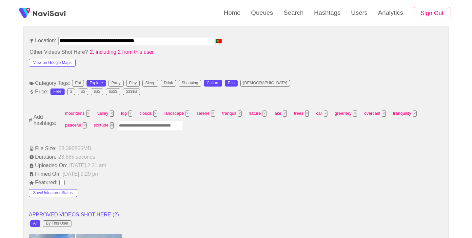
click at [156, 127] on input "Enter tag here and press return" at bounding box center [150, 126] width 66 height 10
type input "*********"
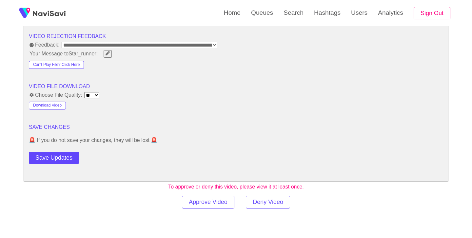
scroll to position [846, 0]
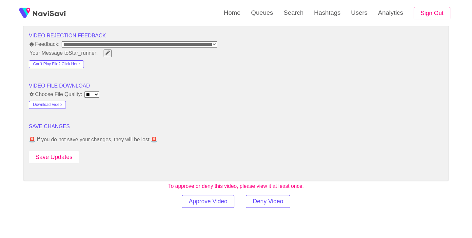
click at [56, 156] on button "Save Updates" at bounding box center [54, 157] width 50 height 12
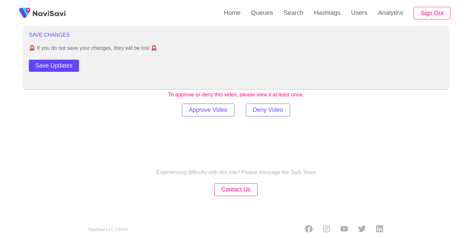
scroll to position [944, 0]
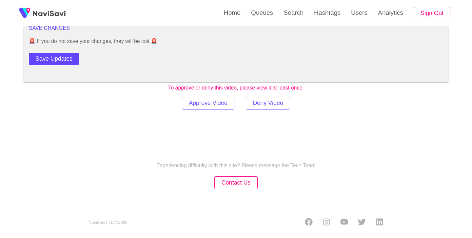
click at [68, 59] on button "Save Updates" at bounding box center [54, 59] width 50 height 12
